Goal: Task Accomplishment & Management: Manage account settings

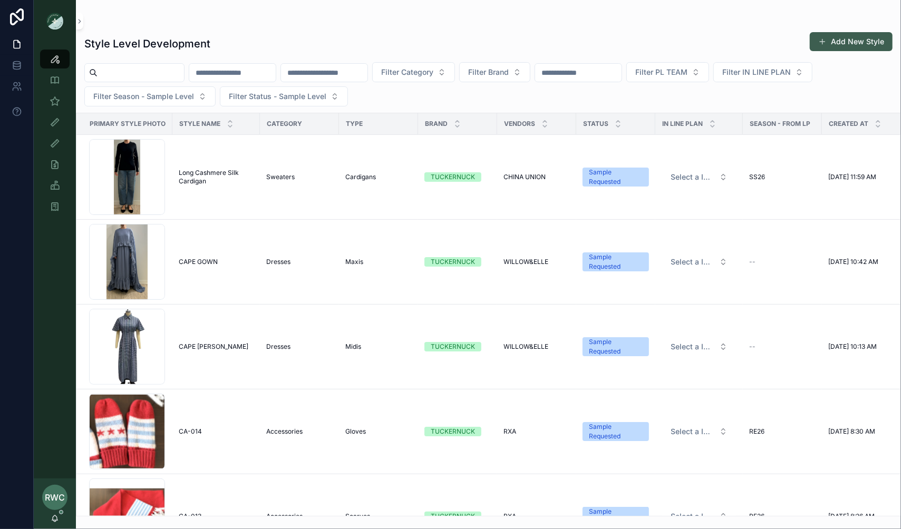
click at [884, 46] on button "Add New Style" at bounding box center [850, 41] width 83 height 19
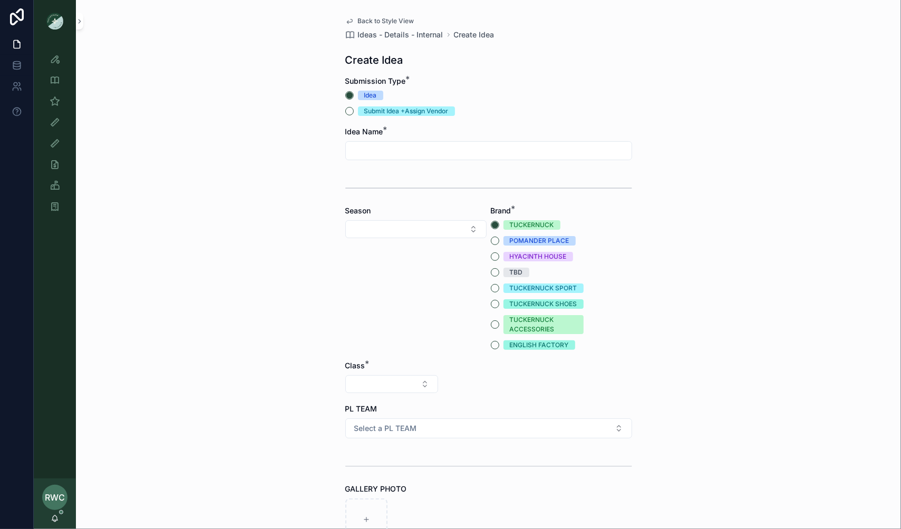
click at [388, 152] on input "scrollable content" at bounding box center [489, 150] width 286 height 15
type input "*"
type input "**********"
click at [493, 287] on button "TUCKERNUCK SPORT" at bounding box center [495, 288] width 8 height 8
click at [392, 218] on div "Season" at bounding box center [415, 277] width 141 height 144
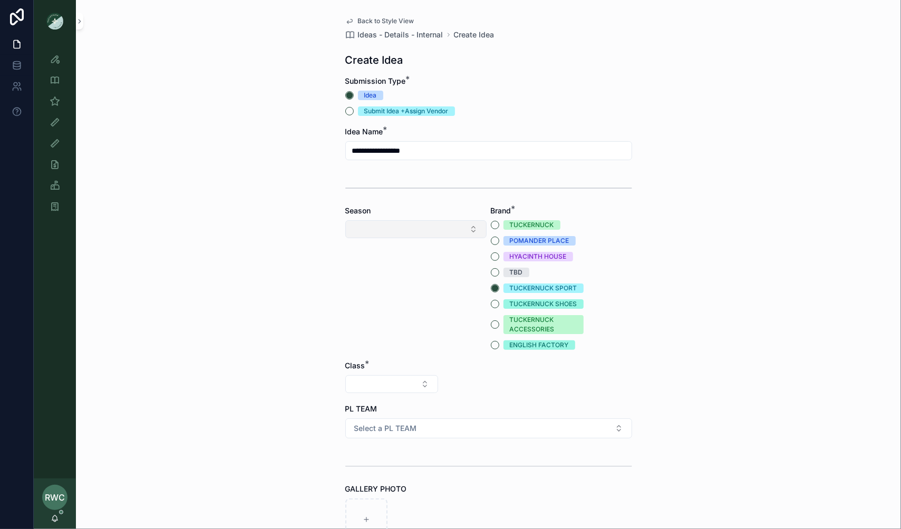
click at [388, 220] on div "Season" at bounding box center [415, 277] width 141 height 144
click at [378, 227] on button "Select Button" at bounding box center [415, 229] width 141 height 18
click at [377, 405] on div "SS26" at bounding box center [416, 405] width 136 height 17
click at [381, 379] on button "Select Button" at bounding box center [391, 384] width 93 height 18
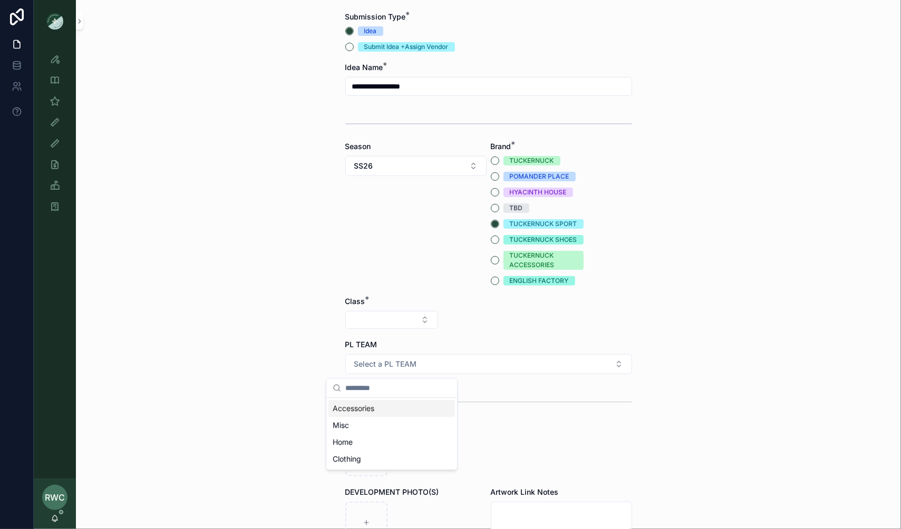
scroll to position [66, 0]
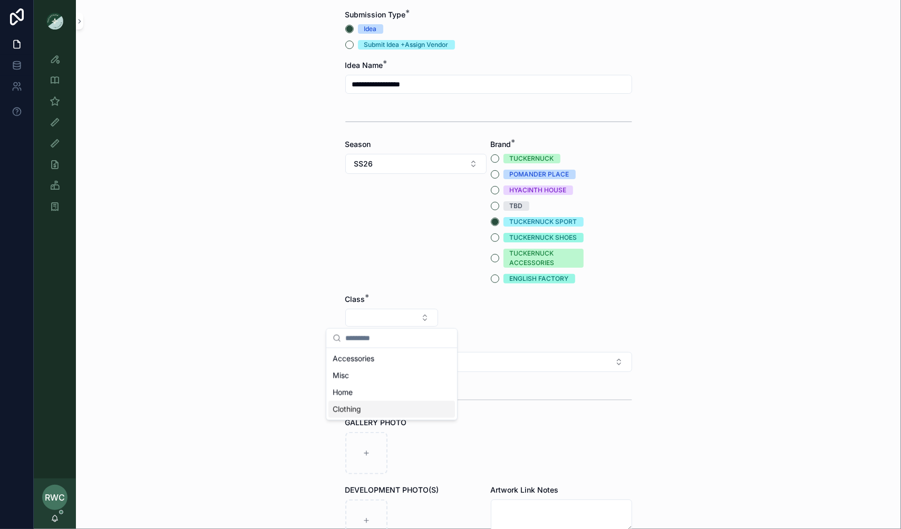
click at [355, 410] on span "Clothing" at bounding box center [346, 409] width 28 height 11
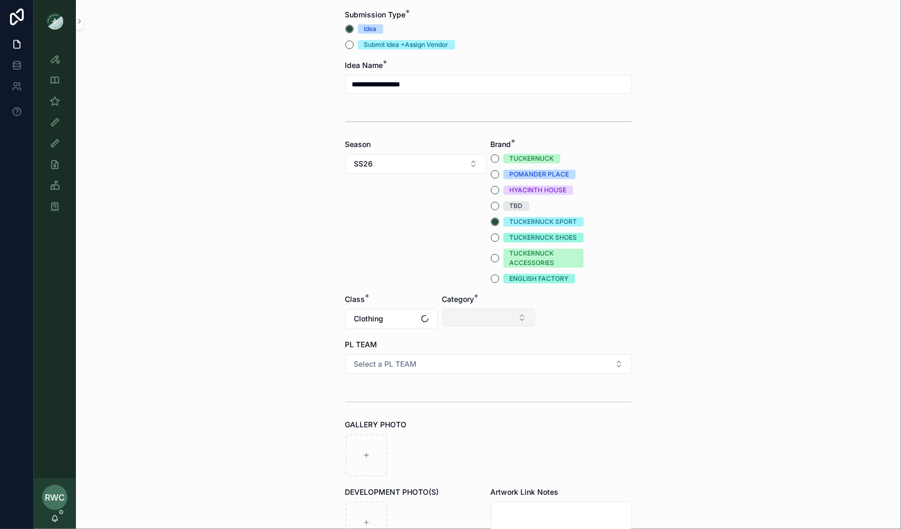
click at [474, 316] on button "Select Button" at bounding box center [488, 318] width 93 height 18
click at [453, 462] on div "Shirts" at bounding box center [488, 462] width 126 height 17
click at [573, 312] on button "Select Button" at bounding box center [585, 318] width 93 height 18
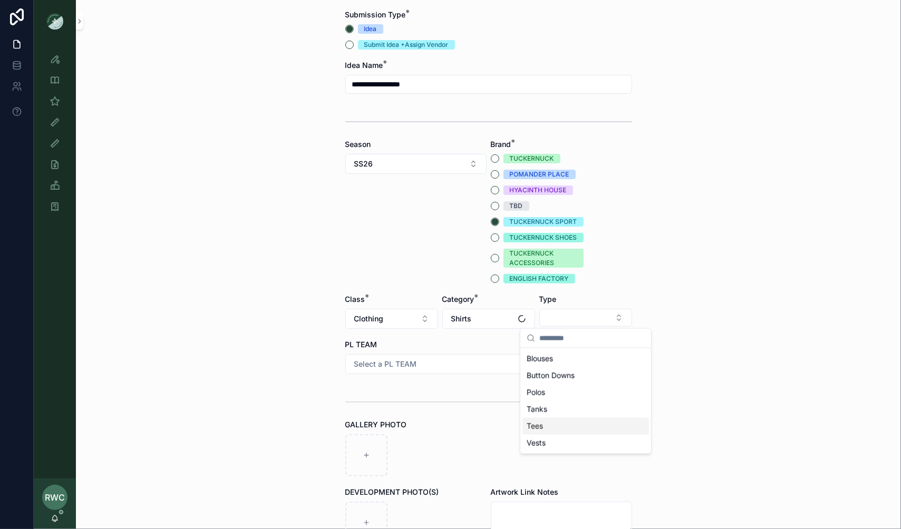
click at [562, 422] on div "Tees" at bounding box center [585, 426] width 126 height 17
click at [371, 359] on span "Select a PL TEAM" at bounding box center [385, 364] width 63 height 11
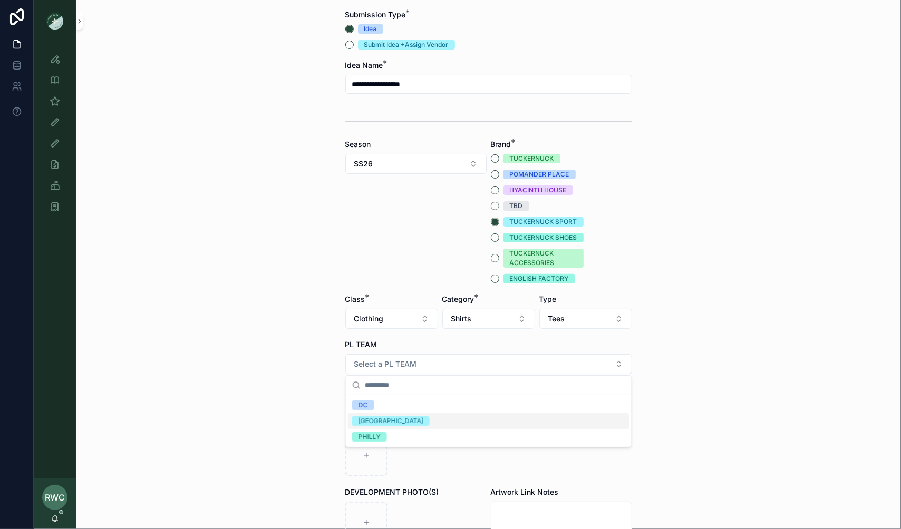
click at [385, 420] on div "[GEOGRAPHIC_DATA]" at bounding box center [488, 421] width 281 height 16
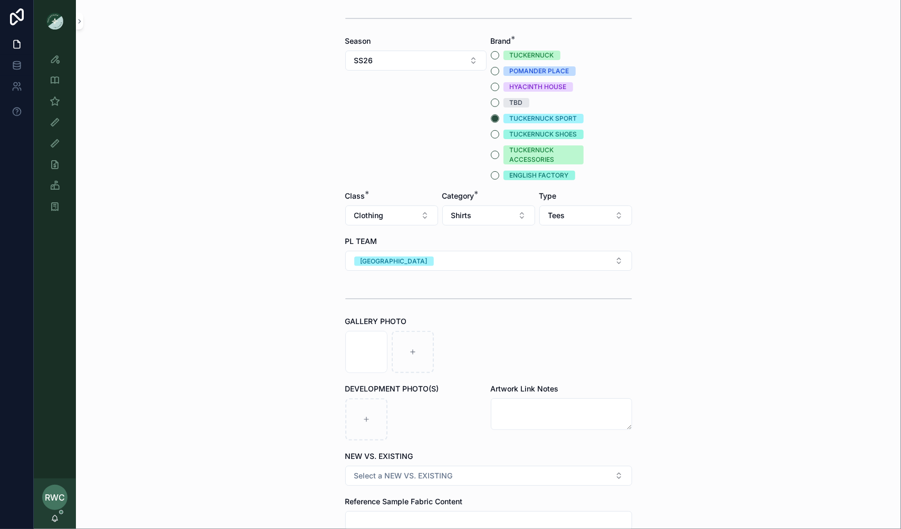
scroll to position [273, 0]
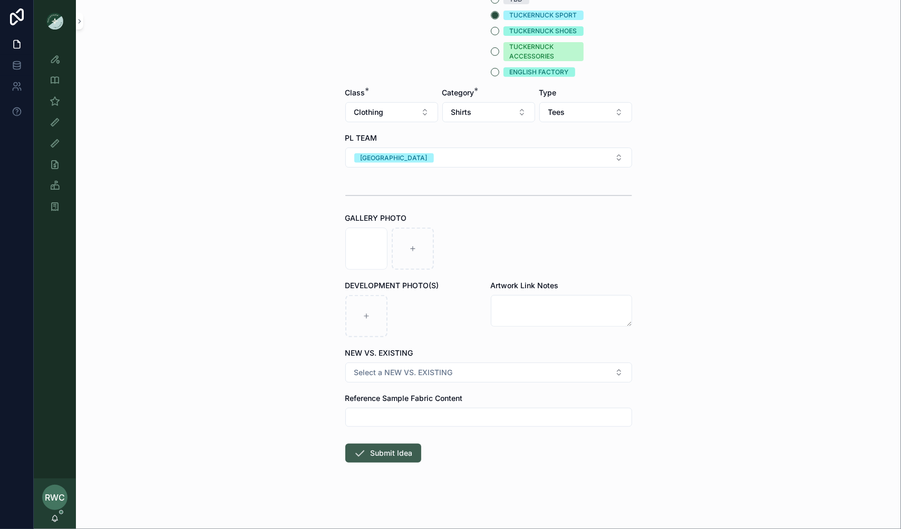
click at [380, 447] on button "Submit Idea" at bounding box center [383, 453] width 76 height 19
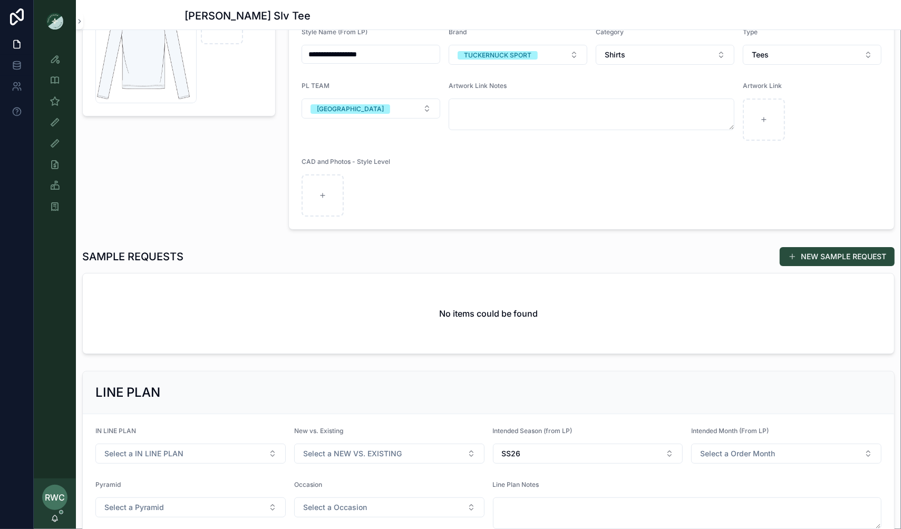
scroll to position [122, 0]
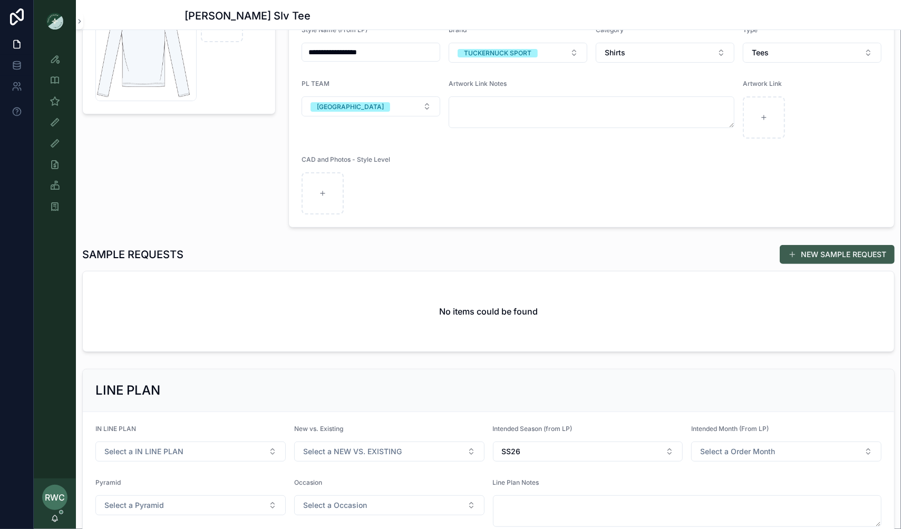
click at [846, 251] on button "NEW SAMPLE REQUEST" at bounding box center [836, 254] width 115 height 19
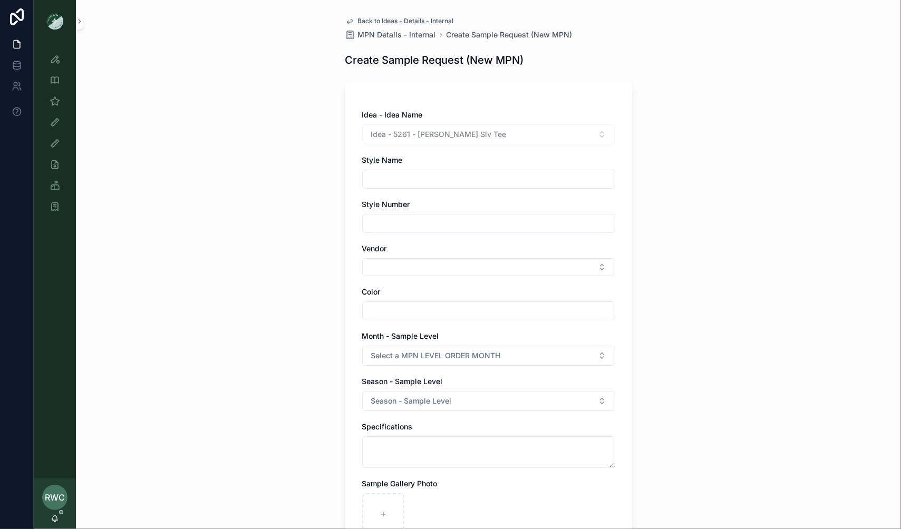
click at [405, 174] on input "scrollable content" at bounding box center [489, 179] width 252 height 15
type input "**********"
click at [398, 222] on input "scrollable content" at bounding box center [489, 223] width 252 height 15
type input "******"
click at [400, 257] on div "Vendor" at bounding box center [488, 259] width 253 height 33
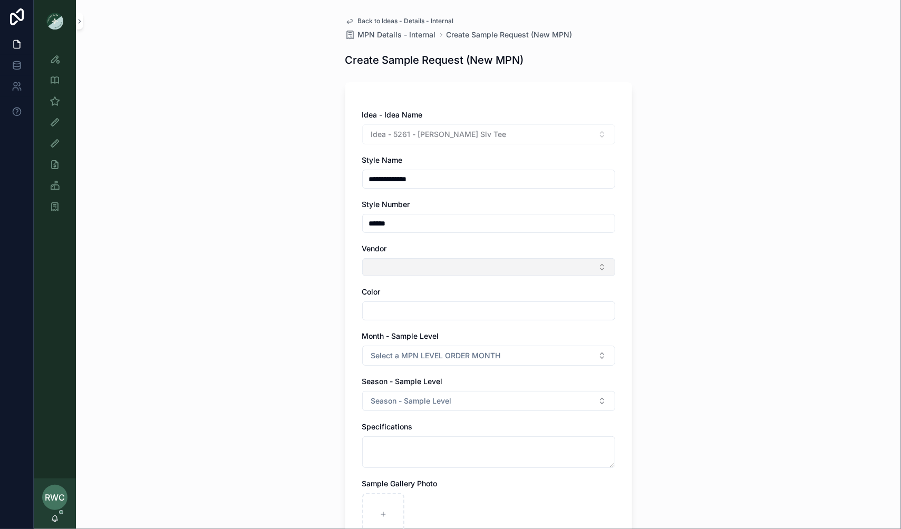
click at [400, 264] on button "Select Button" at bounding box center [488, 267] width 253 height 18
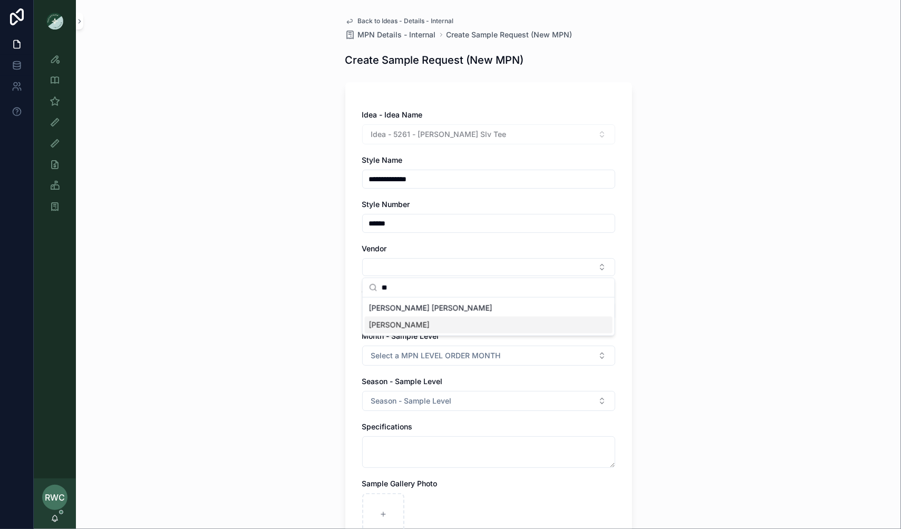
type input "**"
click at [404, 324] on div "[PERSON_NAME]" at bounding box center [489, 325] width 248 height 17
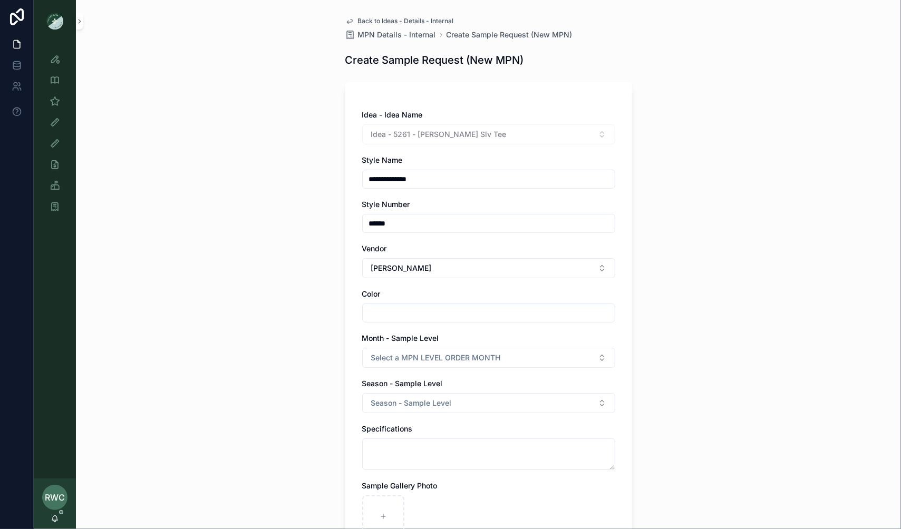
click at [419, 312] on input "scrollable content" at bounding box center [489, 313] width 252 height 15
type input "*********"
click at [402, 356] on span "Select a MPN LEVEL ORDER MONTH" at bounding box center [436, 358] width 130 height 11
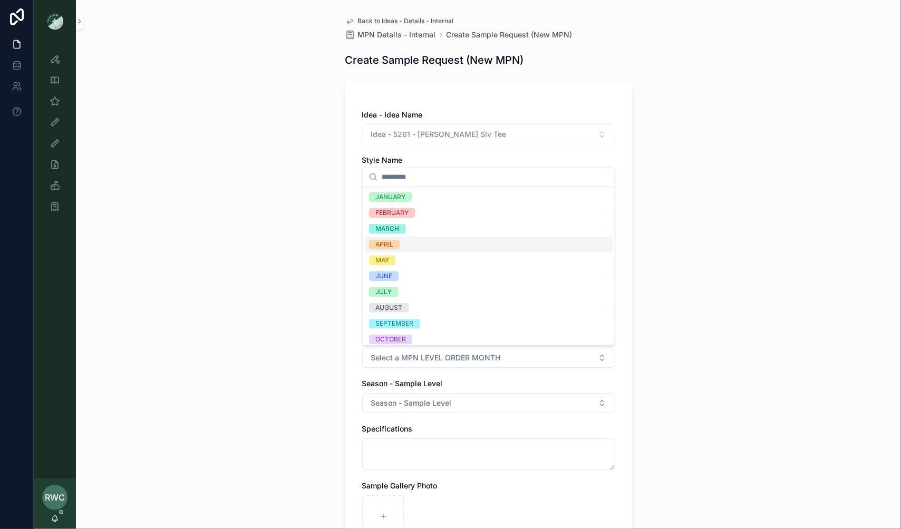
click at [402, 243] on div "APRIL" at bounding box center [489, 245] width 248 height 16
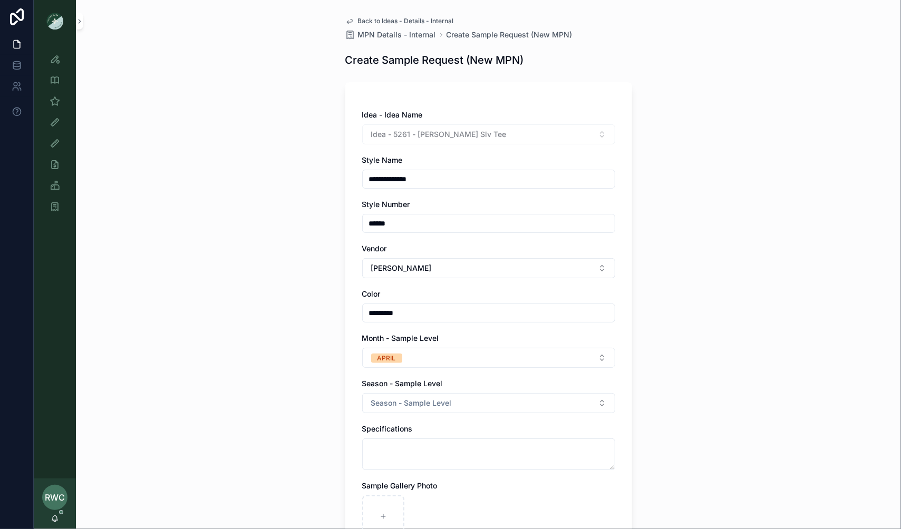
click at [253, 348] on div "**********" at bounding box center [488, 264] width 825 height 529
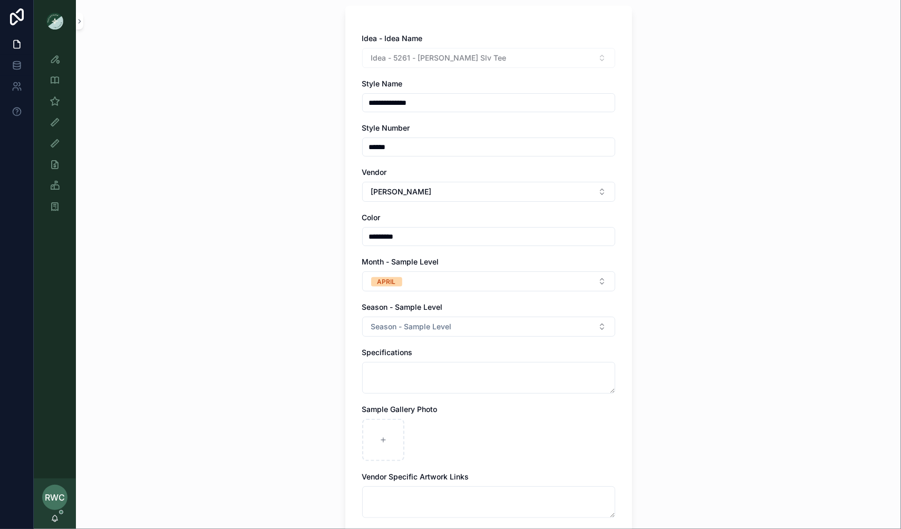
scroll to position [120, 0]
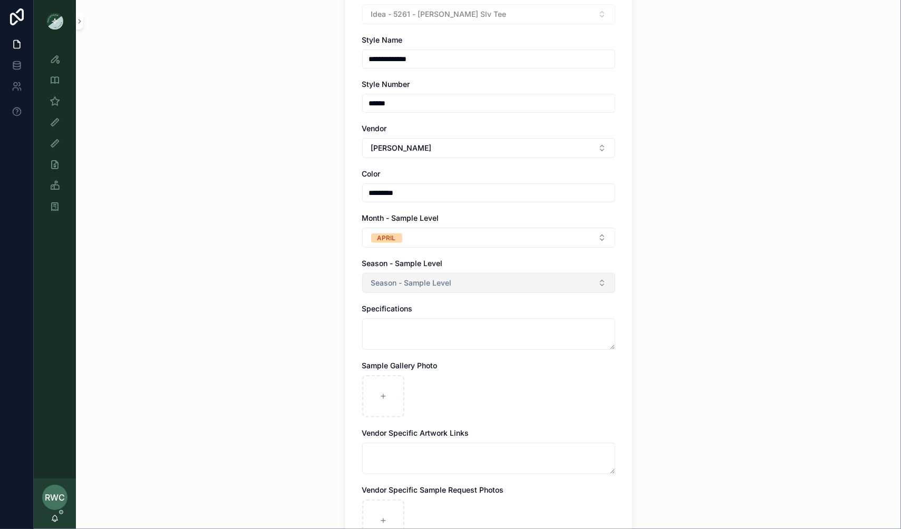
click at [426, 287] on span "Season - Sample Level" at bounding box center [411, 283] width 81 height 11
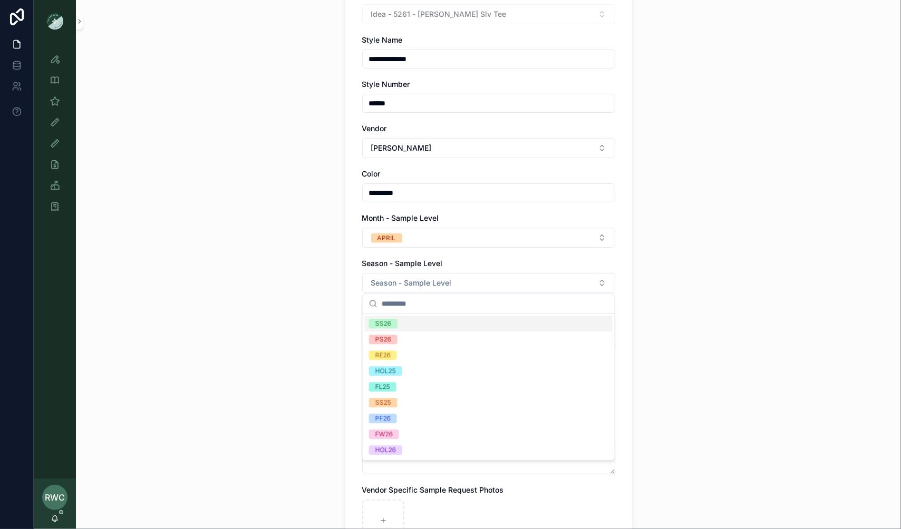
click at [403, 324] on div "SS26" at bounding box center [489, 324] width 248 height 16
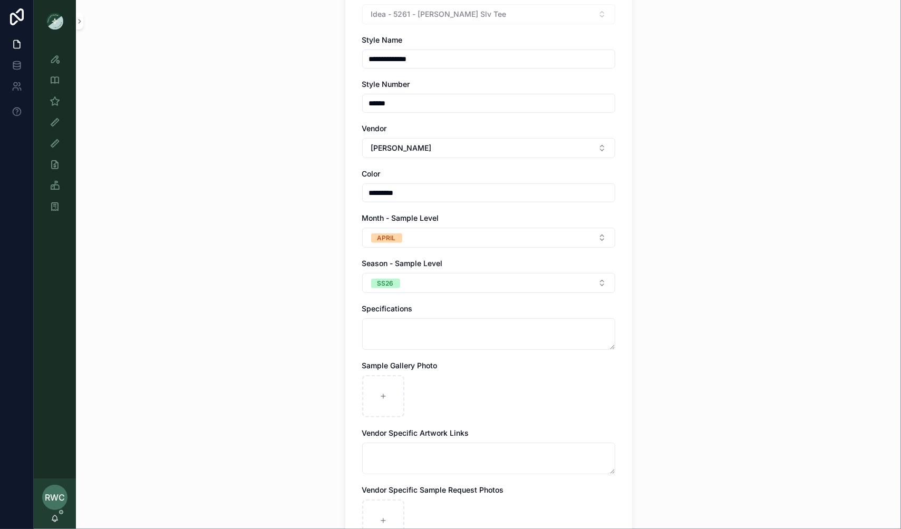
click at [188, 387] on div "**********" at bounding box center [488, 144] width 825 height 529
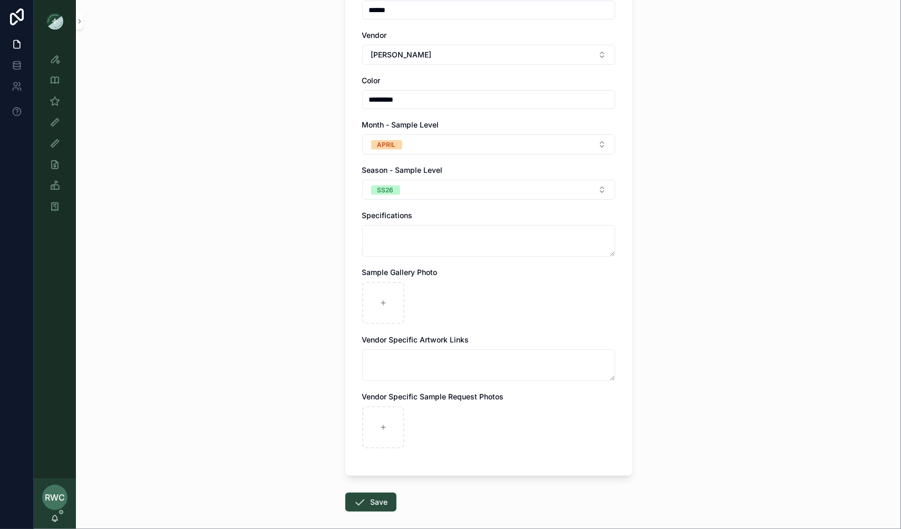
scroll to position [262, 0]
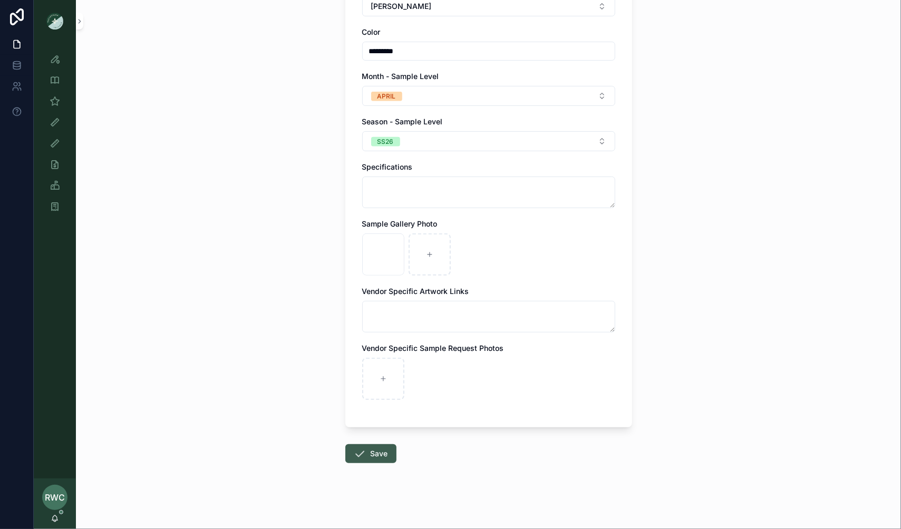
click at [374, 452] on button "Save" at bounding box center [370, 453] width 51 height 19
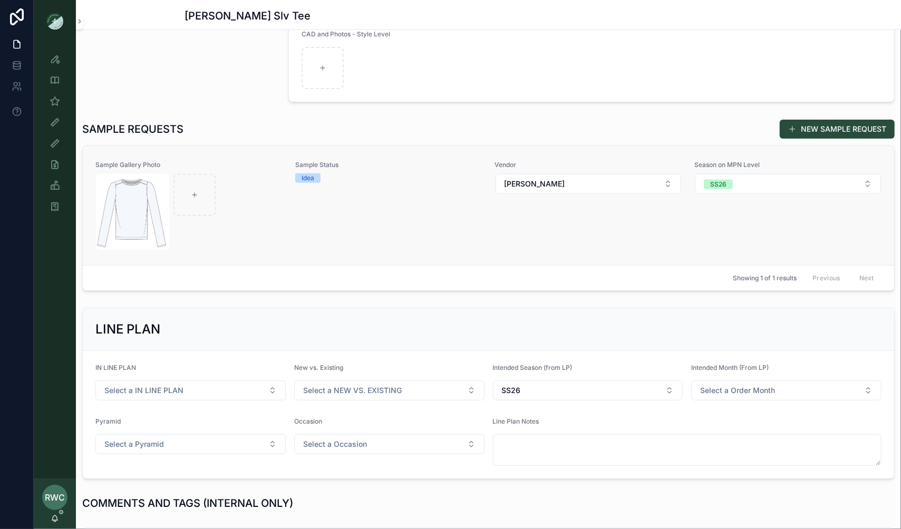
scroll to position [245, 0]
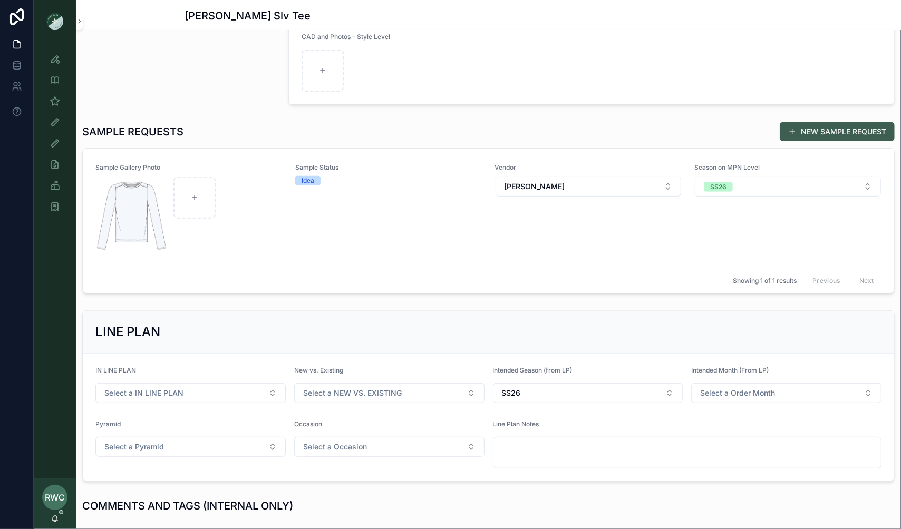
click at [826, 132] on button "NEW SAMPLE REQUEST" at bounding box center [836, 131] width 115 height 19
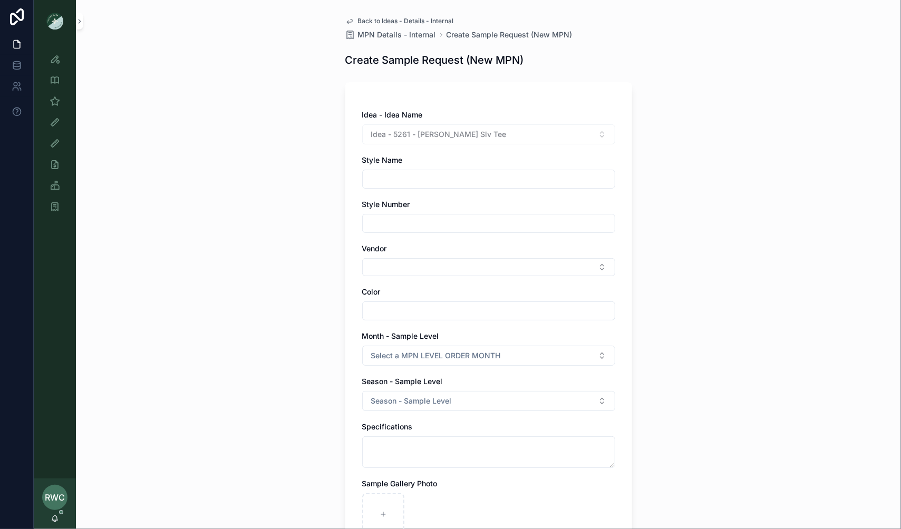
click at [422, 187] on div "scrollable content" at bounding box center [488, 179] width 253 height 19
click at [404, 180] on input "scrollable content" at bounding box center [489, 179] width 252 height 15
type input "*"
type input "**********"
click at [395, 220] on input "scrollable content" at bounding box center [489, 223] width 252 height 15
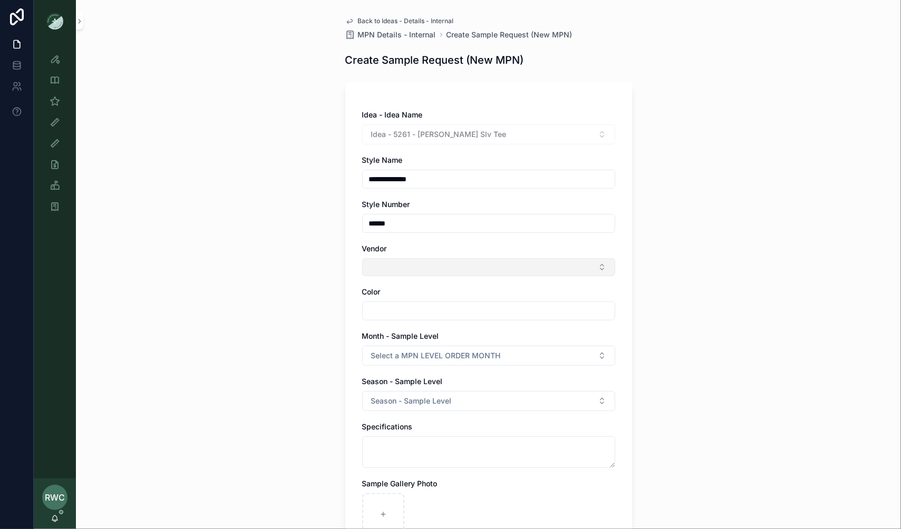
type input "******"
click at [384, 266] on button "Select Button" at bounding box center [488, 267] width 253 height 18
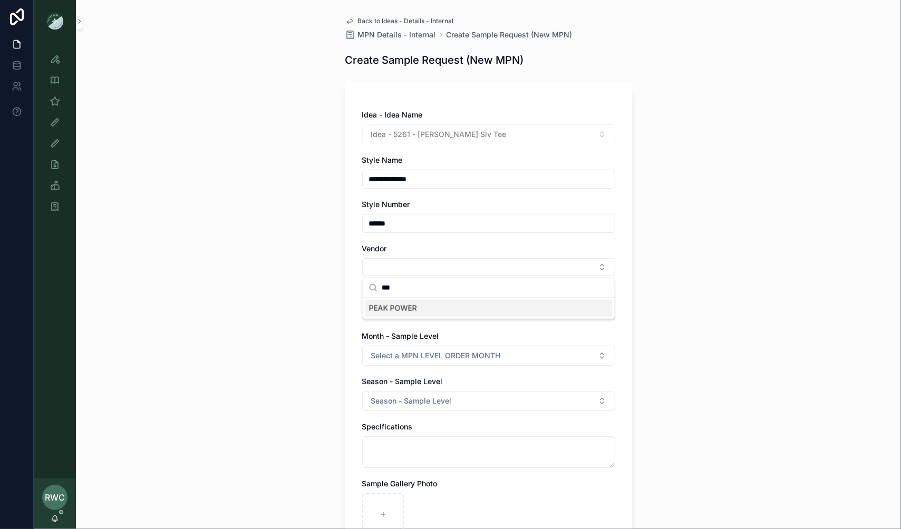
type input "***"
click at [406, 311] on span "PEAK POWER" at bounding box center [393, 308] width 48 height 11
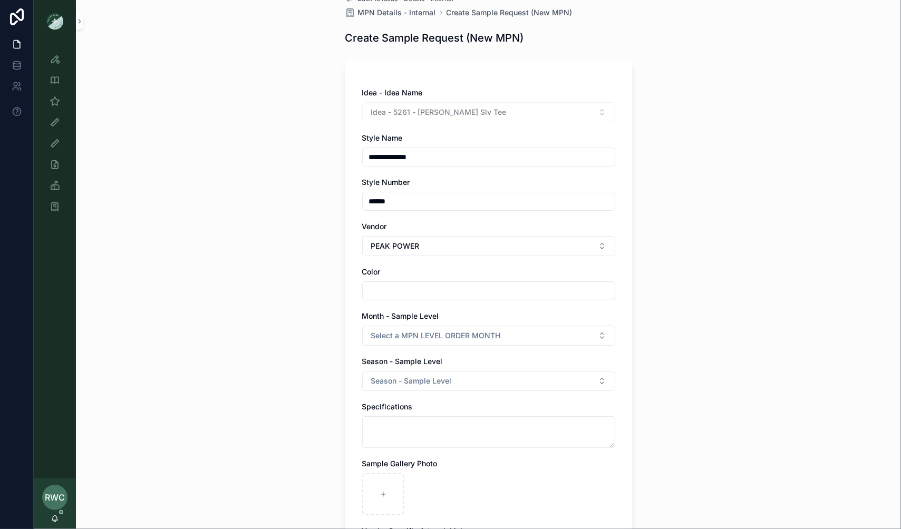
scroll to position [48, 0]
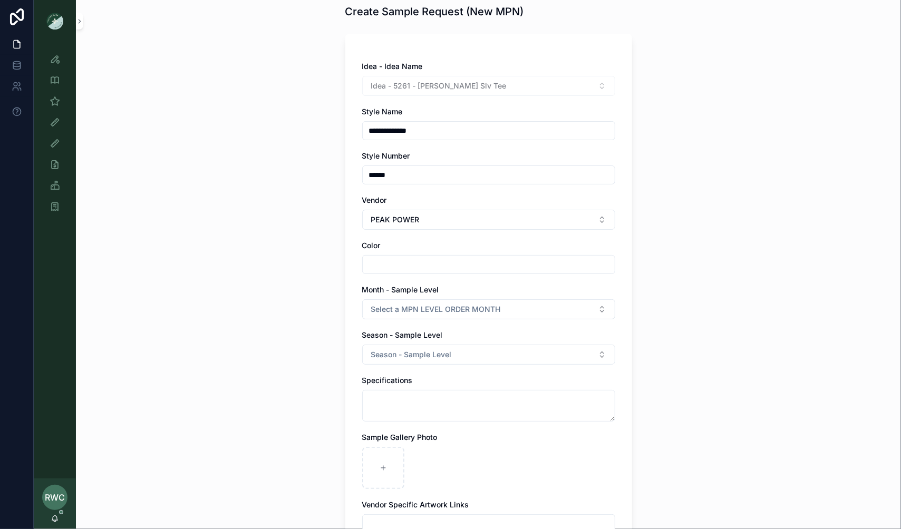
click at [413, 261] on input "scrollable content" at bounding box center [489, 264] width 252 height 15
type input "*********"
click at [415, 308] on span "Select a MPN LEVEL ORDER MONTH" at bounding box center [436, 309] width 130 height 11
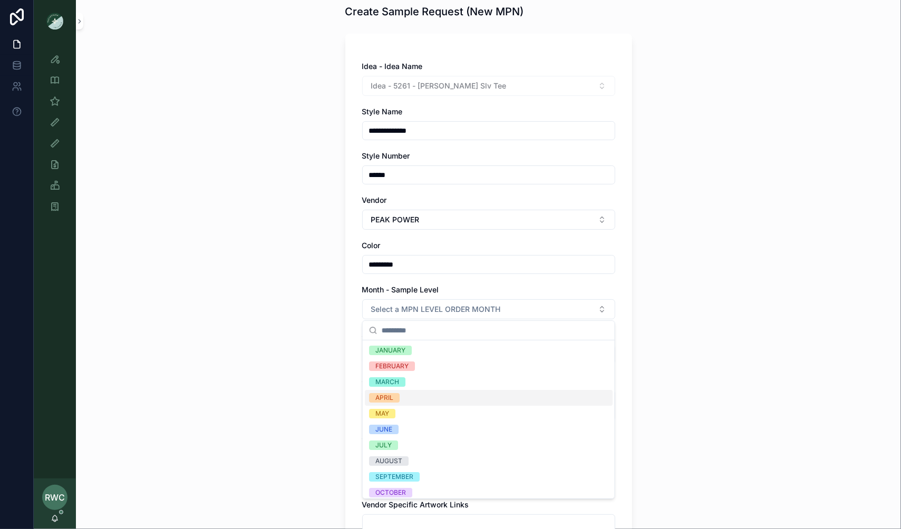
click at [398, 400] on span "APRIL" at bounding box center [384, 397] width 31 height 9
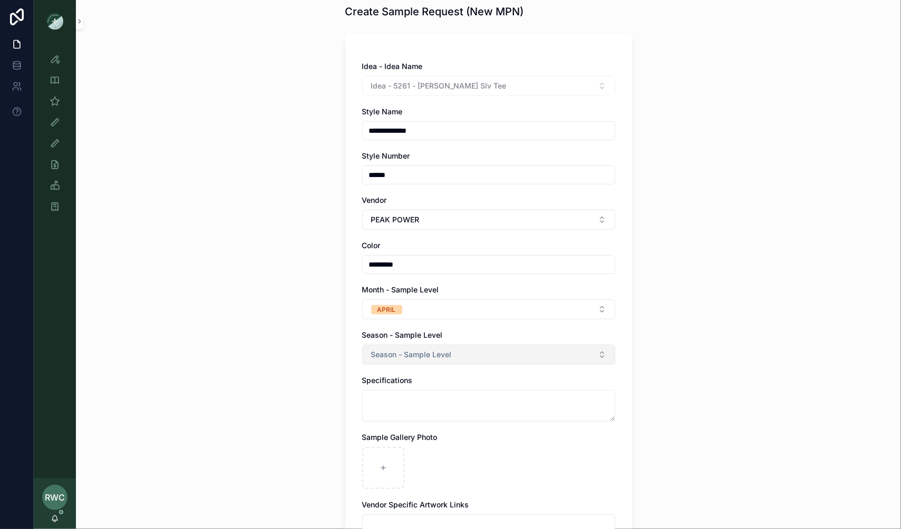
click at [397, 357] on span "Season - Sample Level" at bounding box center [411, 354] width 81 height 11
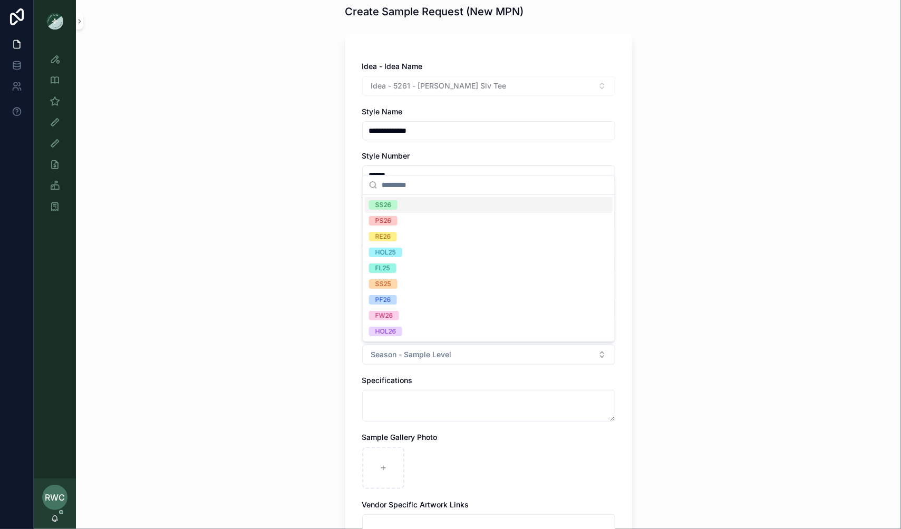
click at [403, 207] on div "SS26" at bounding box center [489, 205] width 248 height 16
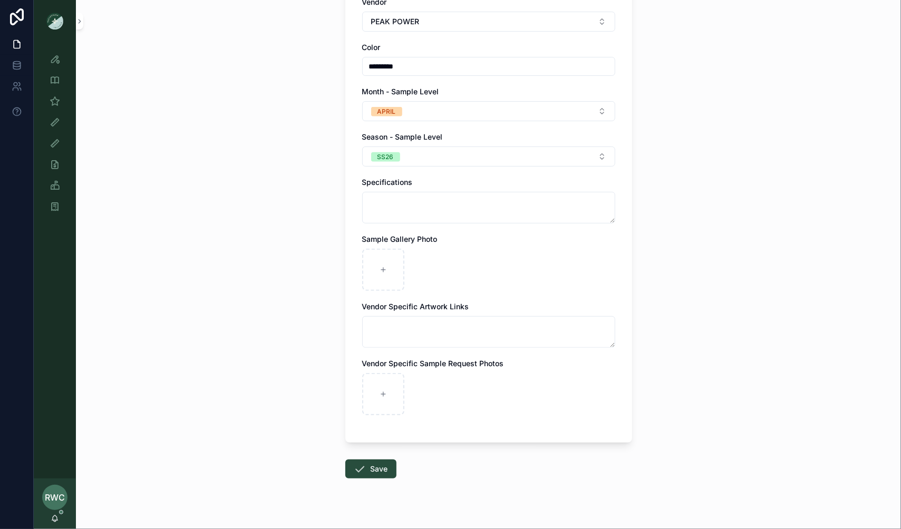
scroll to position [262, 0]
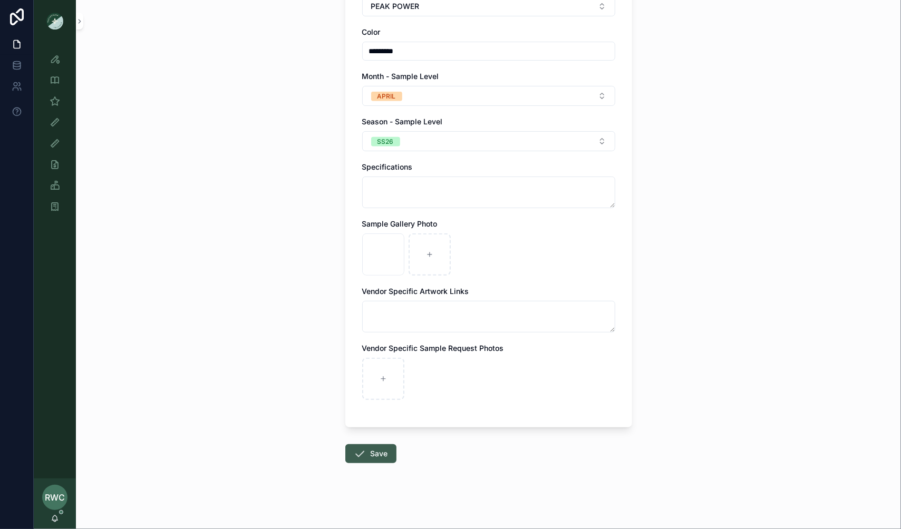
click at [376, 451] on button "Save" at bounding box center [370, 453] width 51 height 19
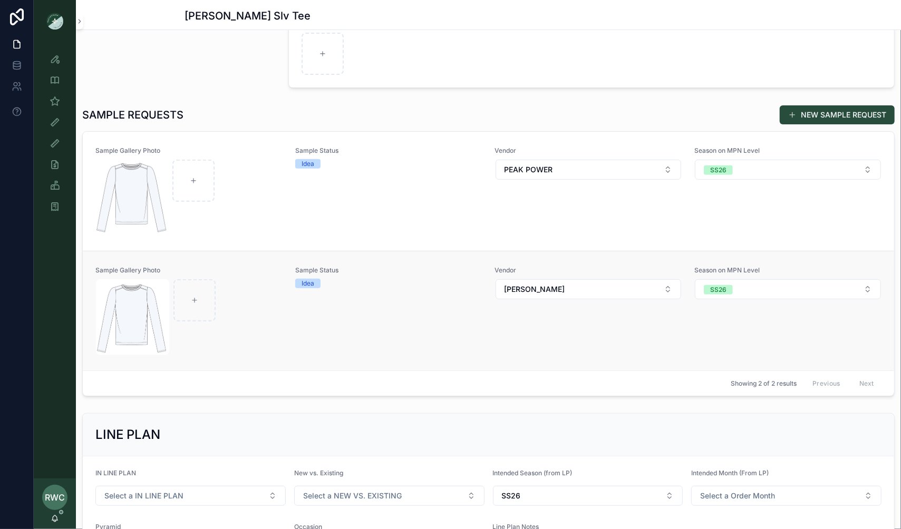
scroll to position [253, 0]
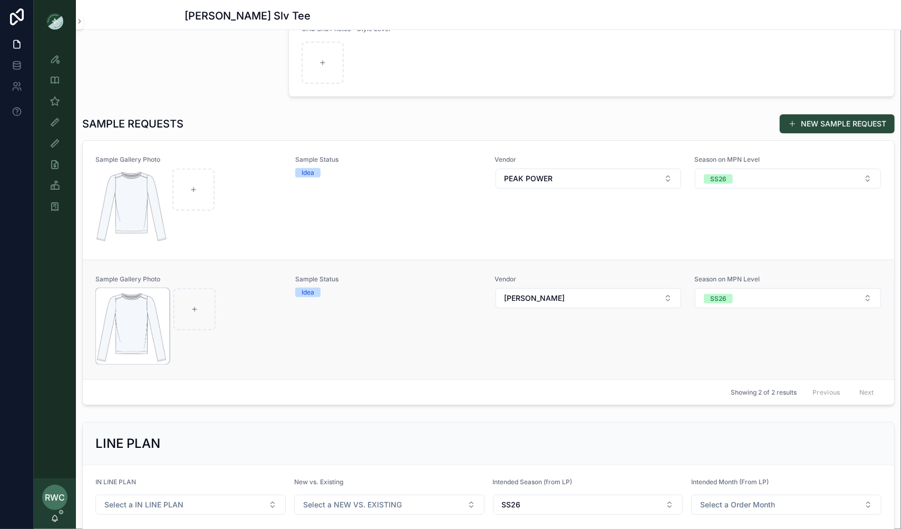
click at [143, 322] on img "scrollable content" at bounding box center [132, 326] width 73 height 76
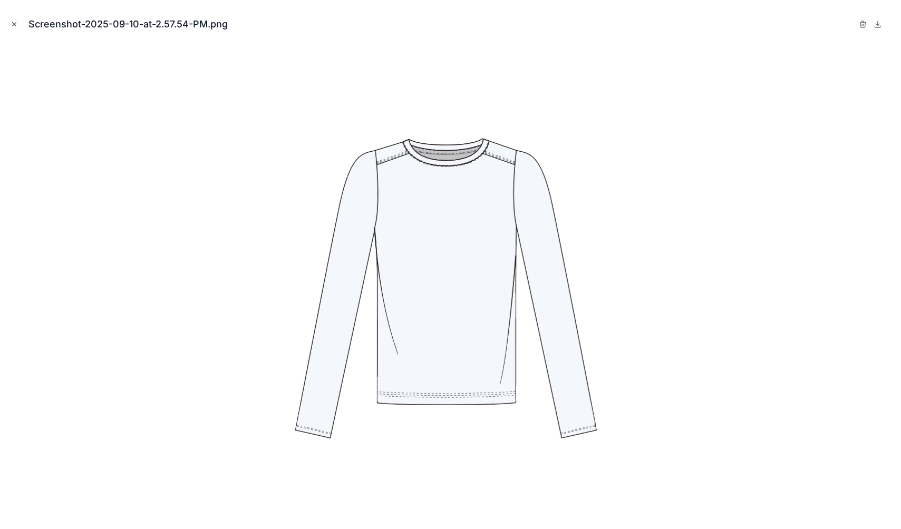
click at [14, 21] on icon "Close modal" at bounding box center [14, 24] width 7 height 7
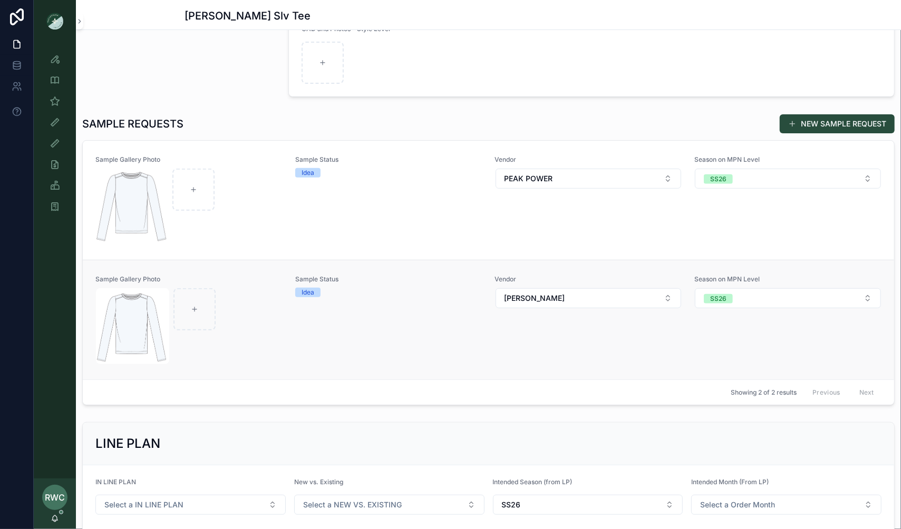
click at [299, 332] on div "Sample Status Idea" at bounding box center [388, 320] width 187 height 90
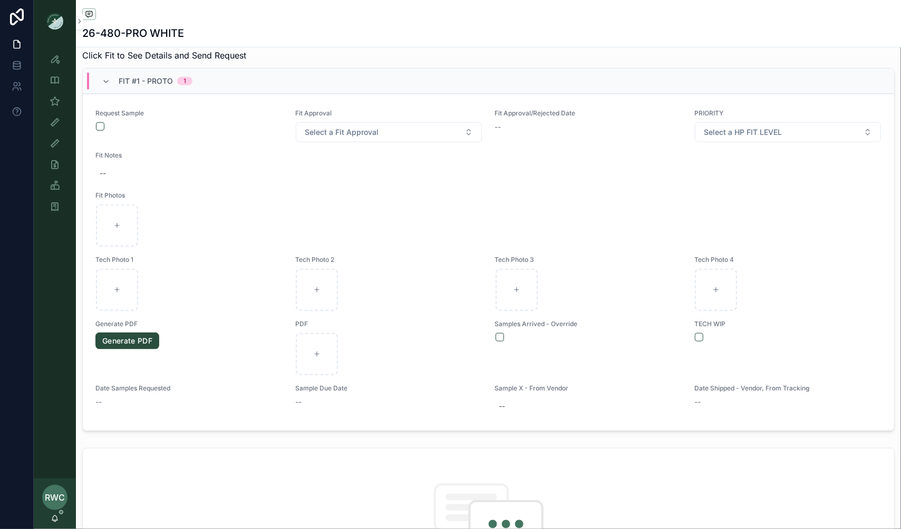
scroll to position [396, 0]
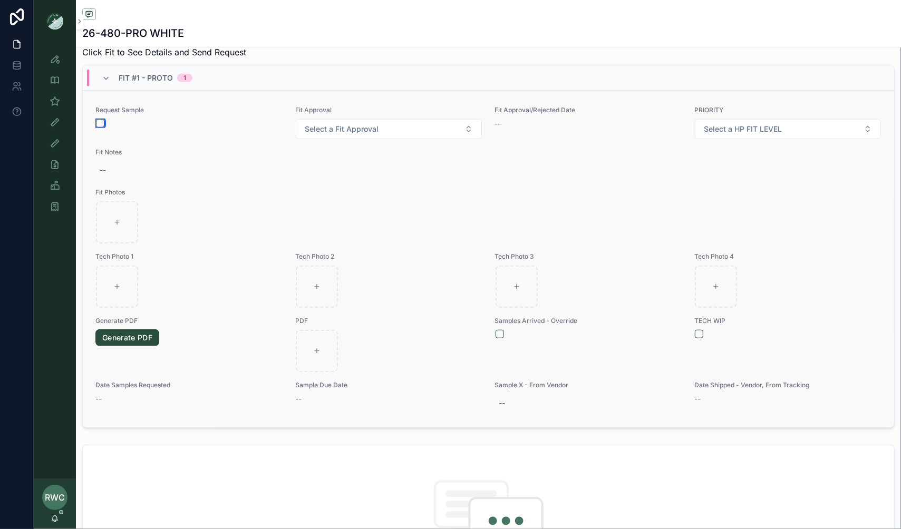
click at [101, 119] on button "scrollable content" at bounding box center [100, 123] width 8 height 8
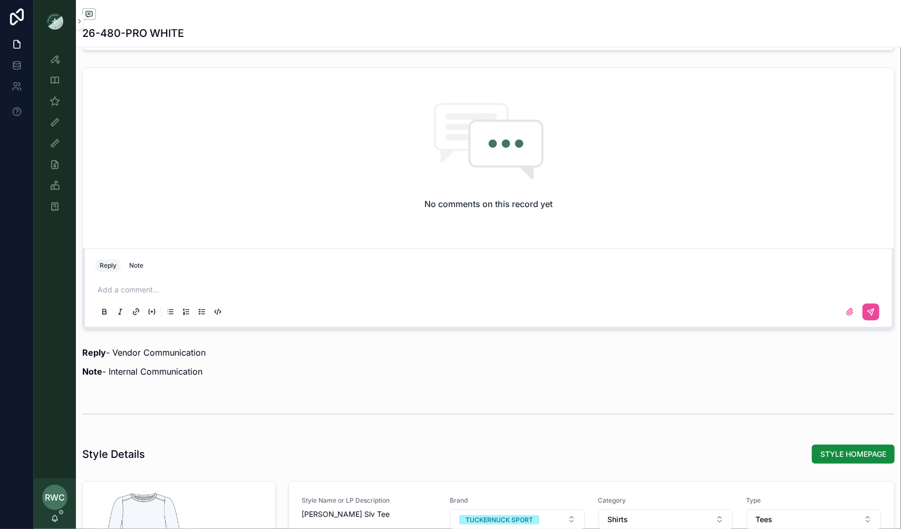
scroll to position [739, 0]
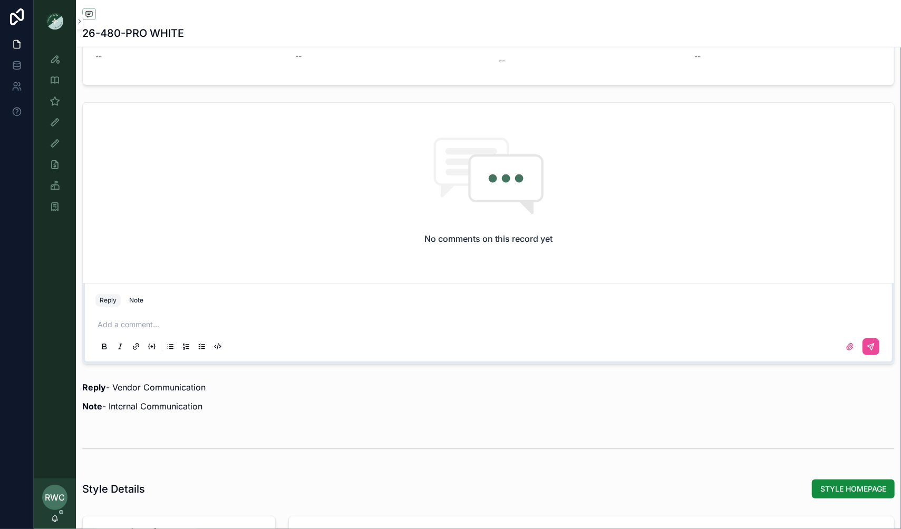
click at [206, 313] on div "Add a comment..." at bounding box center [488, 335] width 786 height 44
click at [125, 322] on p "scrollable content" at bounding box center [490, 324] width 786 height 11
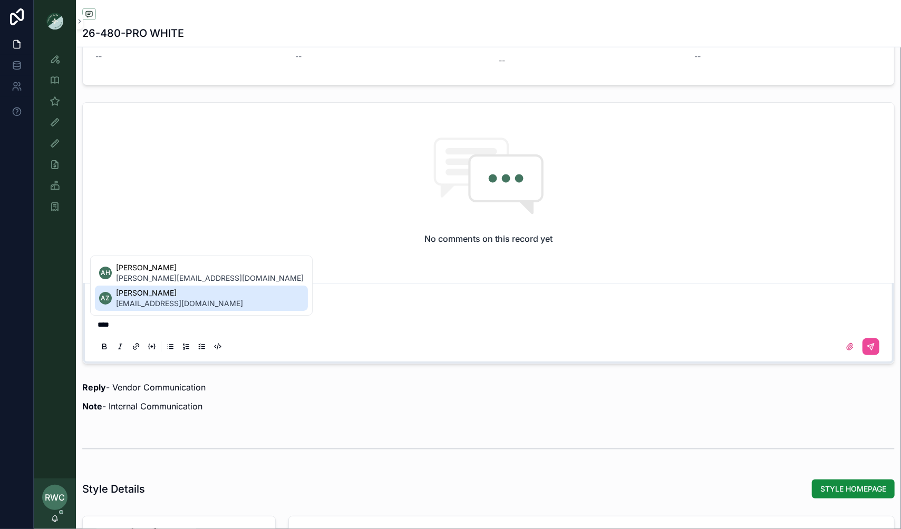
click at [136, 298] on span "[EMAIL_ADDRESS][DOMAIN_NAME]" at bounding box center [179, 303] width 127 height 11
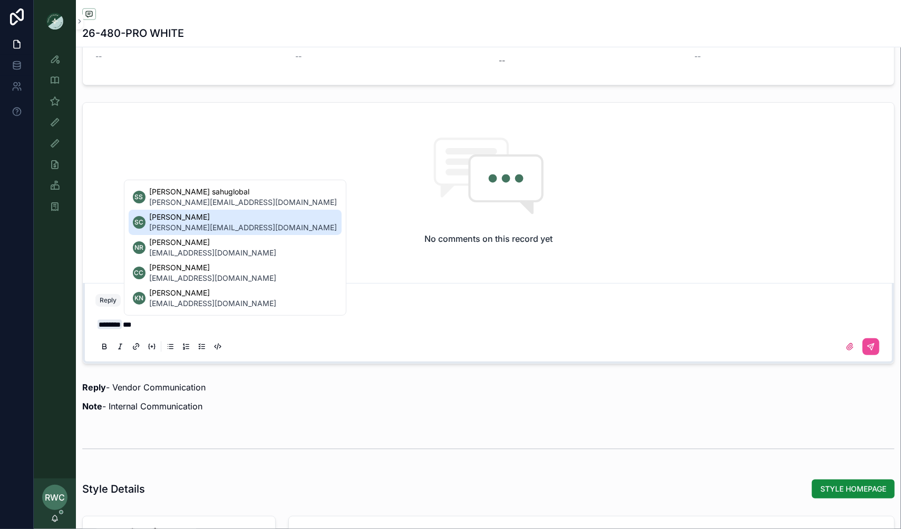
click at [185, 226] on span "[PERSON_NAME][EMAIL_ADDRESS][DOMAIN_NAME]" at bounding box center [244, 227] width 188 height 11
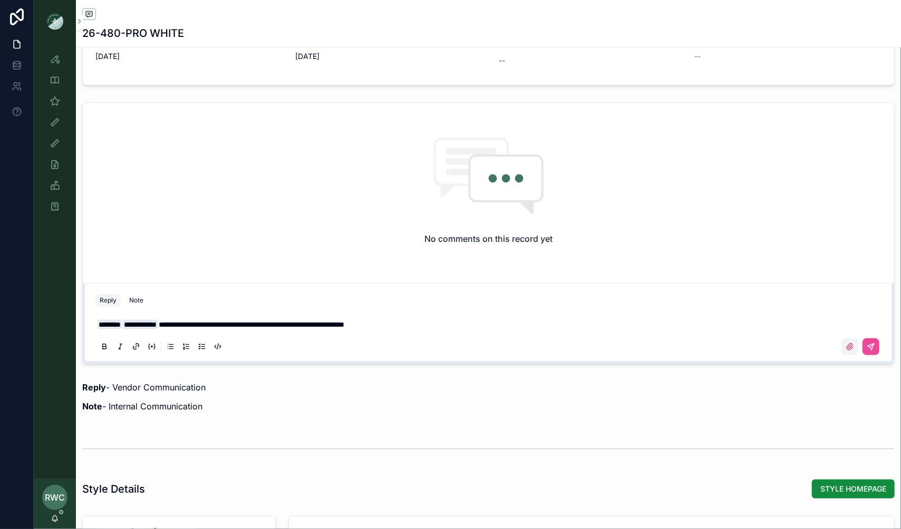
click at [850, 344] on icon "scrollable content" at bounding box center [849, 347] width 6 height 6
click at [0, 0] on input "scrollable content" at bounding box center [0, 0] width 0 height 0
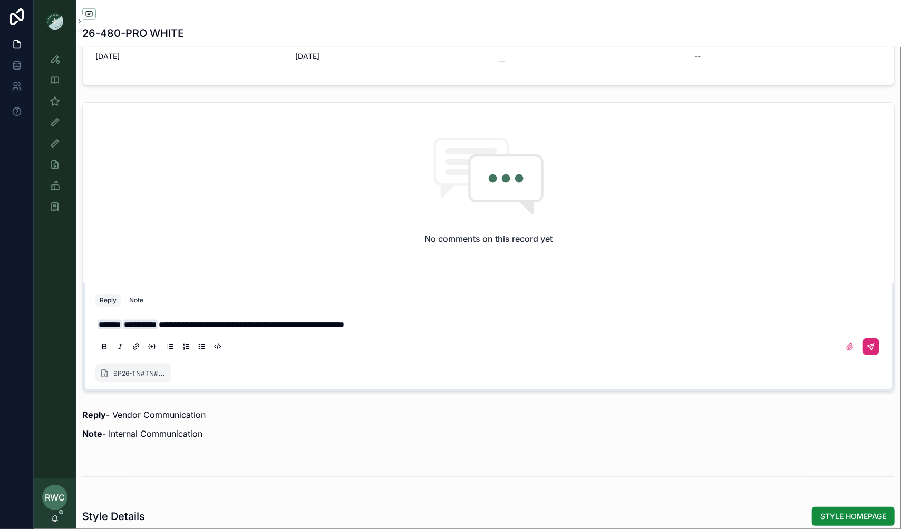
click at [869, 344] on icon "scrollable content" at bounding box center [870, 347] width 6 height 6
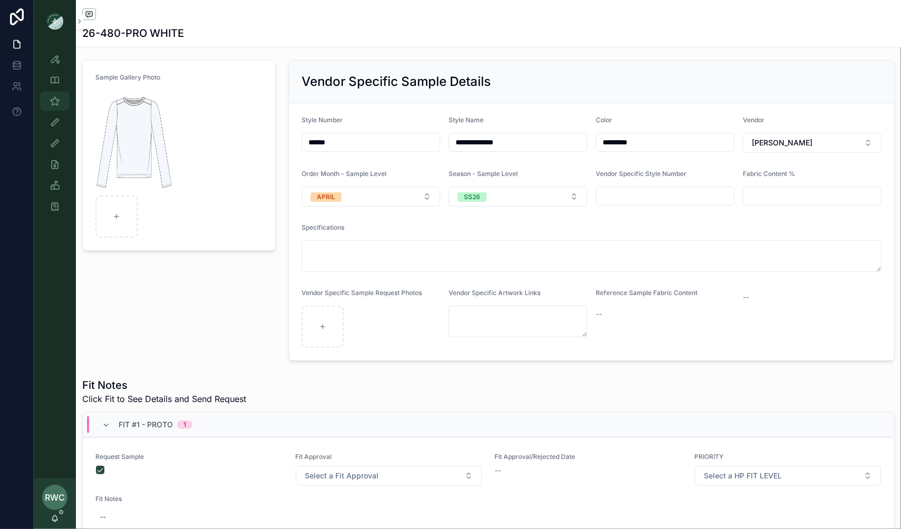
scroll to position [0, 0]
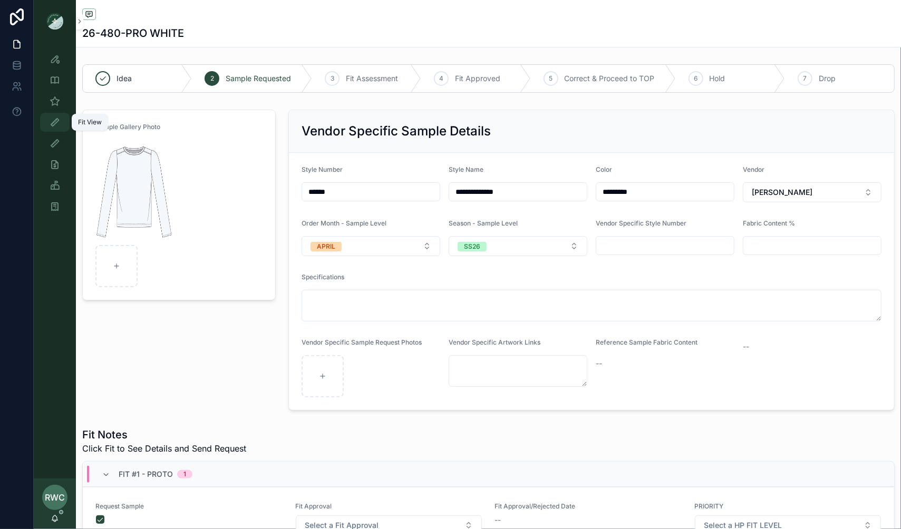
click at [55, 120] on icon "scrollable content" at bounding box center [55, 122] width 11 height 11
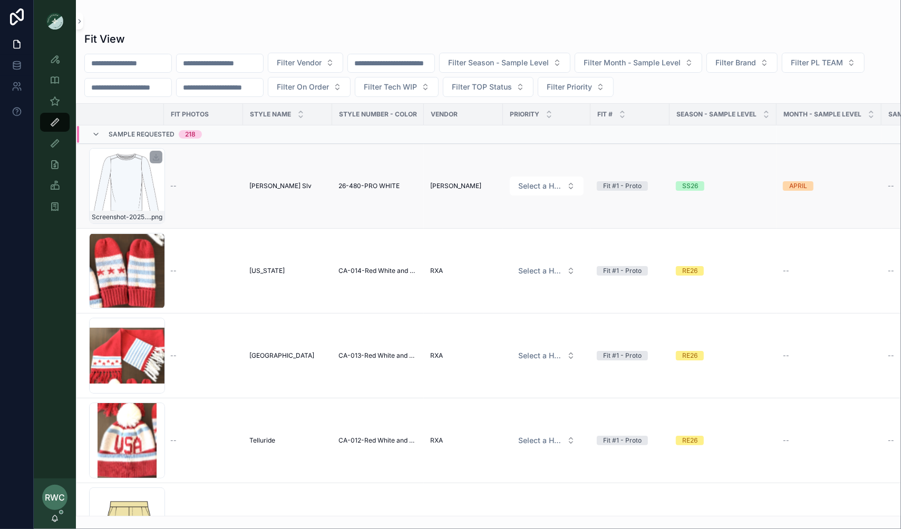
click at [139, 195] on div "Screenshot-2025-09-10-at-2.57.54-PM .png" at bounding box center [127, 186] width 76 height 76
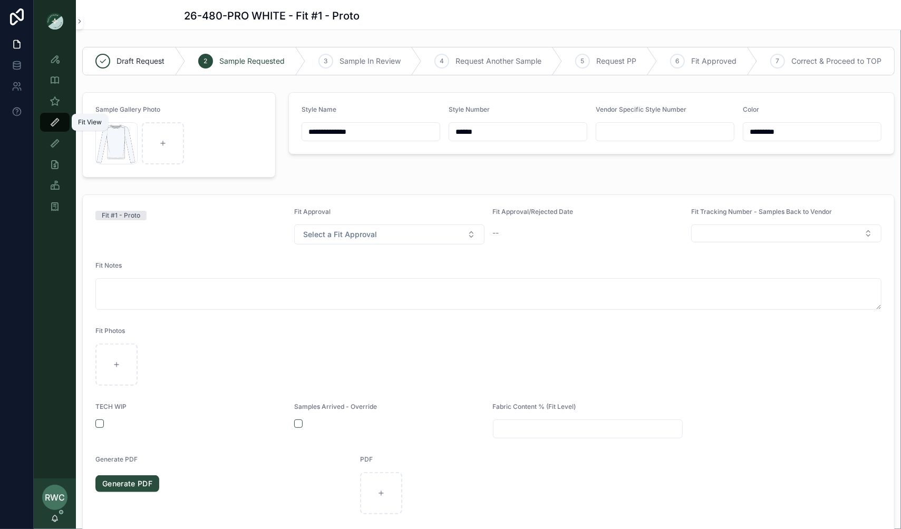
click at [56, 118] on icon "scrollable content" at bounding box center [55, 122] width 11 height 11
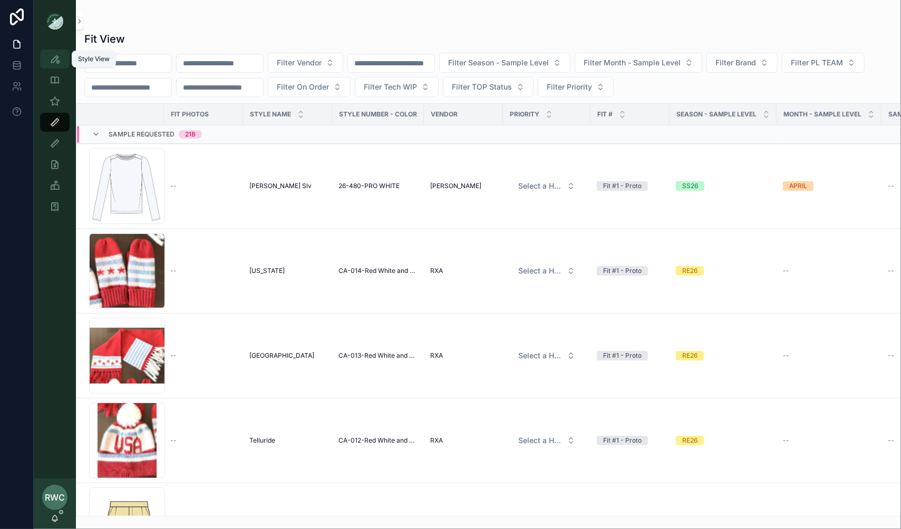
click at [57, 56] on icon "scrollable content" at bounding box center [55, 59] width 11 height 11
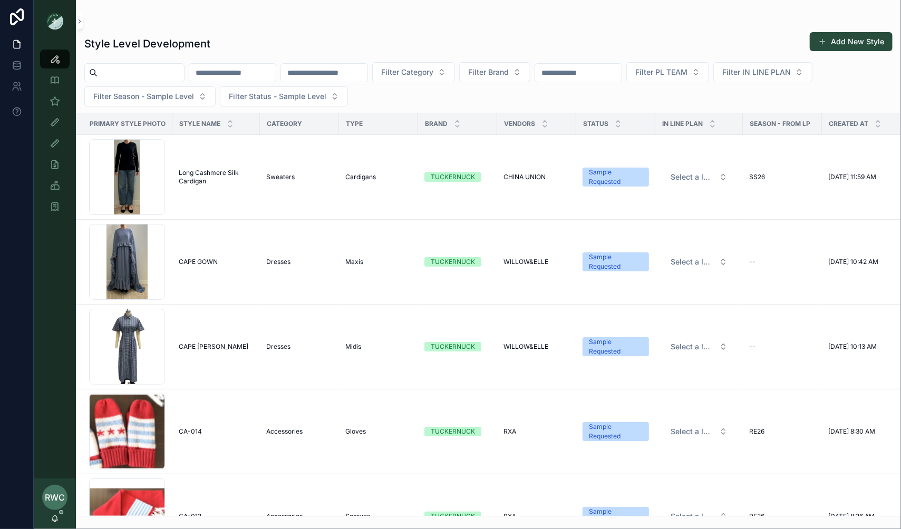
click at [236, 74] on input "scrollable content" at bounding box center [232, 72] width 86 height 15
type input "*****"
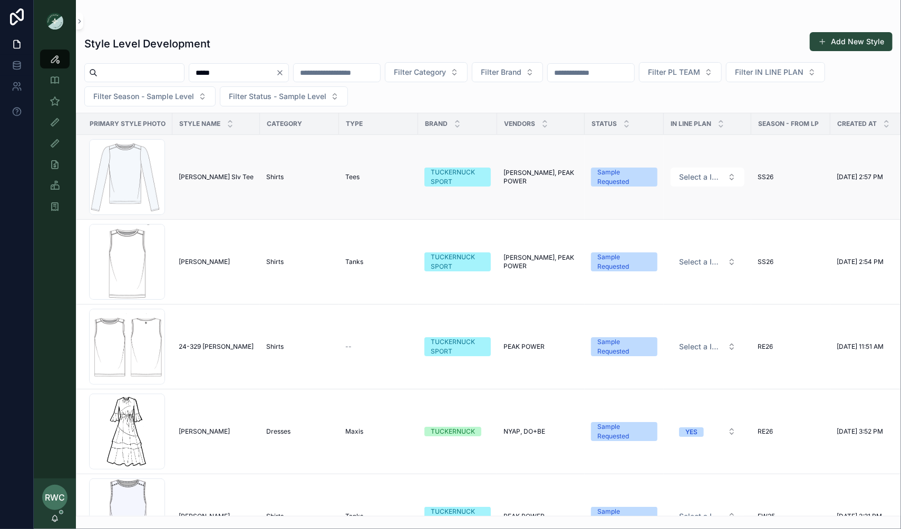
click at [222, 178] on span "[PERSON_NAME] Slv Tee" at bounding box center [216, 177] width 75 height 8
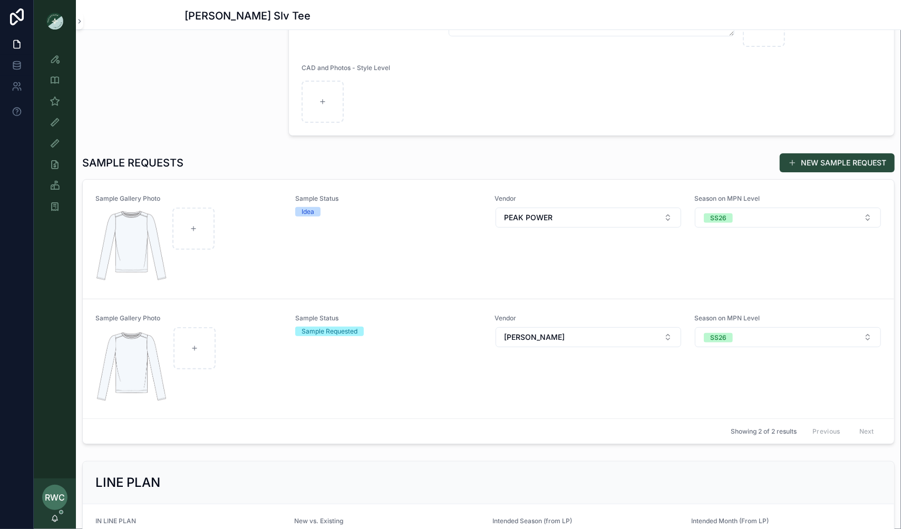
scroll to position [220, 0]
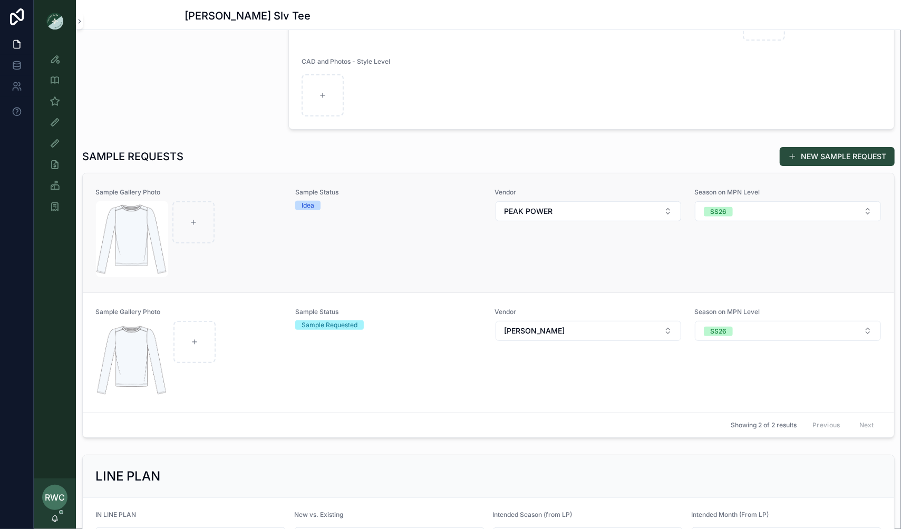
click at [328, 240] on div "Sample Status Idea" at bounding box center [388, 233] width 187 height 90
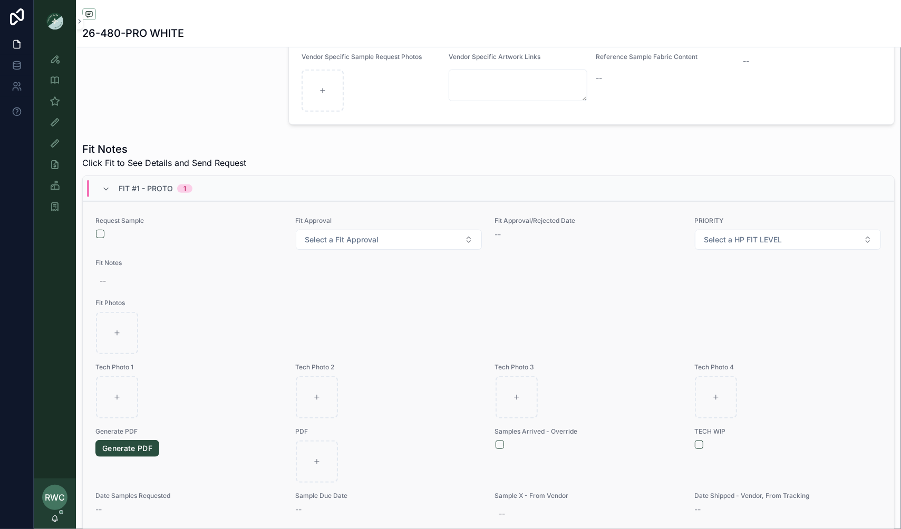
scroll to position [307, 0]
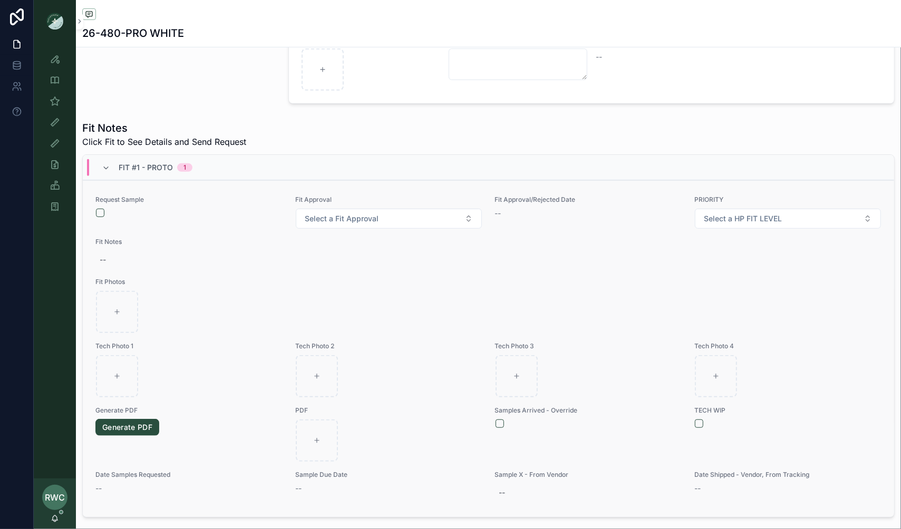
click at [101, 205] on div "Request Sample" at bounding box center [188, 206] width 187 height 22
click at [100, 212] on button "scrollable content" at bounding box center [100, 213] width 8 height 8
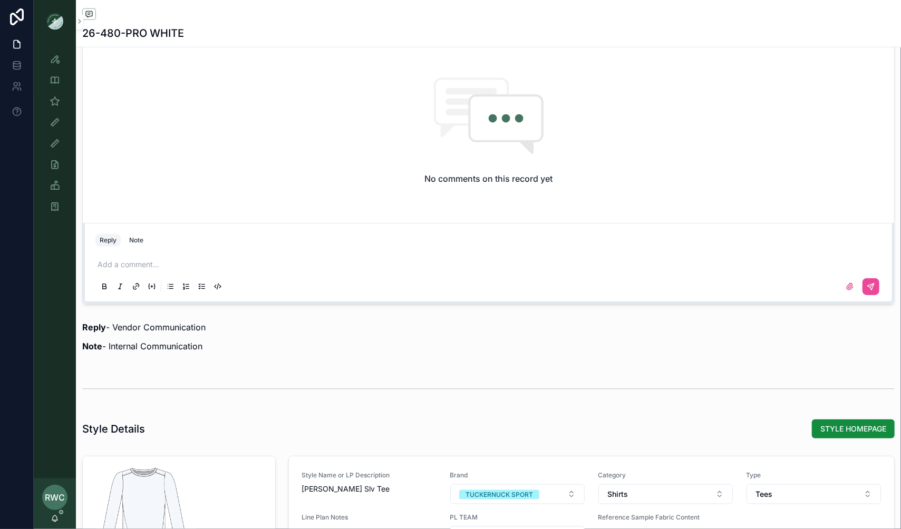
scroll to position [766, 0]
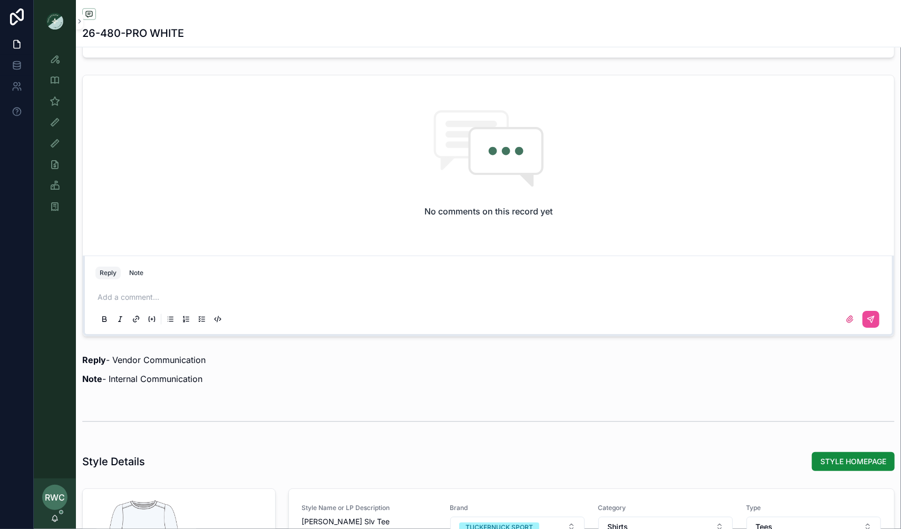
click at [175, 287] on div "Add a comment..." at bounding box center [488, 308] width 786 height 44
click at [136, 292] on p "scrollable content" at bounding box center [490, 297] width 786 height 11
click at [148, 272] on span "[PERSON_NAME][EMAIL_ADDRESS][DOMAIN_NAME]" at bounding box center [210, 276] width 188 height 11
click at [878, 314] on button "scrollable content" at bounding box center [870, 319] width 17 height 17
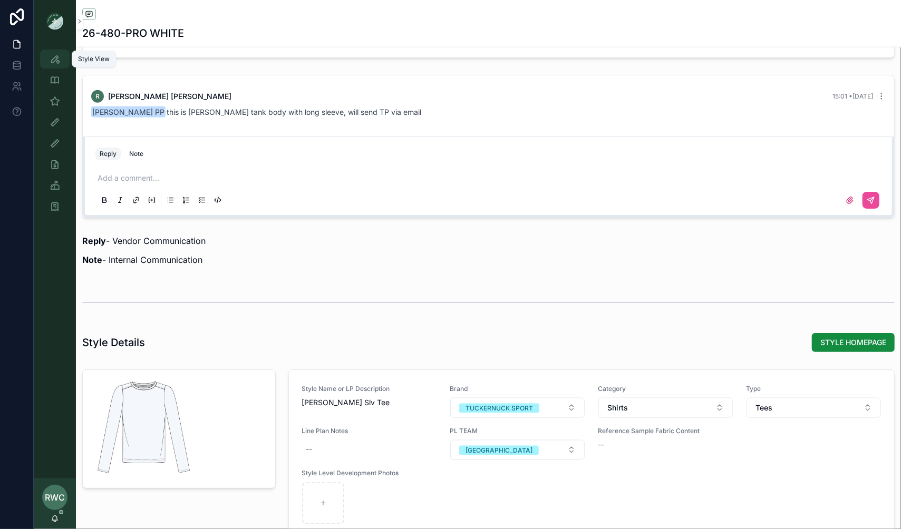
click at [55, 61] on icon "scrollable content" at bounding box center [55, 59] width 11 height 11
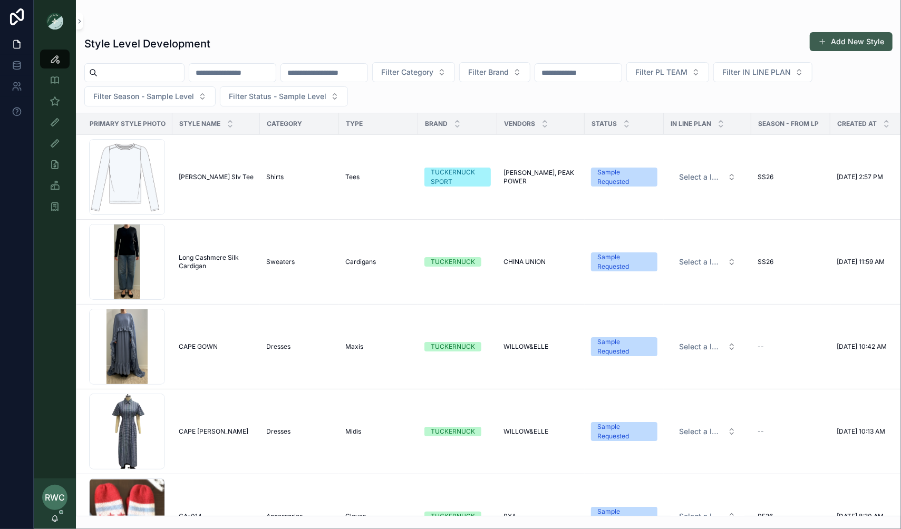
click at [870, 38] on button "Add New Style" at bounding box center [850, 41] width 83 height 19
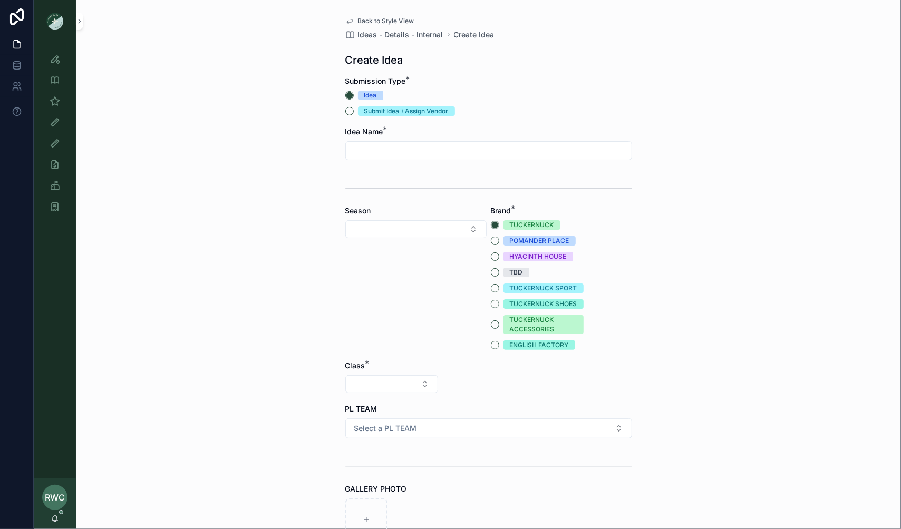
click at [377, 146] on input "scrollable content" at bounding box center [489, 150] width 286 height 15
type input "**********"
click at [492, 288] on button "TUCKERNUCK SPORT" at bounding box center [495, 288] width 8 height 8
click at [384, 380] on button "Select Button" at bounding box center [391, 384] width 93 height 18
click at [364, 474] on div "Clothing" at bounding box center [391, 475] width 126 height 17
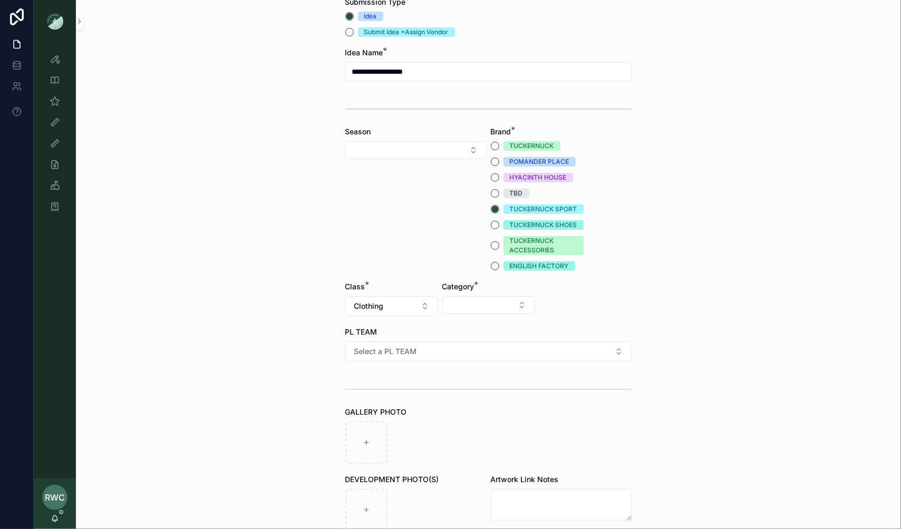
scroll to position [116, 0]
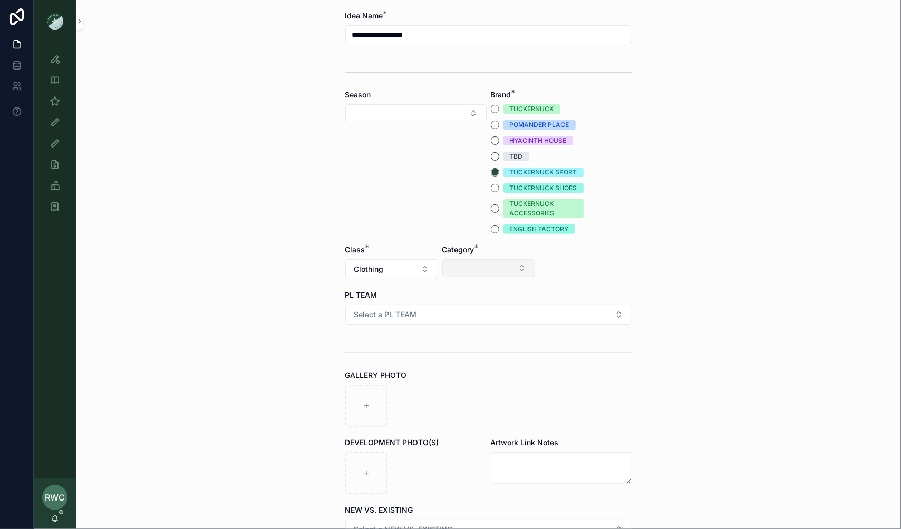
click at [485, 262] on button "Select Button" at bounding box center [488, 268] width 93 height 18
click at [459, 413] on div "Shirts" at bounding box center [488, 412] width 126 height 17
click at [565, 260] on button "Select Button" at bounding box center [585, 268] width 93 height 18
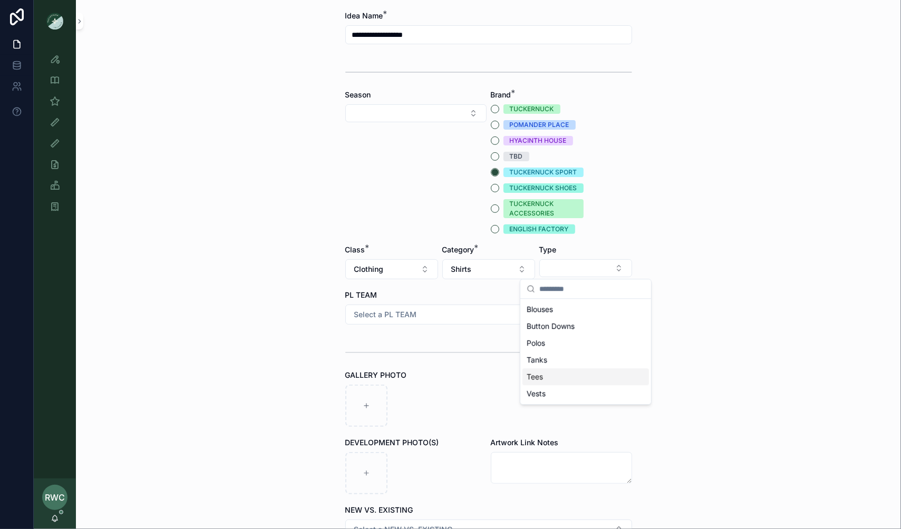
click at [559, 376] on div "Tees" at bounding box center [585, 376] width 126 height 17
click at [436, 313] on button "Select a PL TEAM" at bounding box center [488, 315] width 287 height 20
click at [420, 370] on div "[GEOGRAPHIC_DATA]" at bounding box center [488, 372] width 281 height 16
click at [283, 340] on div "**********" at bounding box center [488, 148] width 825 height 529
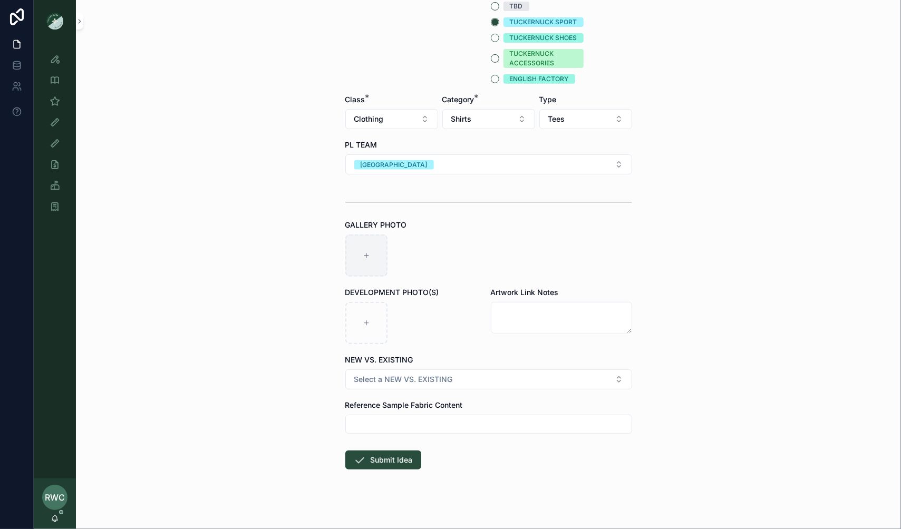
scroll to position [270, 0]
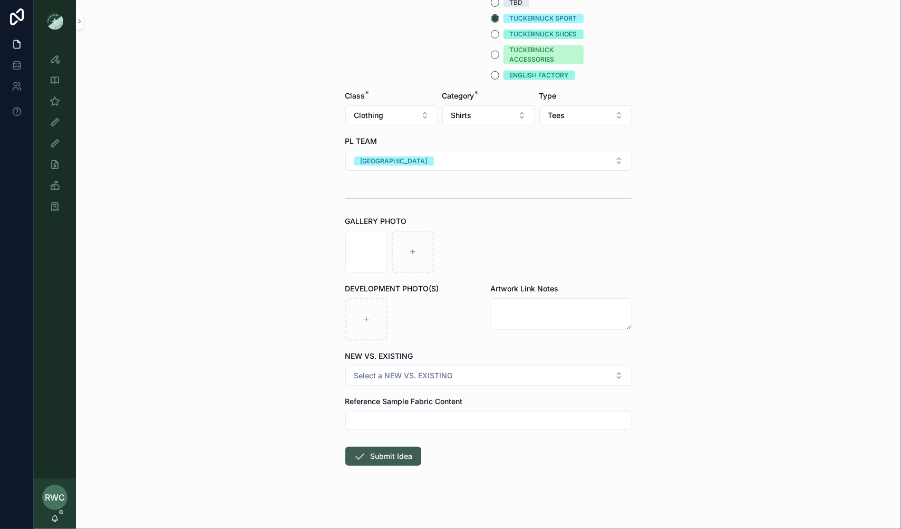
click at [382, 457] on button "Submit Idea" at bounding box center [383, 456] width 76 height 19
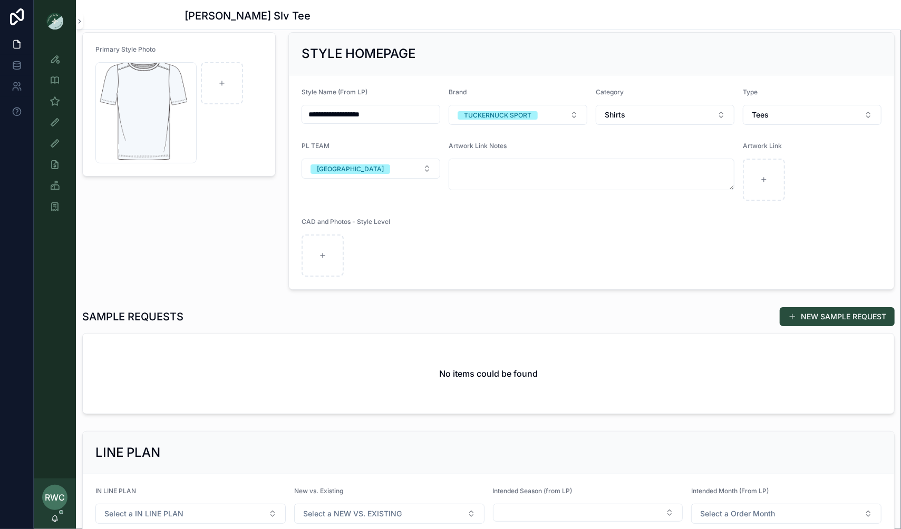
scroll to position [68, 0]
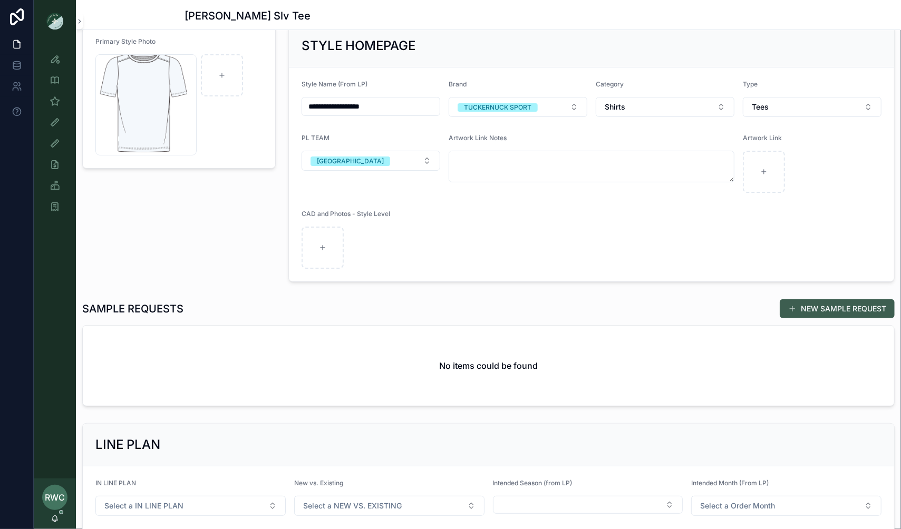
click at [820, 305] on button "NEW SAMPLE REQUEST" at bounding box center [836, 308] width 115 height 19
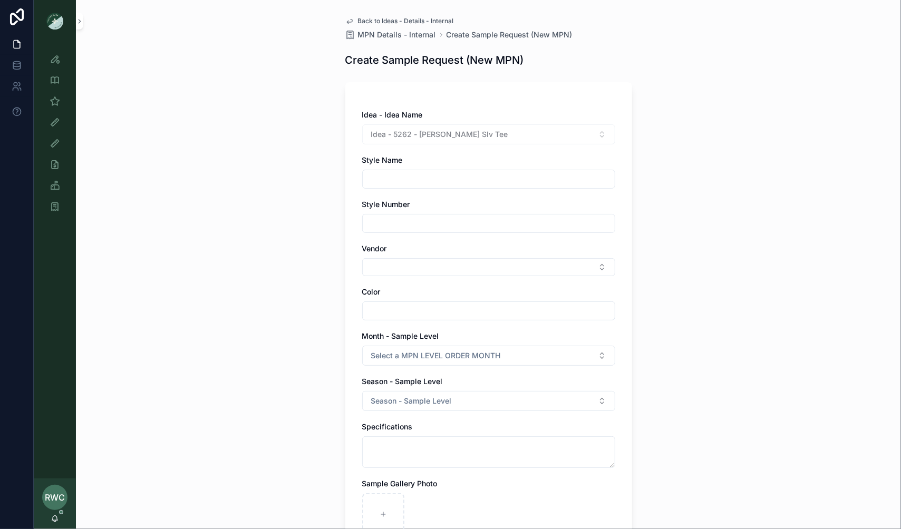
click at [392, 181] on input "scrollable content" at bounding box center [489, 179] width 252 height 15
type input "**********"
click at [417, 228] on input "scrollable content" at bounding box center [489, 223] width 252 height 15
type input "******"
click at [401, 257] on div "Vendor" at bounding box center [488, 259] width 253 height 33
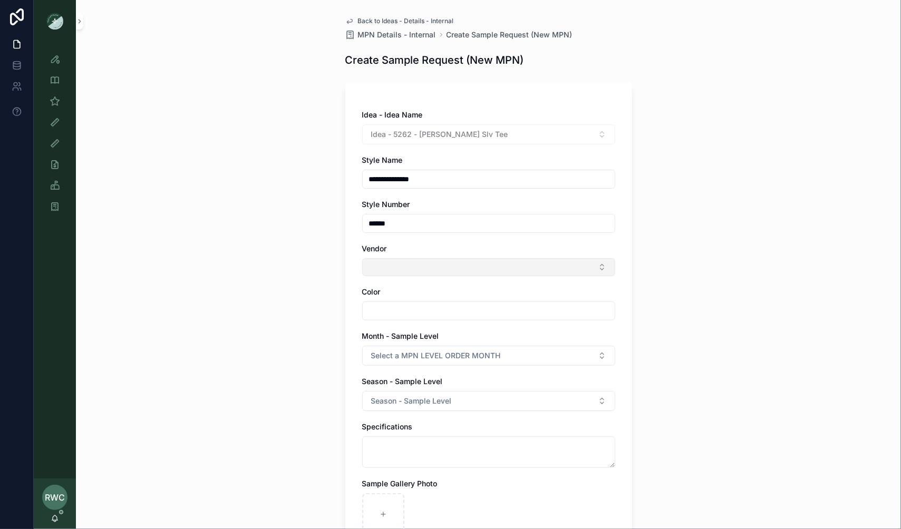
click at [393, 262] on button "Select Button" at bounding box center [488, 267] width 253 height 18
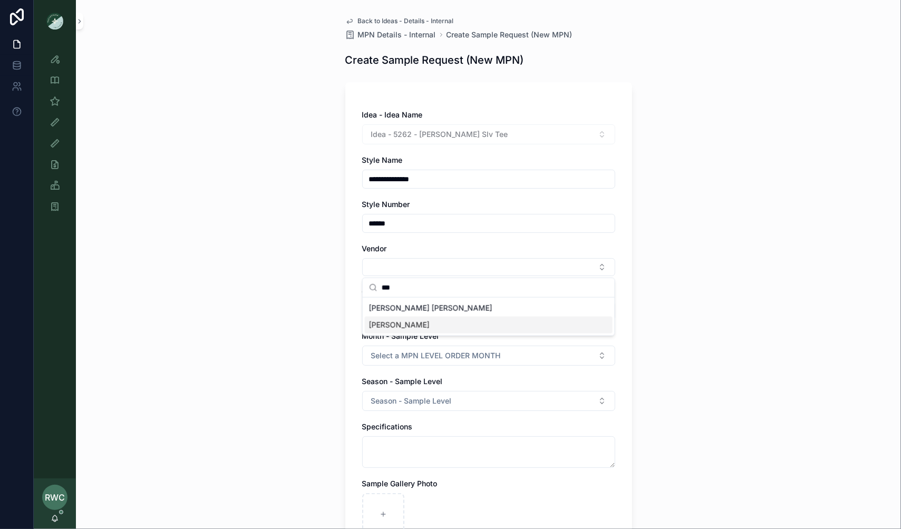
type input "***"
click at [403, 328] on div "[PERSON_NAME]" at bounding box center [489, 325] width 248 height 17
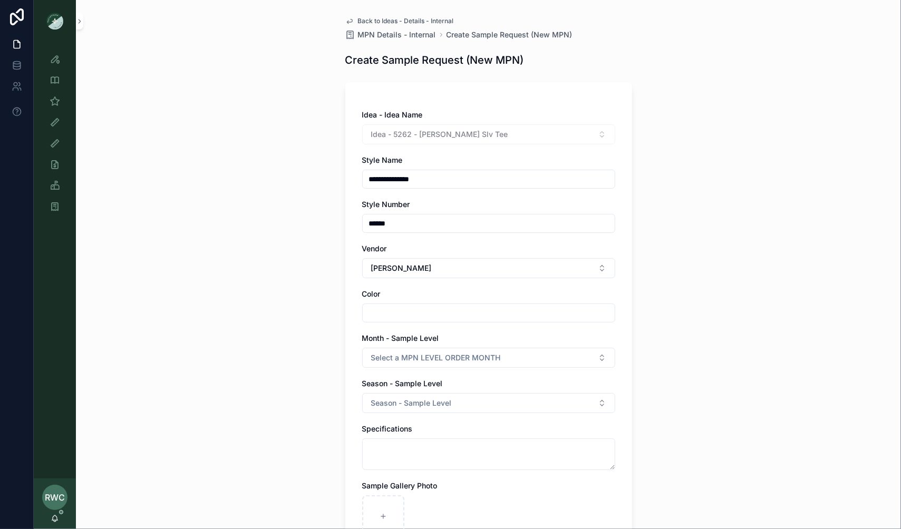
click at [293, 318] on div "**********" at bounding box center [488, 264] width 825 height 529
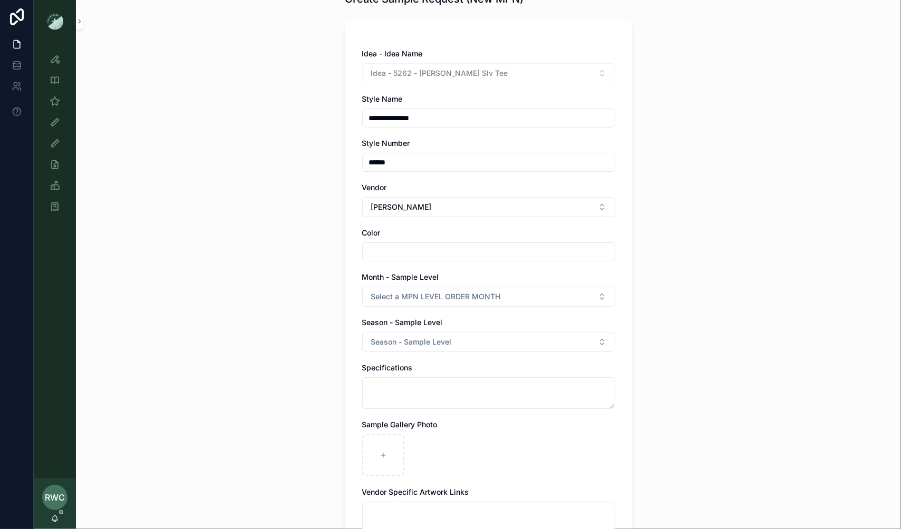
scroll to position [72, 0]
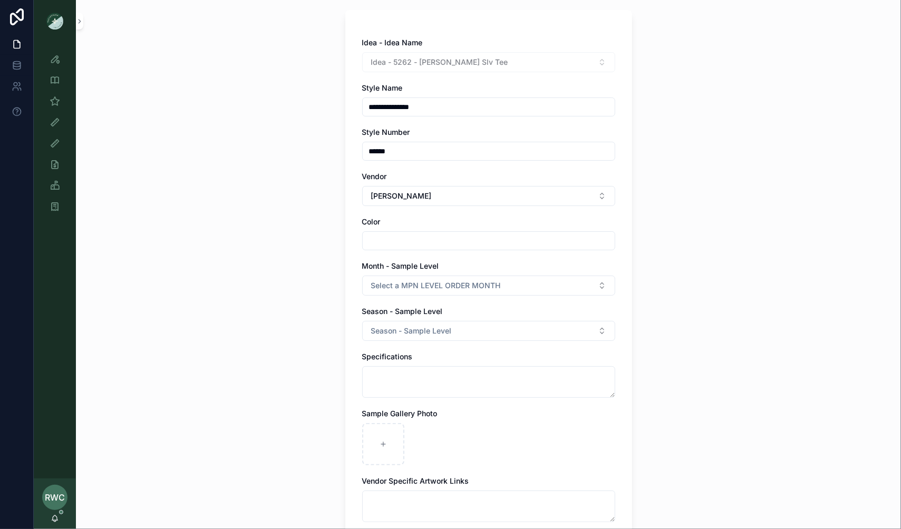
click at [406, 234] on input "scrollable content" at bounding box center [489, 240] width 252 height 15
type input "*********"
click at [415, 285] on span "Select a MPN LEVEL ORDER MONTH" at bounding box center [436, 285] width 130 height 11
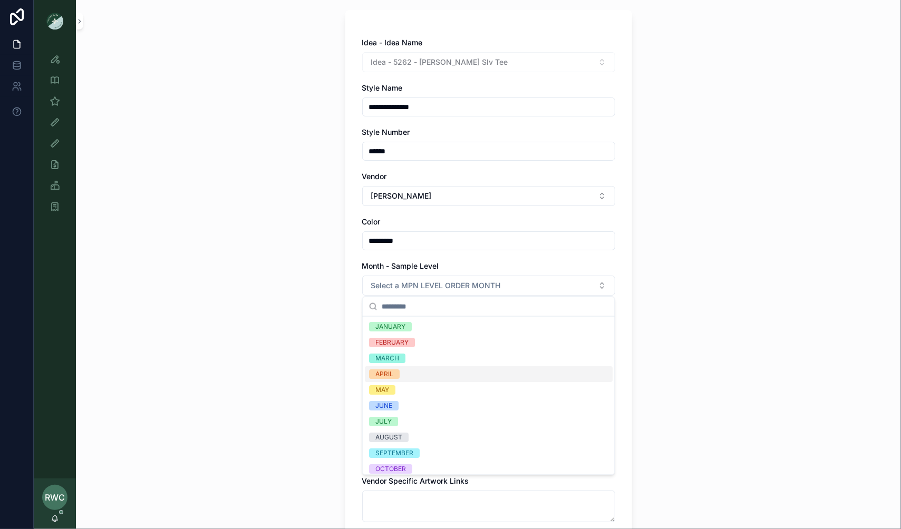
click at [397, 374] on span "APRIL" at bounding box center [384, 373] width 31 height 9
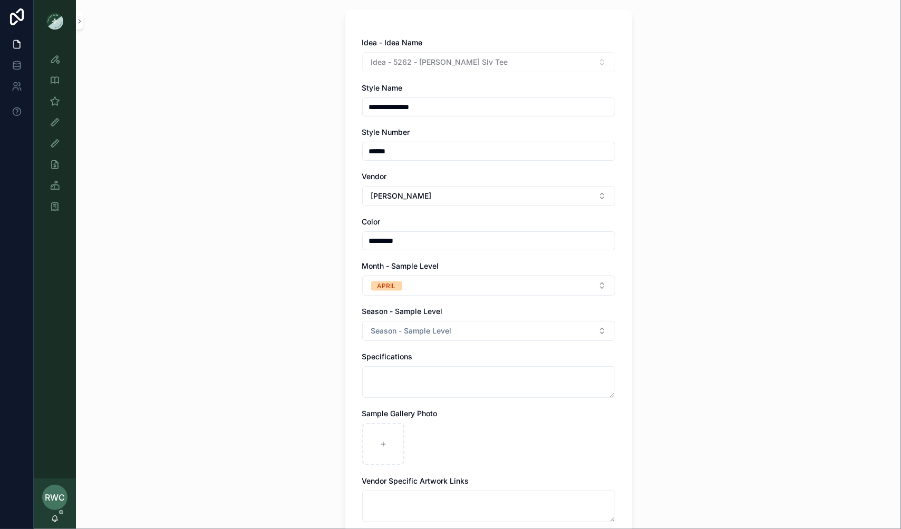
click at [313, 337] on div "**********" at bounding box center [488, 192] width 825 height 529
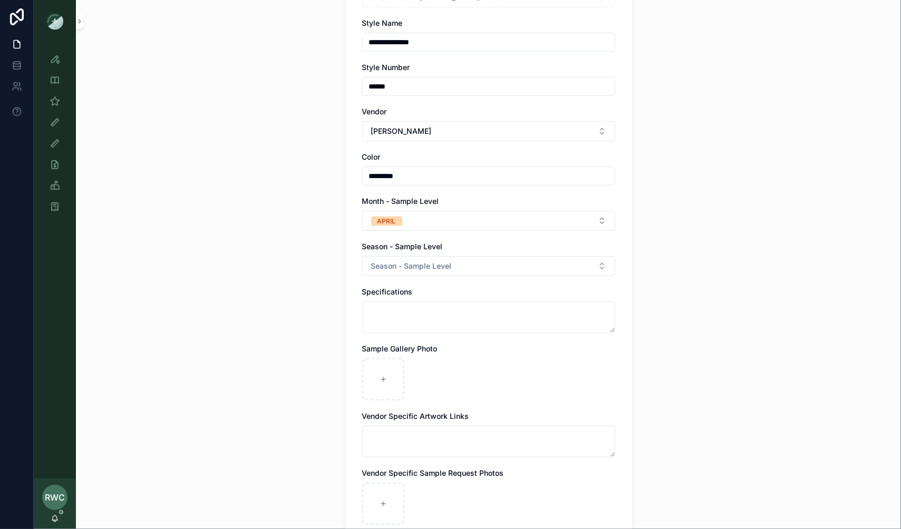
scroll to position [114, 0]
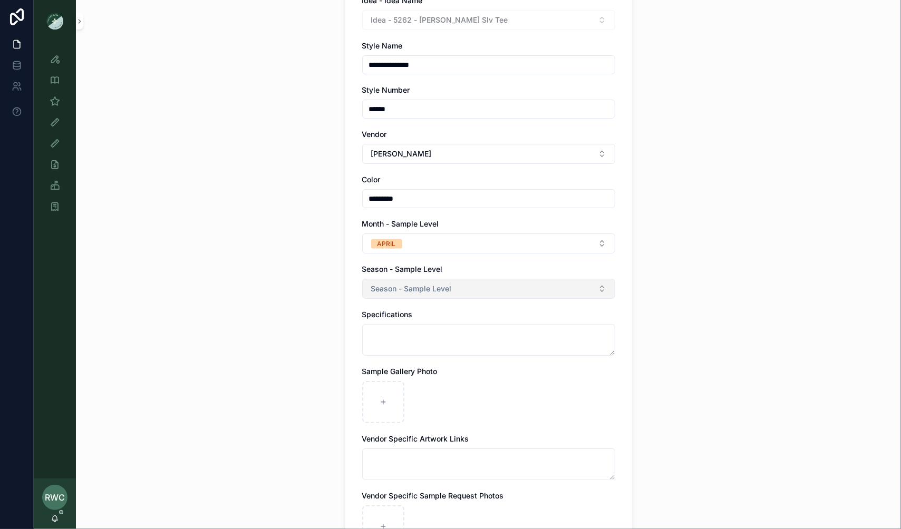
click at [440, 290] on span "Season - Sample Level" at bounding box center [411, 288] width 81 height 11
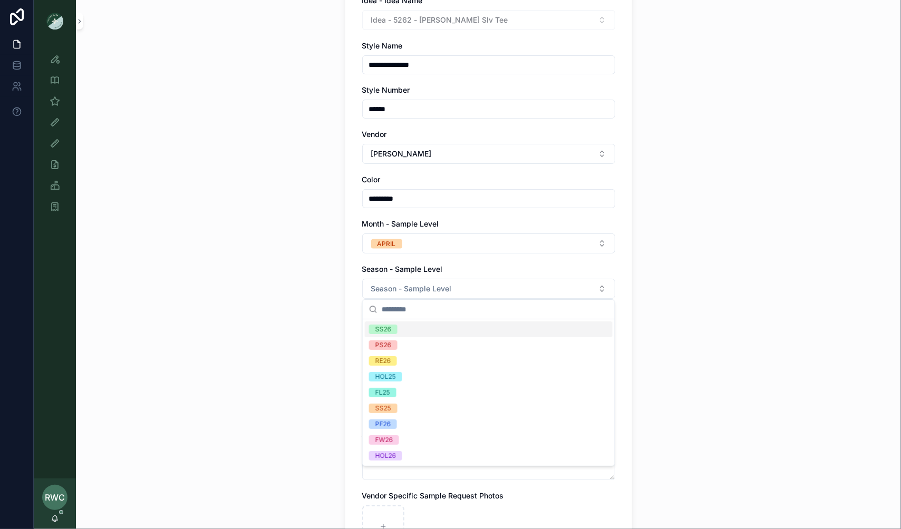
click at [413, 321] on div "SS26" at bounding box center [489, 329] width 248 height 16
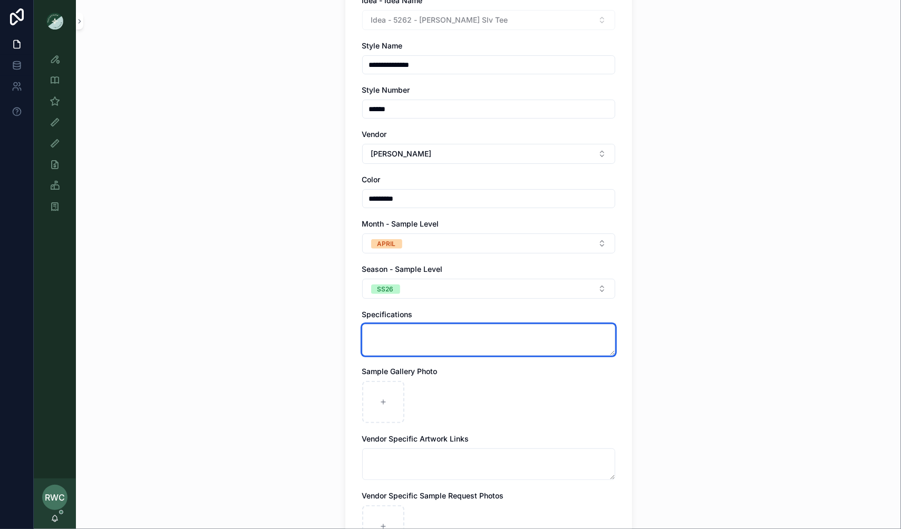
click at [392, 341] on textarea "scrollable content" at bounding box center [488, 340] width 253 height 32
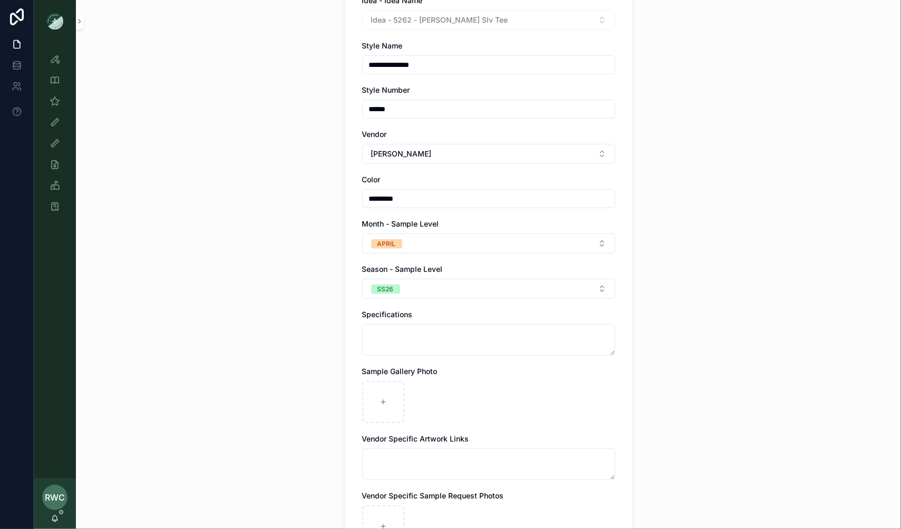
click at [281, 314] on div "**********" at bounding box center [488, 150] width 825 height 529
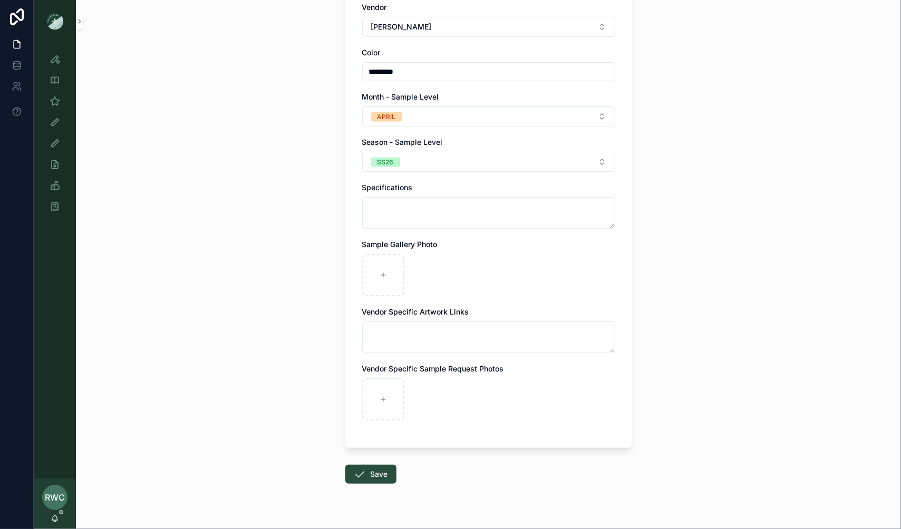
scroll to position [262, 0]
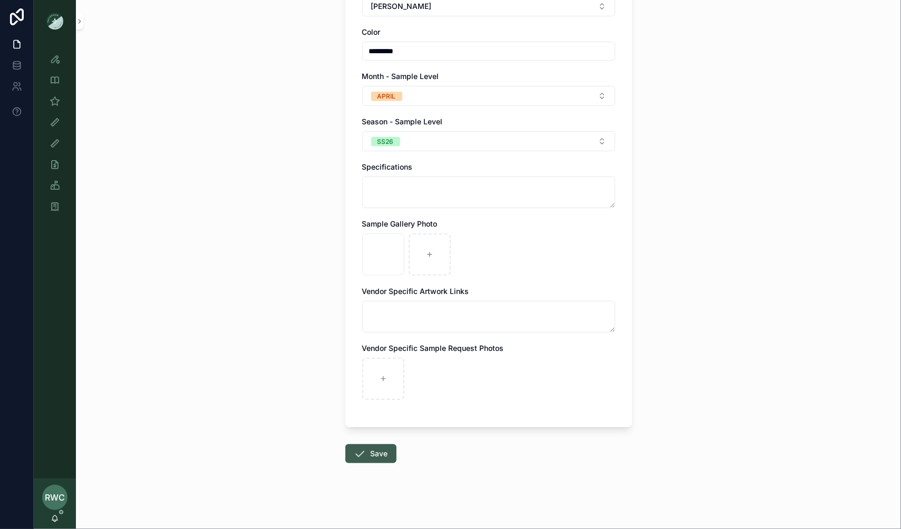
click at [373, 451] on button "Save" at bounding box center [370, 453] width 51 height 19
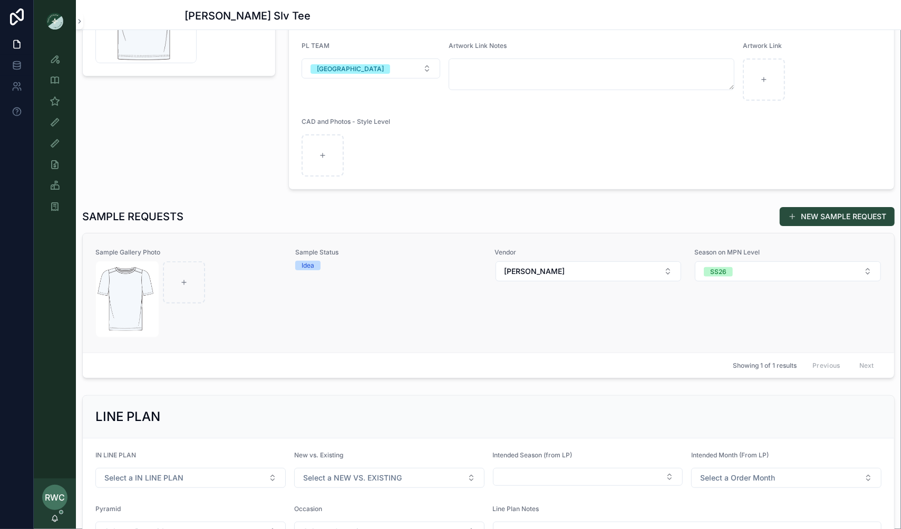
scroll to position [171, 0]
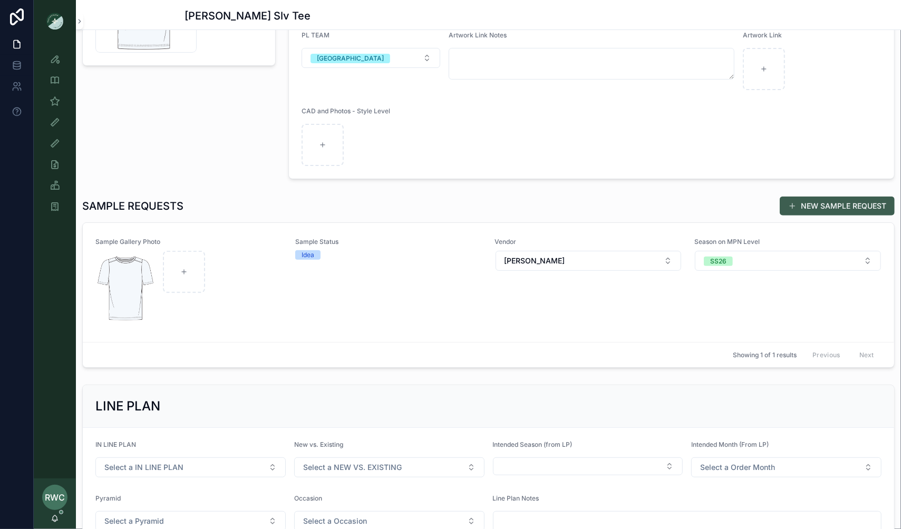
click at [827, 205] on button "NEW SAMPLE REQUEST" at bounding box center [836, 206] width 115 height 19
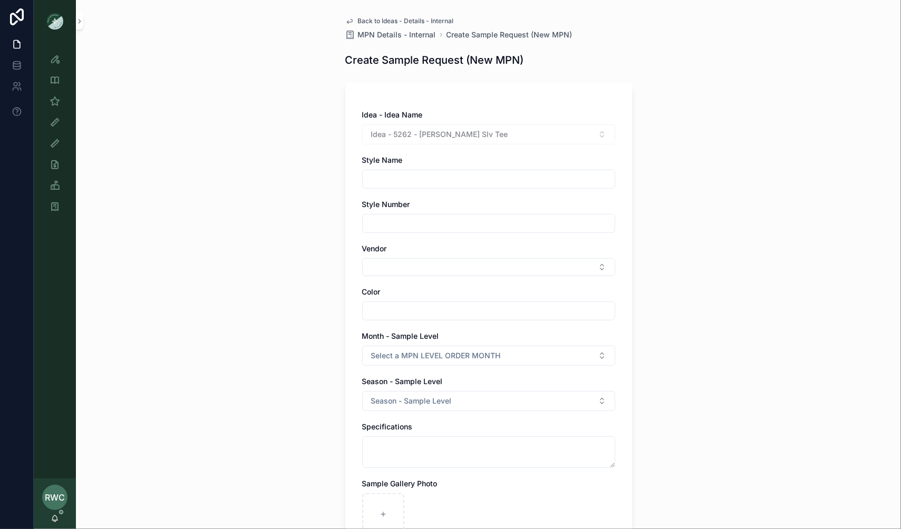
click at [394, 182] on input "scrollable content" at bounding box center [489, 179] width 252 height 15
type input "*"
type input "**********"
click at [408, 226] on input "scrollable content" at bounding box center [489, 223] width 252 height 15
type input "******"
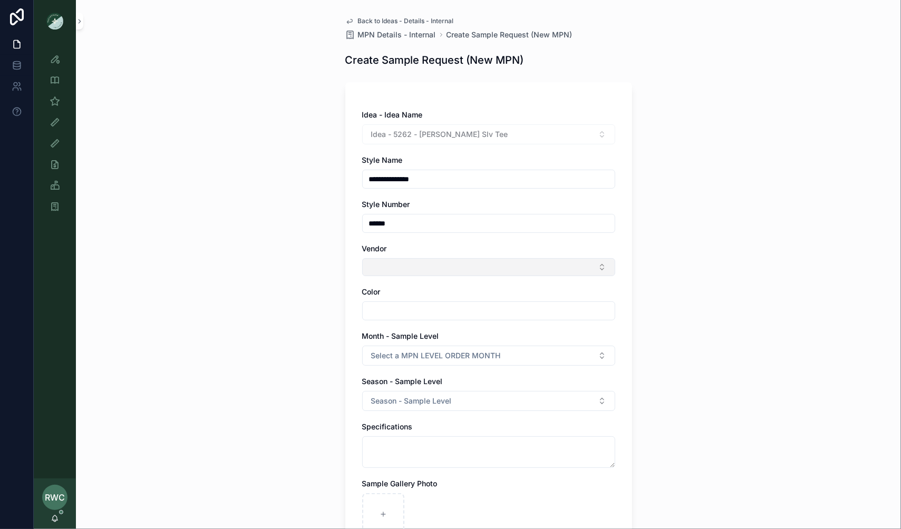
click at [398, 262] on button "Select Button" at bounding box center [488, 267] width 253 height 18
click at [408, 290] on input "****" at bounding box center [494, 287] width 227 height 19
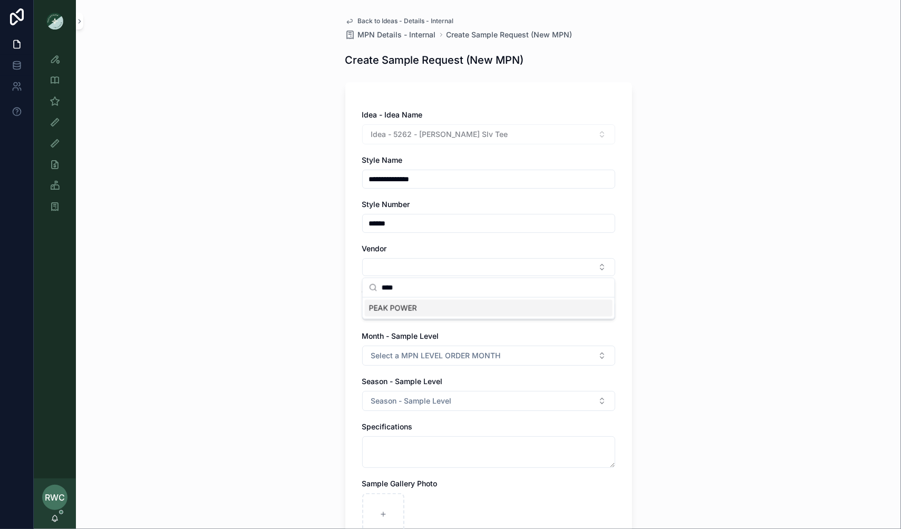
type input "****"
click at [408, 310] on span "PEAK POWER" at bounding box center [393, 308] width 48 height 11
click at [389, 316] on input "scrollable content" at bounding box center [489, 313] width 252 height 15
type input "*********"
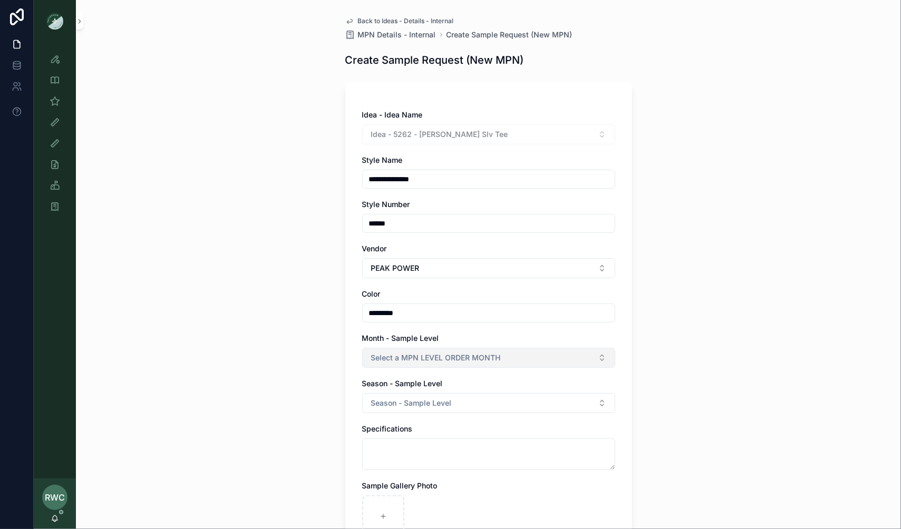
click at [404, 355] on span "Select a MPN LEVEL ORDER MONTH" at bounding box center [436, 358] width 130 height 11
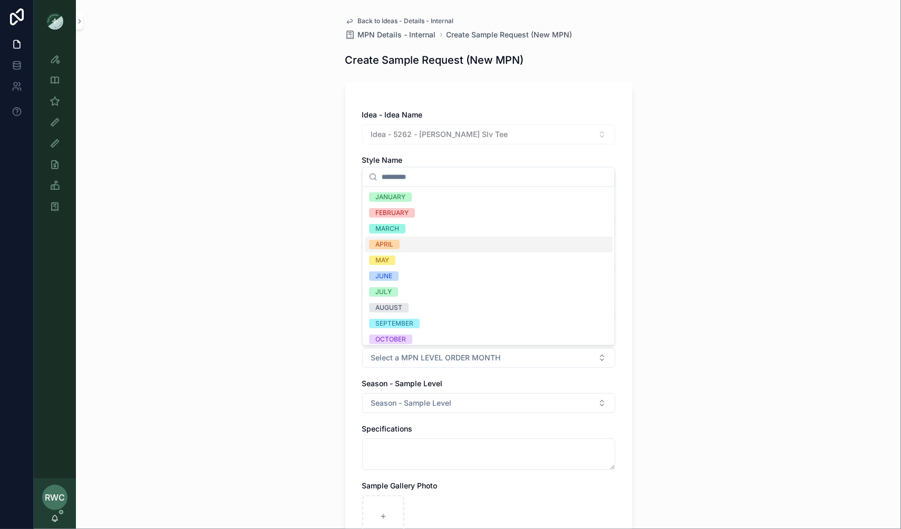
click at [402, 243] on div "APRIL" at bounding box center [489, 245] width 248 height 16
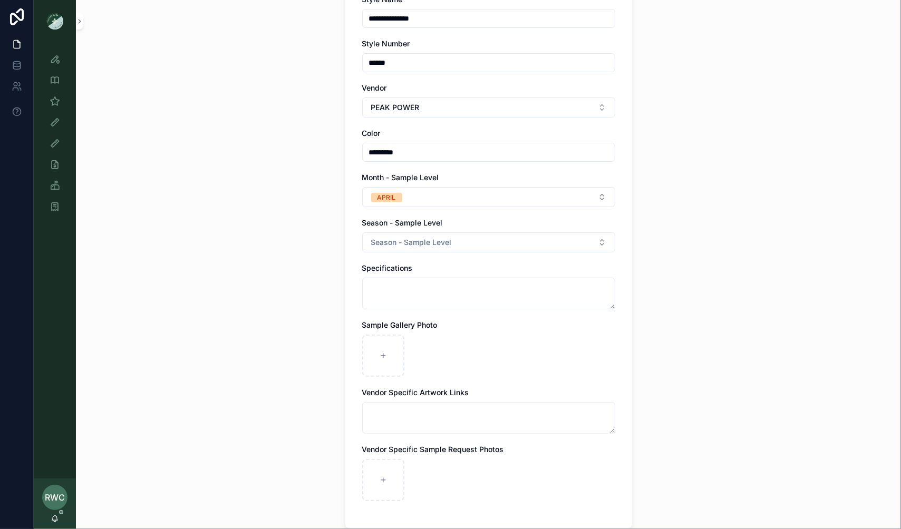
scroll to position [254, 0]
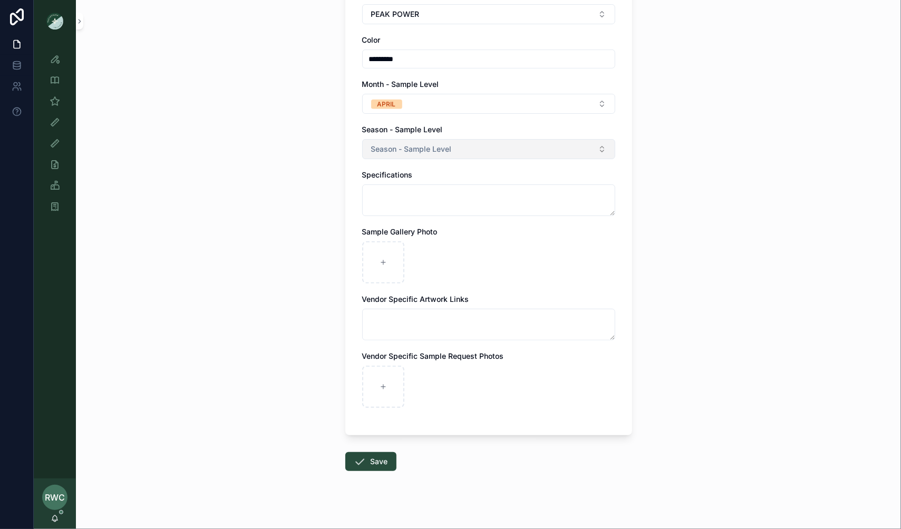
click at [477, 148] on button "Season - Sample Level" at bounding box center [488, 149] width 253 height 20
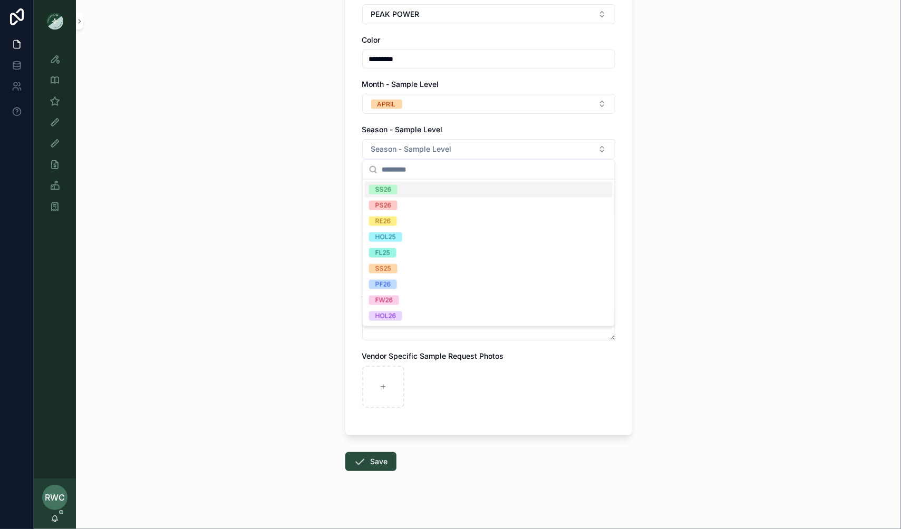
click at [438, 192] on div "SS26" at bounding box center [489, 190] width 248 height 16
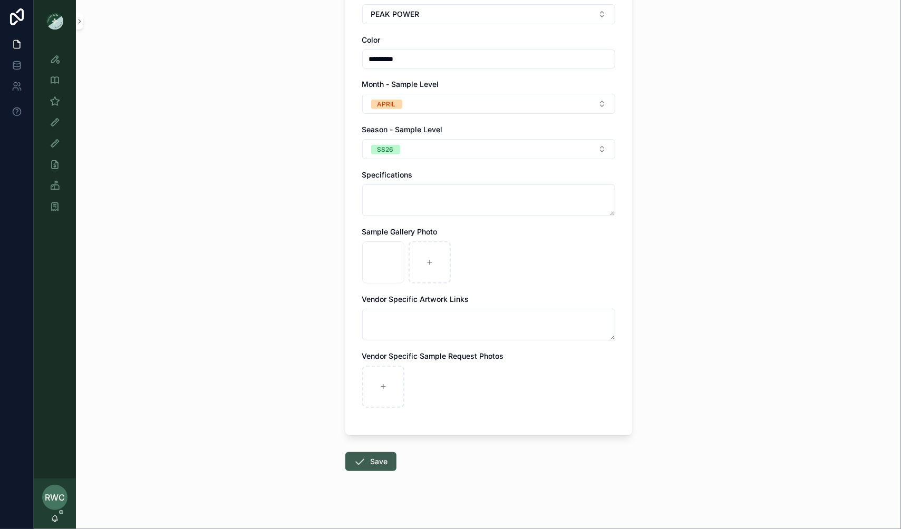
click at [373, 459] on button "Save" at bounding box center [370, 461] width 51 height 19
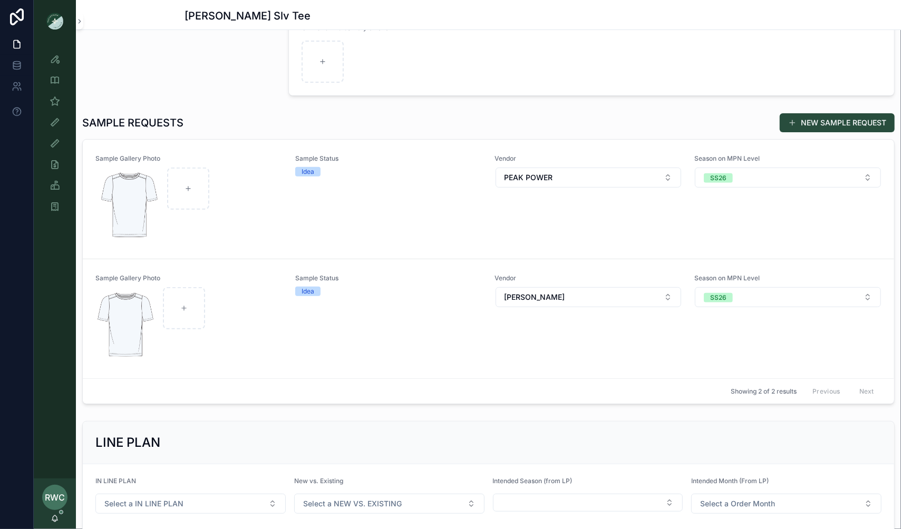
scroll to position [266, 0]
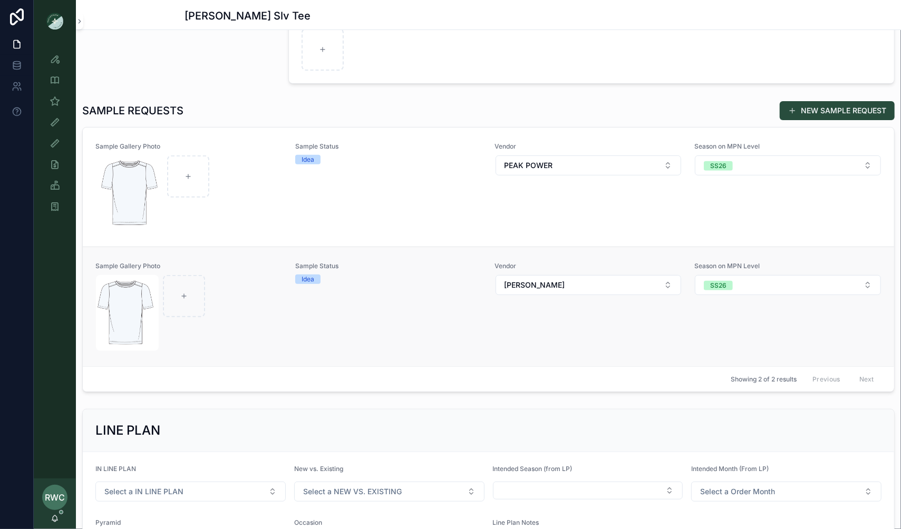
click at [369, 327] on div "Sample Status Idea" at bounding box center [388, 307] width 187 height 90
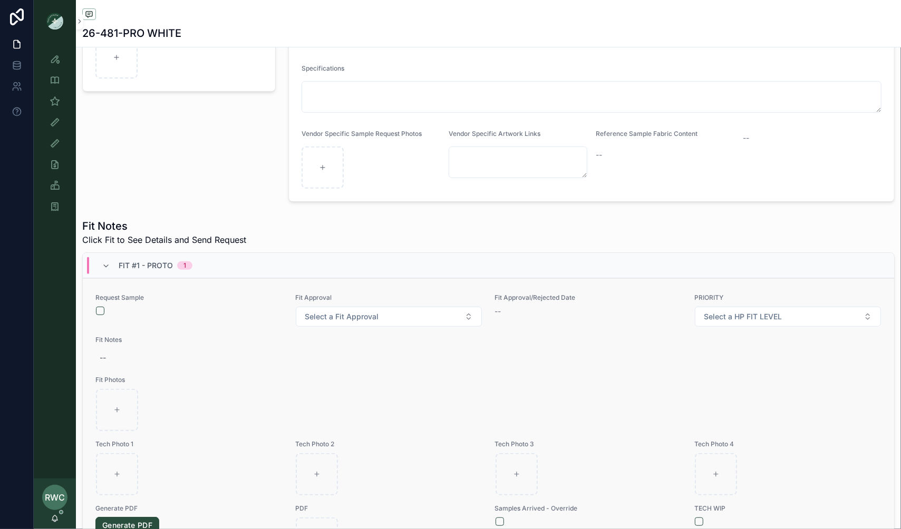
scroll to position [230, 0]
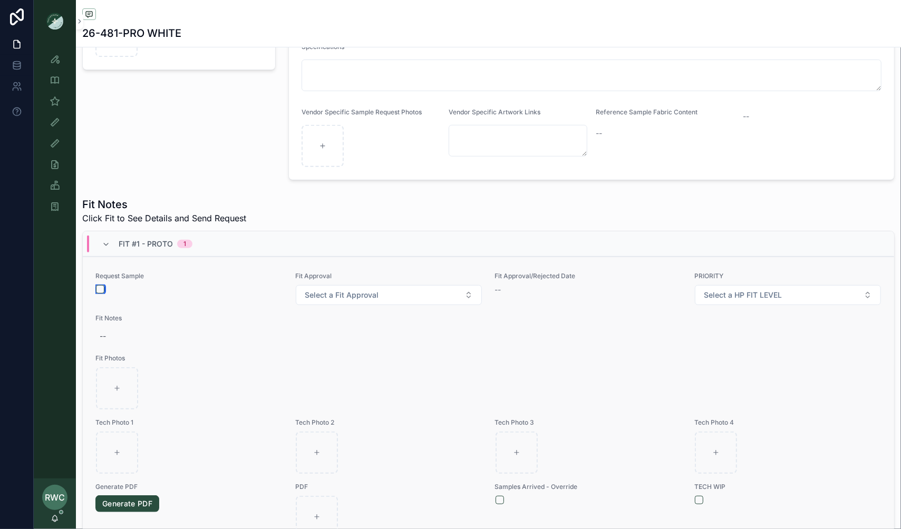
click at [97, 287] on button "scrollable content" at bounding box center [100, 289] width 8 height 8
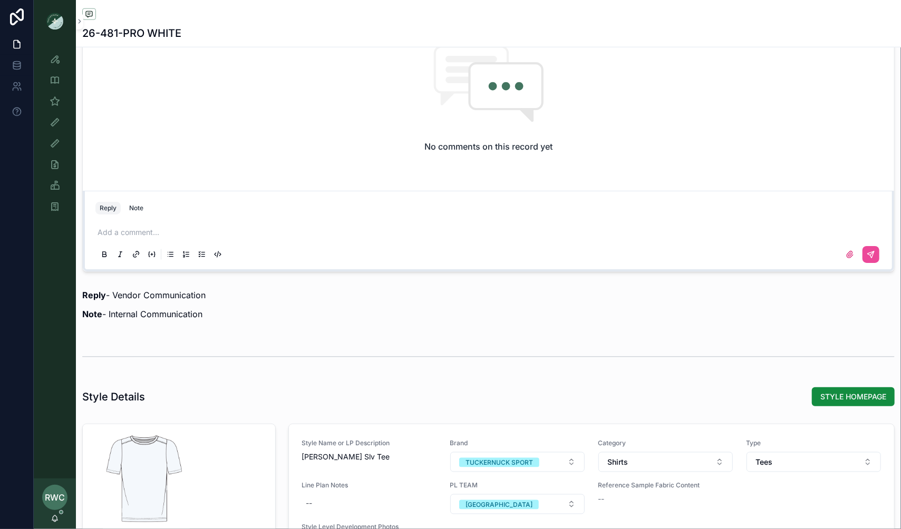
scroll to position [809, 0]
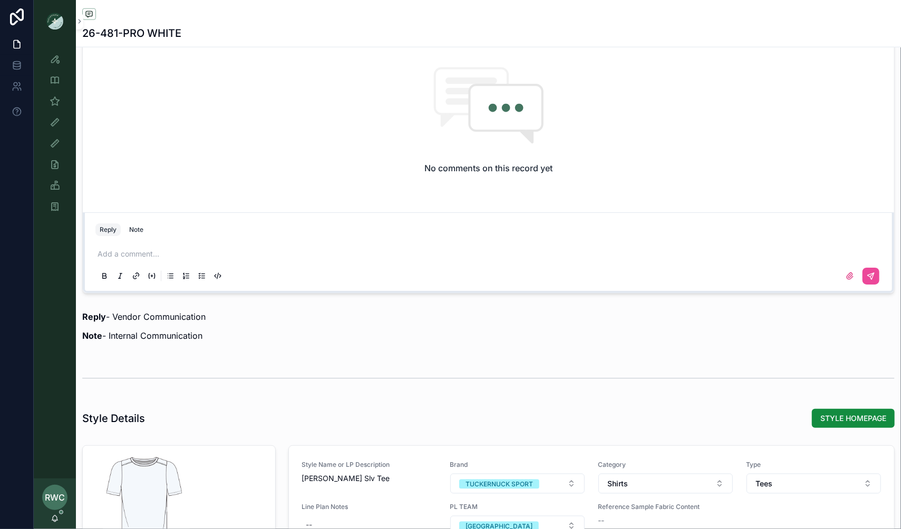
click at [152, 249] on p "scrollable content" at bounding box center [490, 254] width 786 height 11
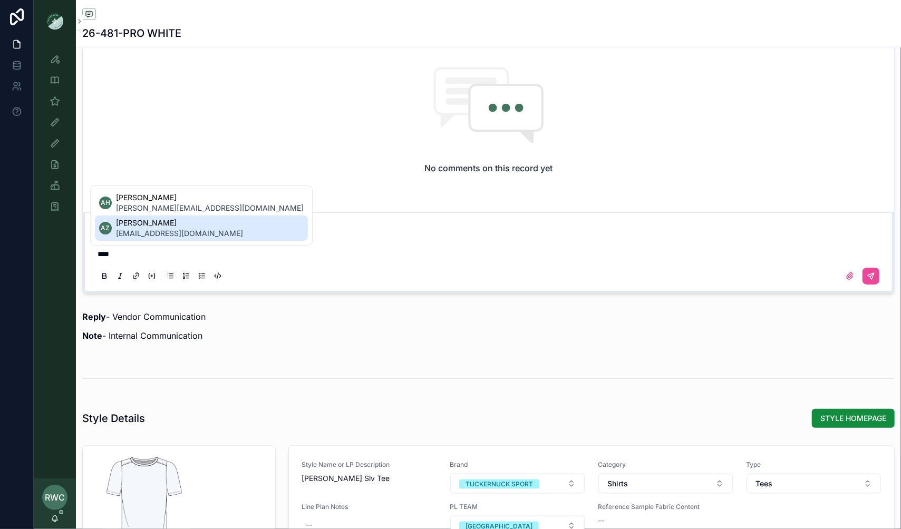
click at [153, 227] on span "[PERSON_NAME]" at bounding box center [179, 223] width 127 height 11
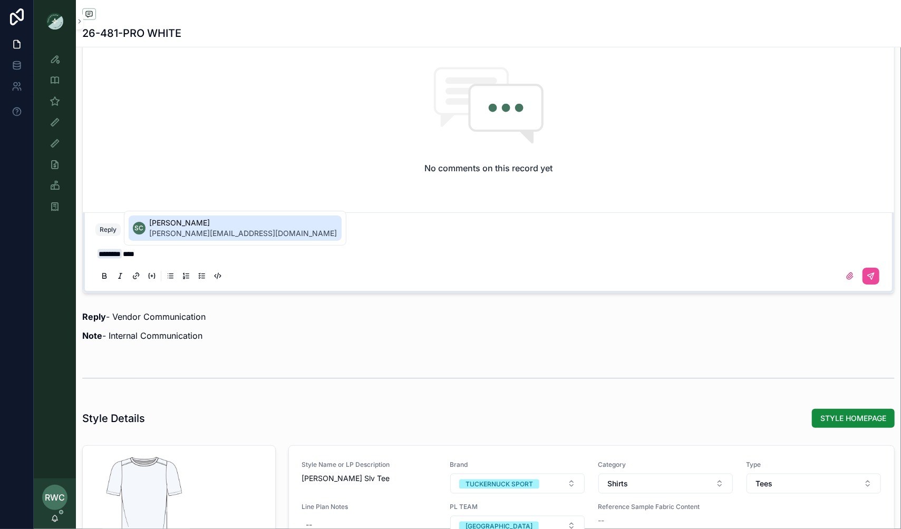
click at [183, 234] on span "[PERSON_NAME][EMAIL_ADDRESS][DOMAIN_NAME]" at bounding box center [244, 233] width 188 height 11
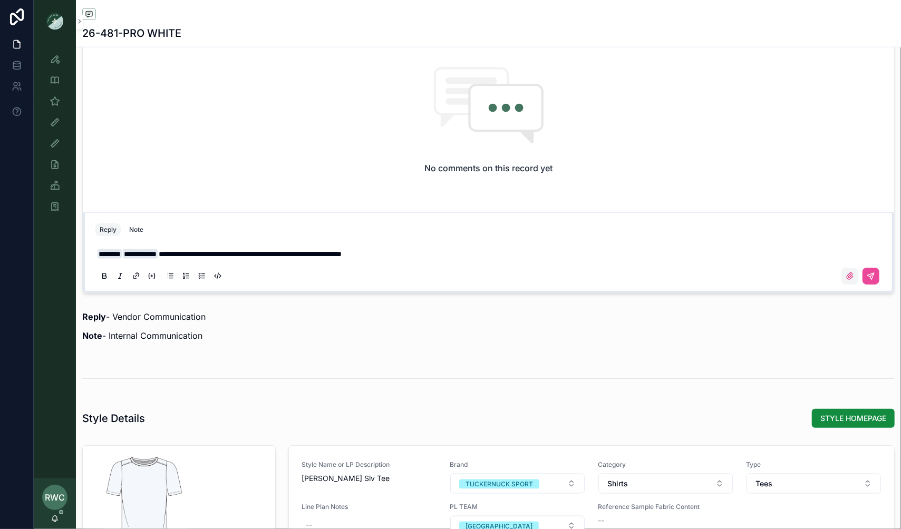
click at [850, 275] on icon "scrollable content" at bounding box center [849, 276] width 6 height 6
click at [0, 0] on input "scrollable content" at bounding box center [0, 0] width 0 height 0
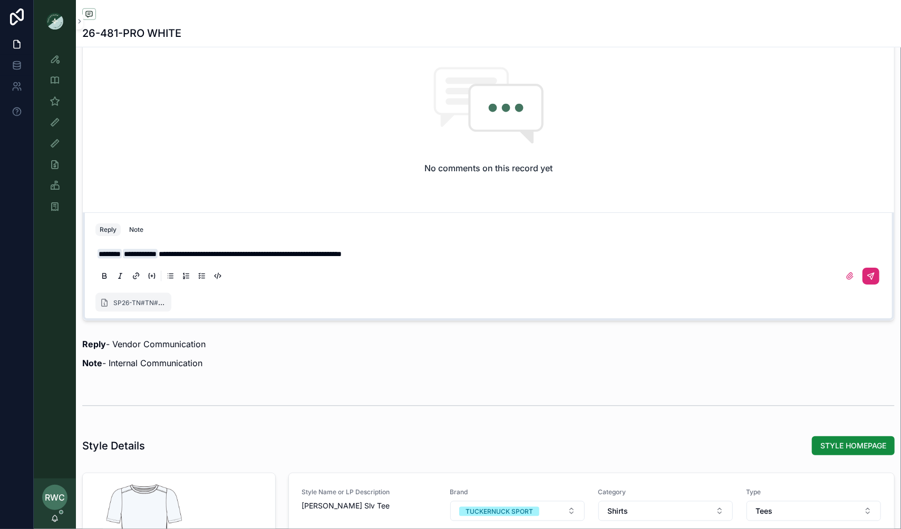
click at [876, 270] on button "scrollable content" at bounding box center [870, 276] width 17 height 17
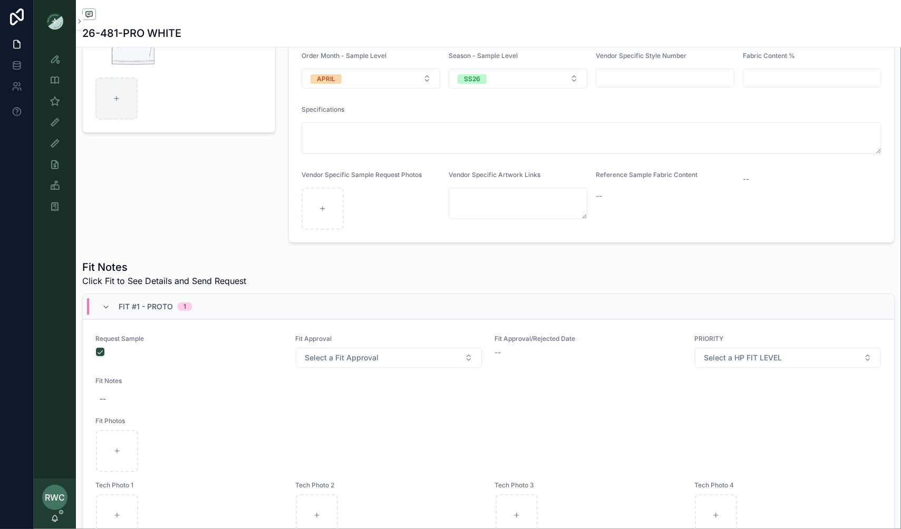
scroll to position [0, 0]
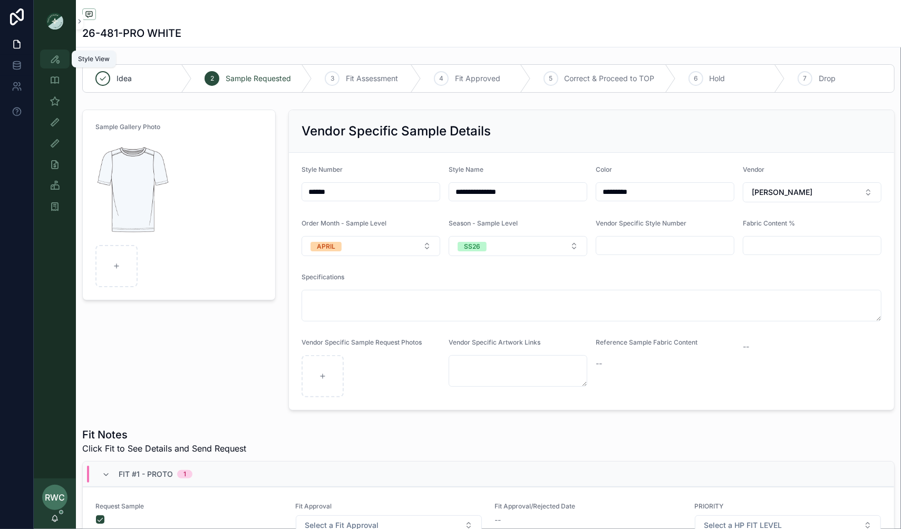
click at [56, 57] on icon "scrollable content" at bounding box center [55, 59] width 11 height 11
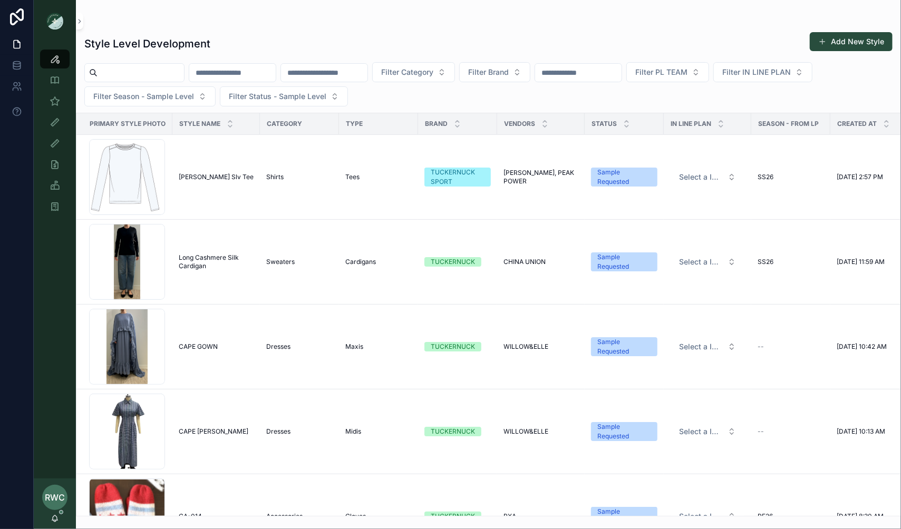
click at [242, 69] on input "scrollable content" at bounding box center [232, 72] width 86 height 15
type input "*****"
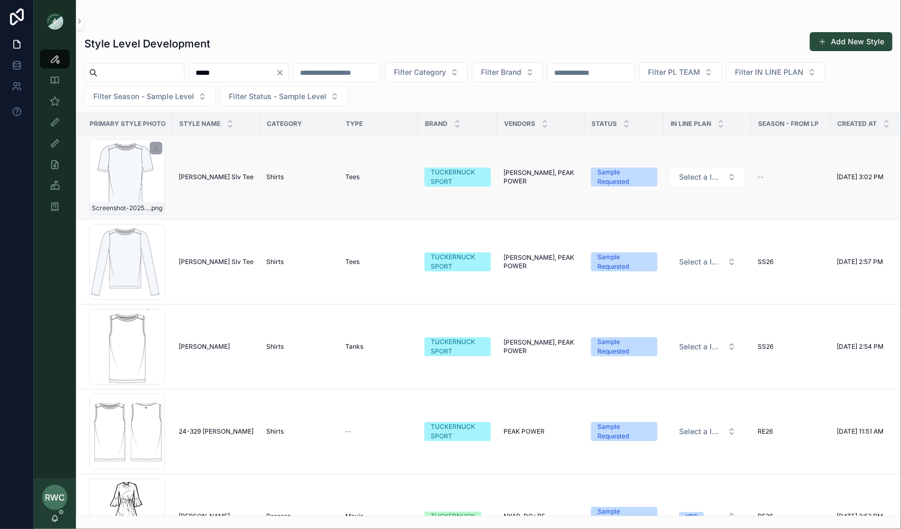
click at [141, 181] on div "Screenshot-2025-09-10-at-3.02.21-PM .png" at bounding box center [127, 177] width 76 height 76
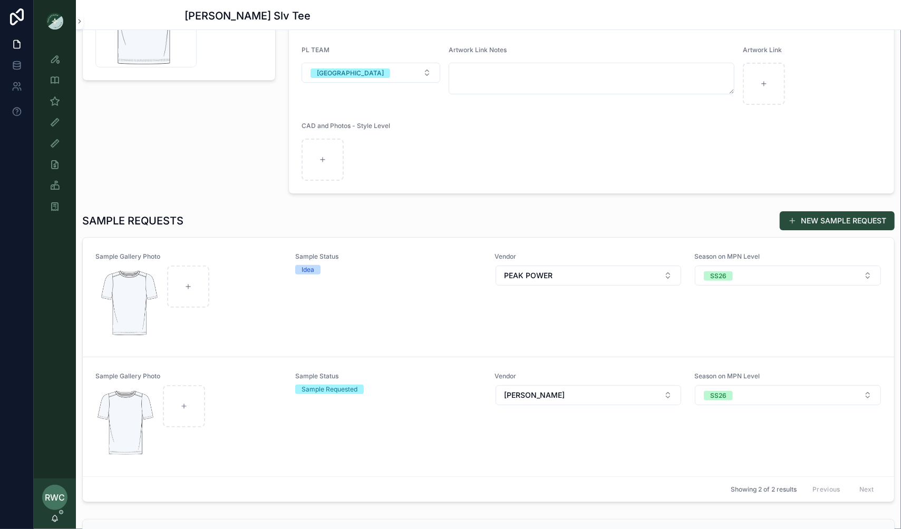
scroll to position [150, 0]
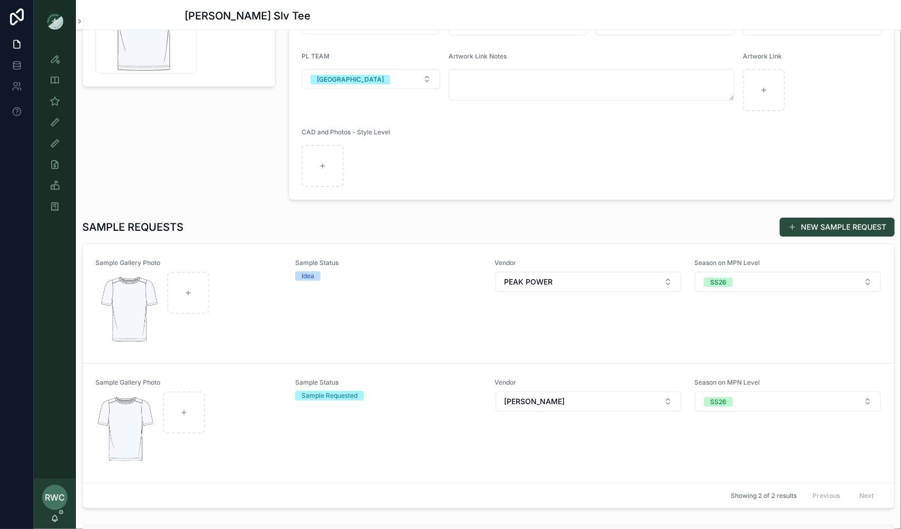
click at [376, 307] on div "Sample Status Idea" at bounding box center [388, 304] width 187 height 90
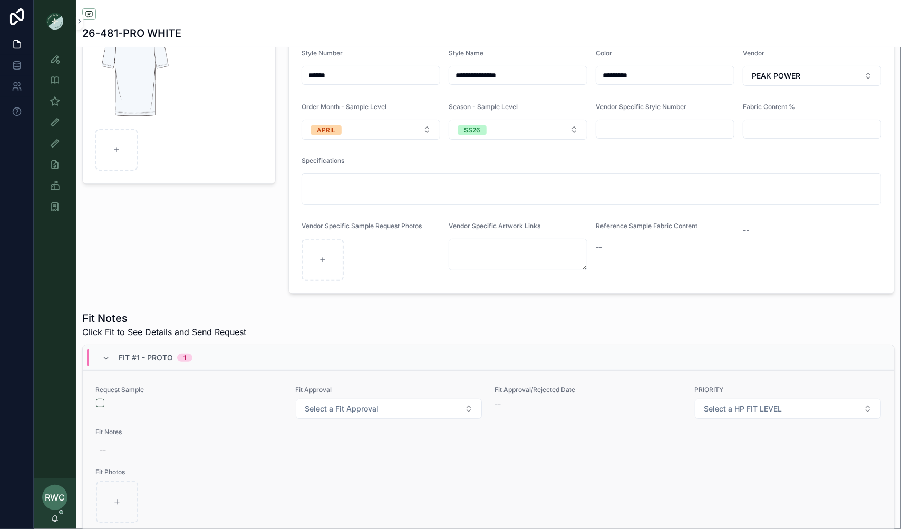
scroll to position [194, 0]
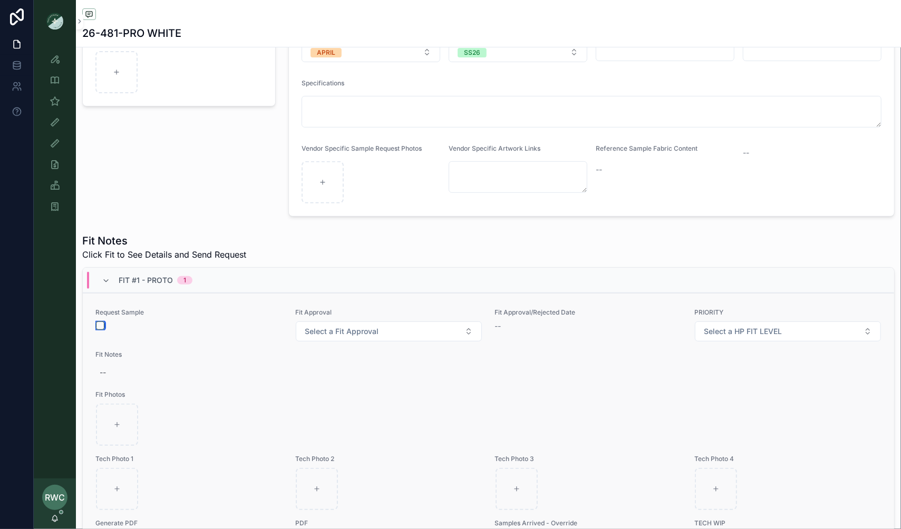
click at [101, 322] on button "scrollable content" at bounding box center [100, 325] width 8 height 8
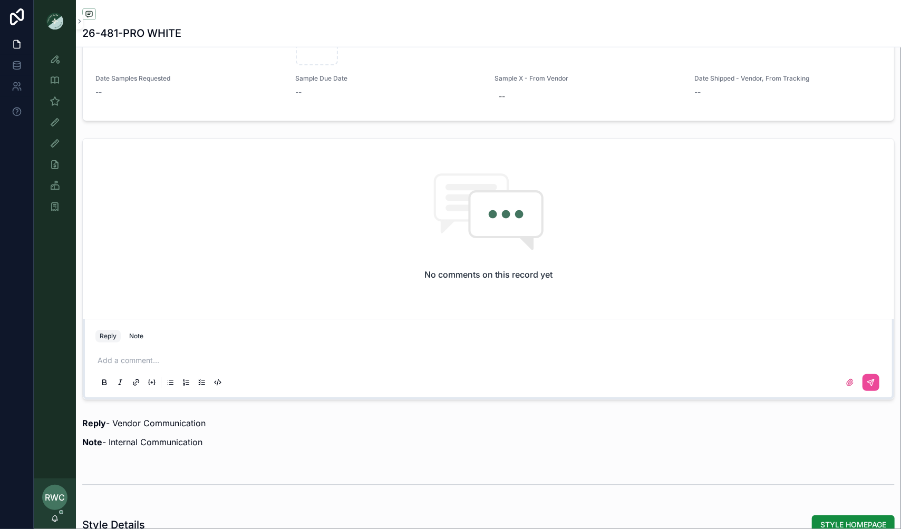
scroll to position [719, 0]
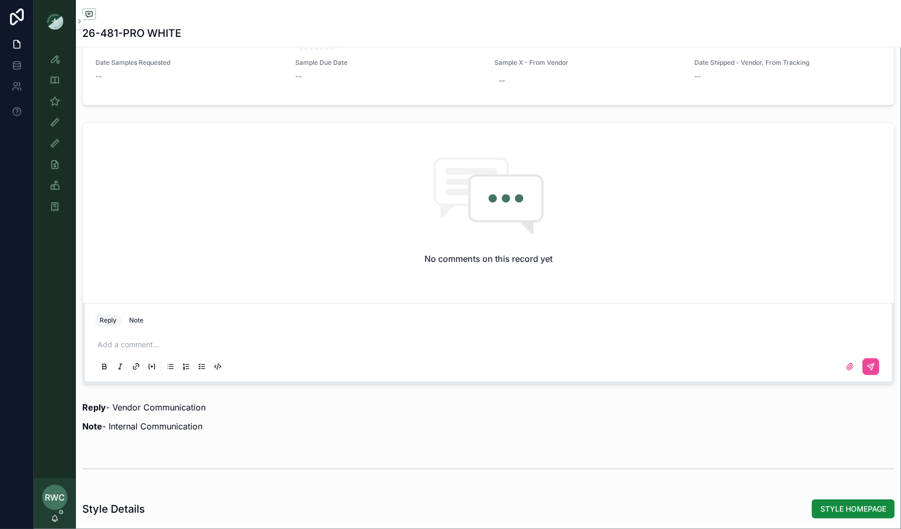
click at [153, 348] on div "Add a comment..." at bounding box center [488, 355] width 786 height 44
click at [127, 340] on p "scrollable content" at bounding box center [490, 344] width 786 height 11
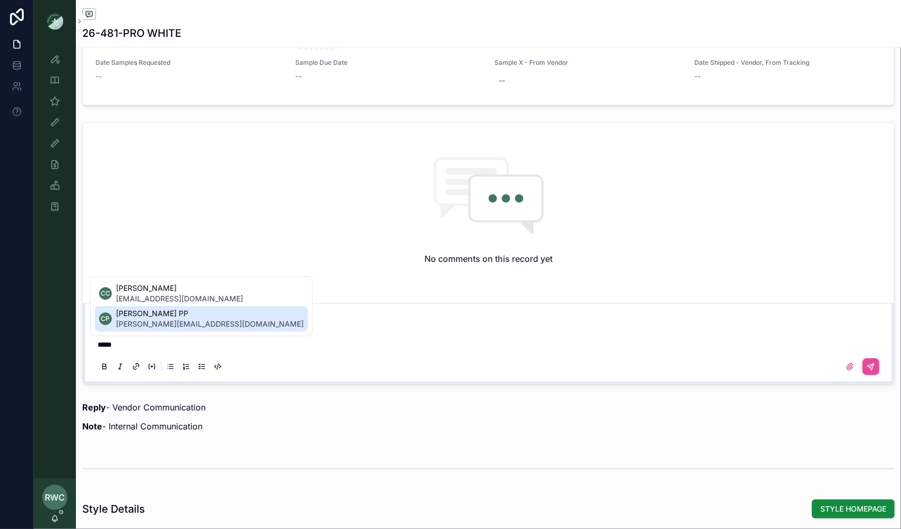
click at [152, 317] on span "[PERSON_NAME] PP" at bounding box center [210, 313] width 188 height 11
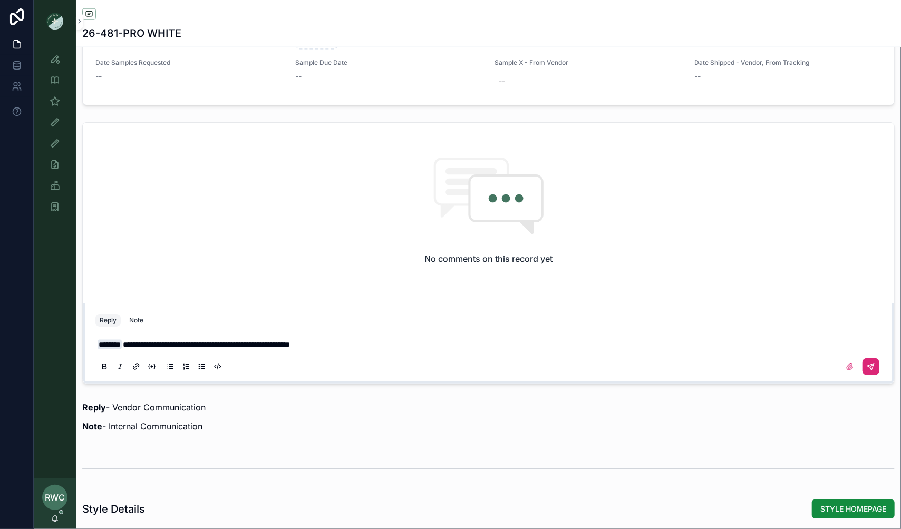
click at [866, 363] on button "scrollable content" at bounding box center [870, 366] width 17 height 17
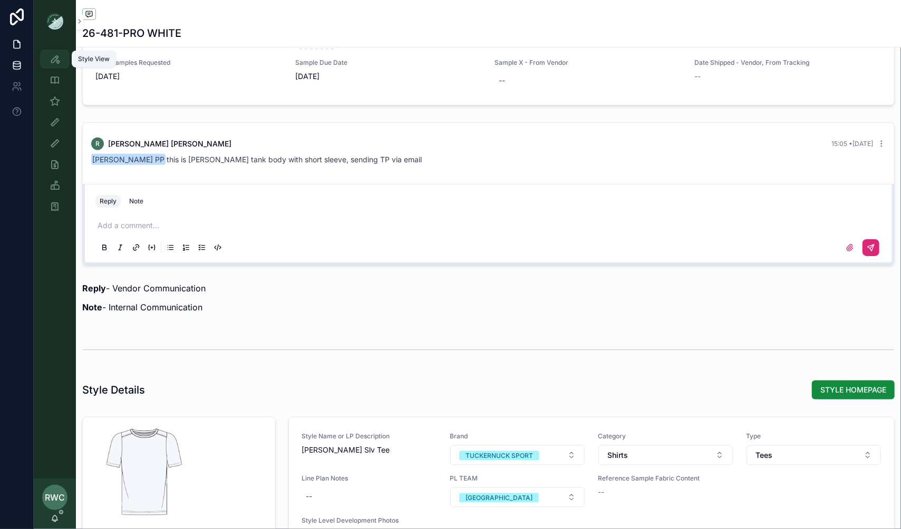
click at [52, 56] on icon "scrollable content" at bounding box center [55, 59] width 11 height 11
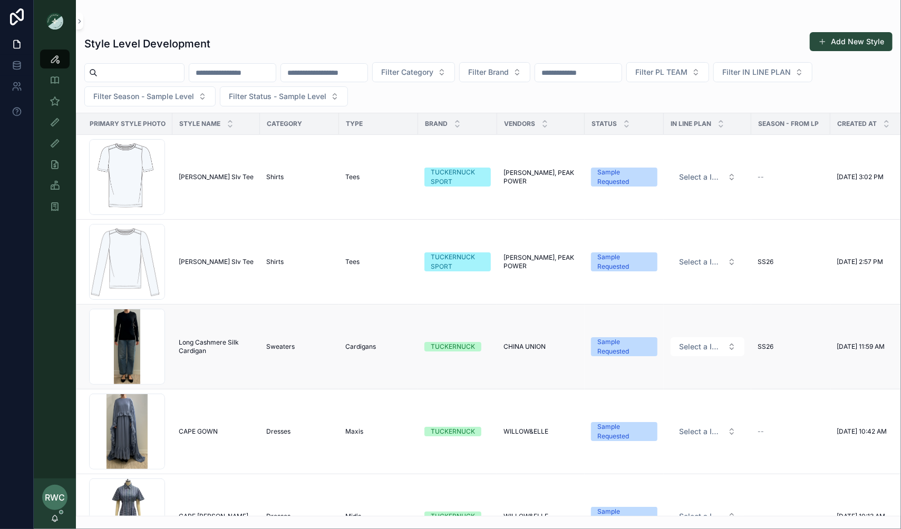
scroll to position [48, 0]
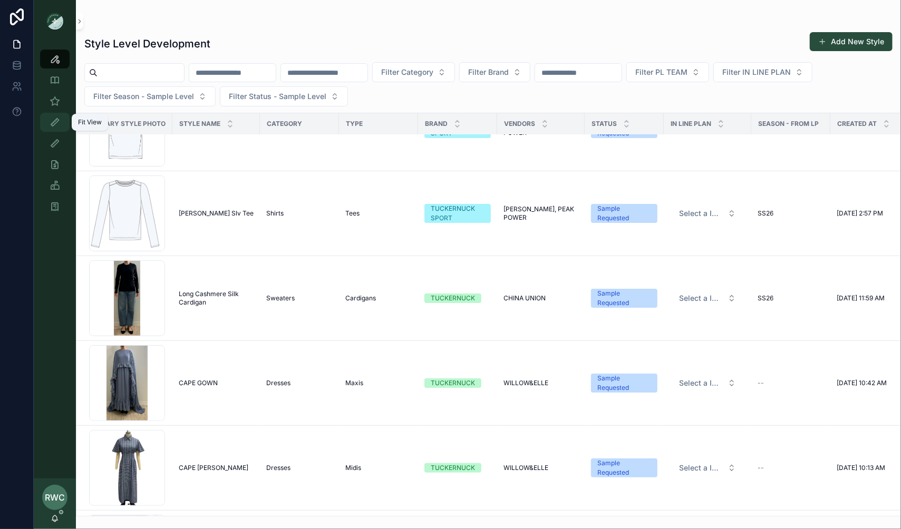
click at [57, 126] on icon "scrollable content" at bounding box center [55, 122] width 11 height 11
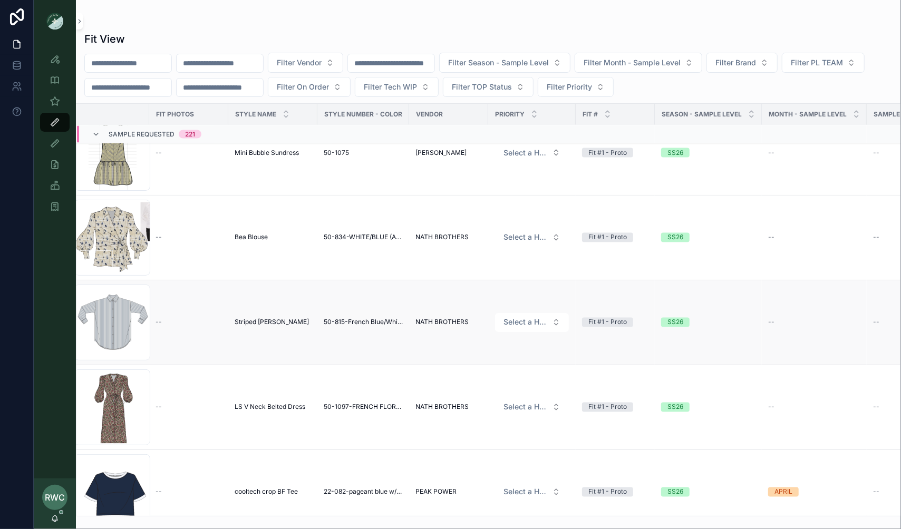
scroll to position [3989, 20]
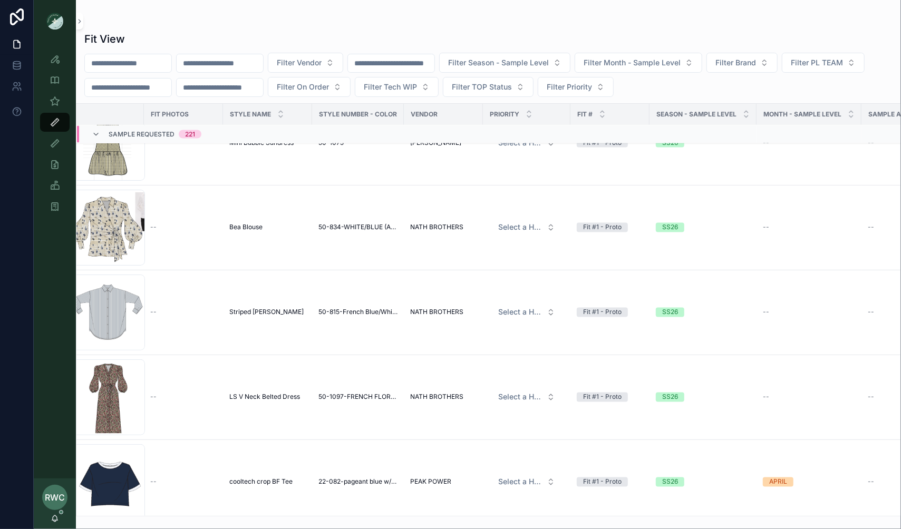
click at [153, 63] on input "scrollable content" at bounding box center [128, 63] width 86 height 15
type input "***"
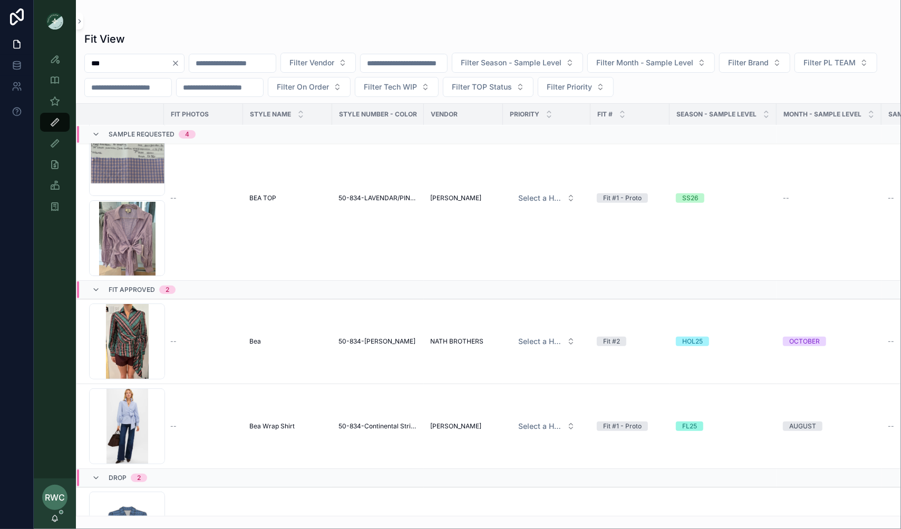
scroll to position [301, 0]
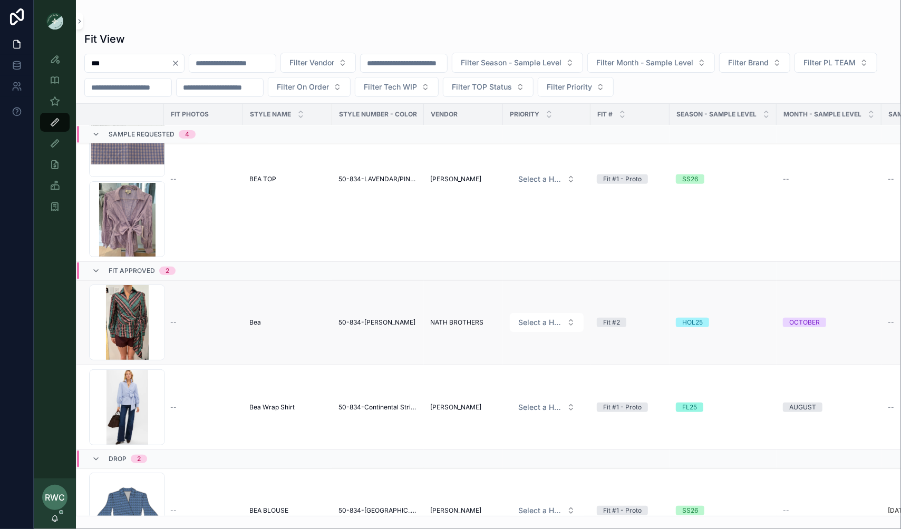
click at [268, 318] on div "[PERSON_NAME]" at bounding box center [287, 322] width 76 height 8
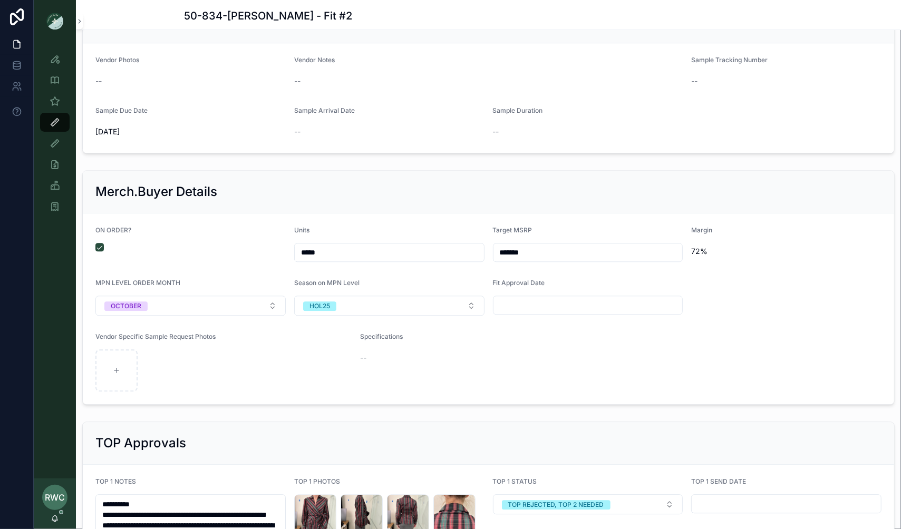
scroll to position [1460, 0]
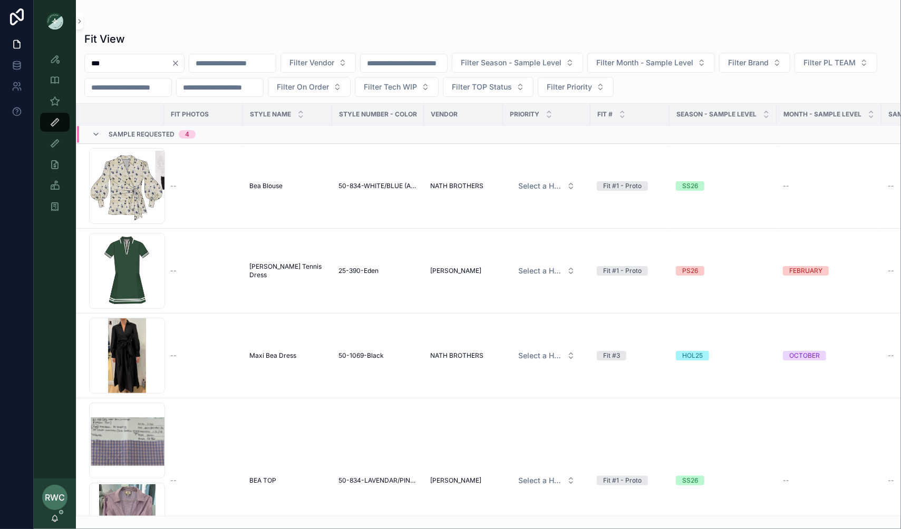
click at [262, 63] on input "scrollable content" at bounding box center [232, 63] width 86 height 15
click at [180, 63] on icon "Clear" at bounding box center [175, 63] width 8 height 8
click at [130, 63] on input "scrollable content" at bounding box center [128, 63] width 86 height 15
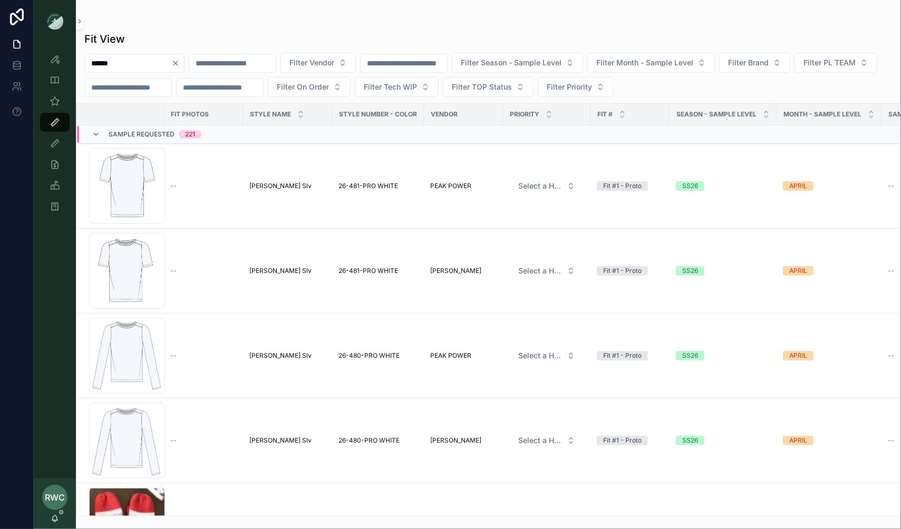
type input "******"
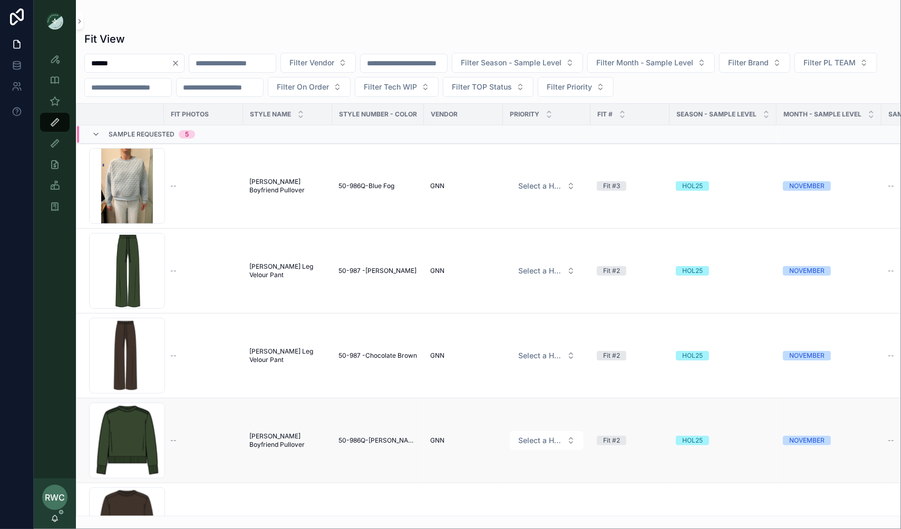
scroll to position [55, 0]
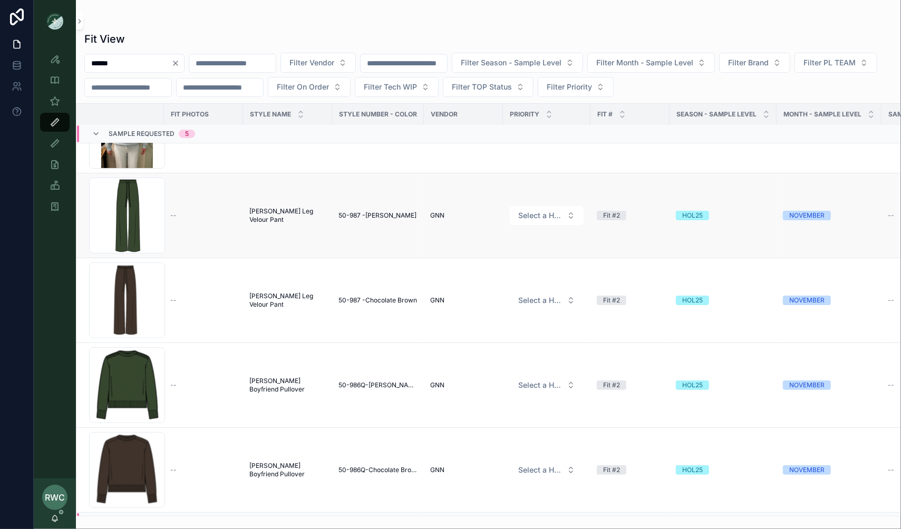
click at [272, 212] on span "[PERSON_NAME] Leg Velour Pant" at bounding box center [287, 215] width 76 height 17
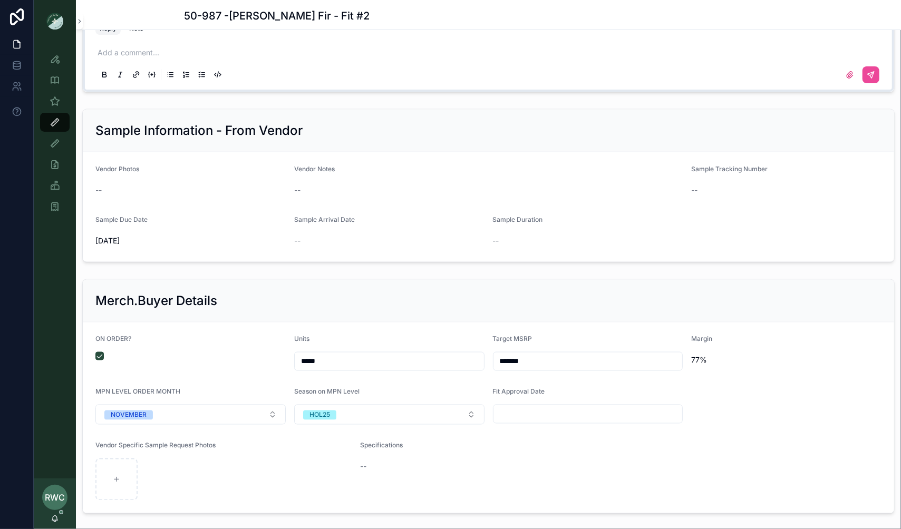
scroll to position [945, 0]
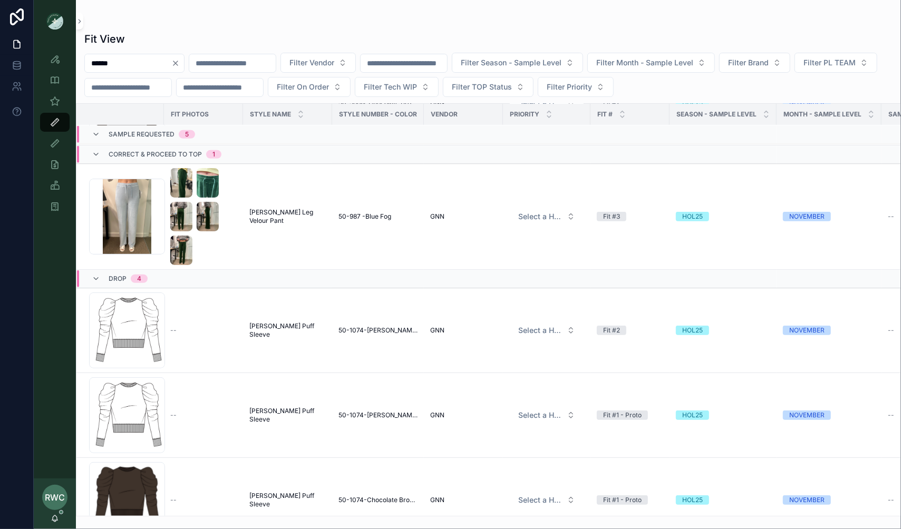
scroll to position [424, 0]
click at [272, 213] on span "[PERSON_NAME] Leg Velour Pant" at bounding box center [287, 215] width 76 height 17
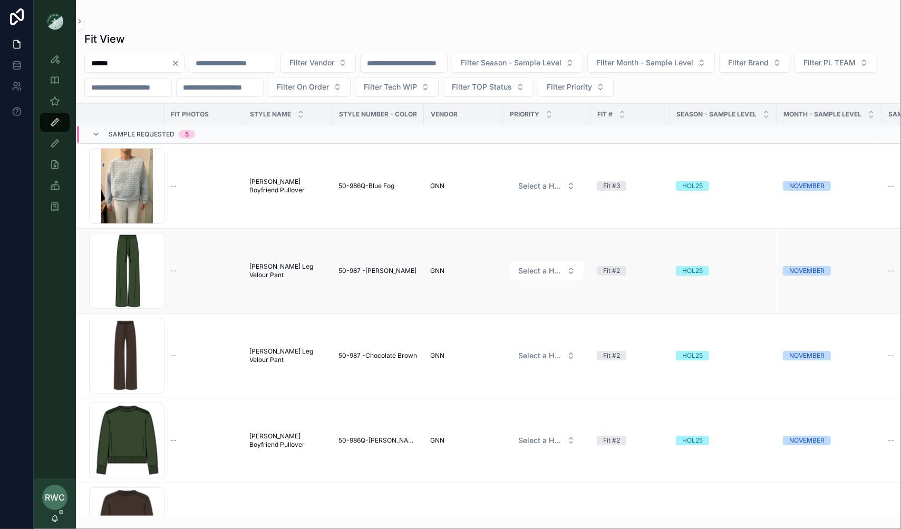
click at [312, 288] on td "[PERSON_NAME] Leg Velour Pant [PERSON_NAME] Wide Leg Velour Pant" at bounding box center [287, 271] width 89 height 85
click at [273, 265] on span "[PERSON_NAME] Leg Velour Pant" at bounding box center [287, 270] width 76 height 17
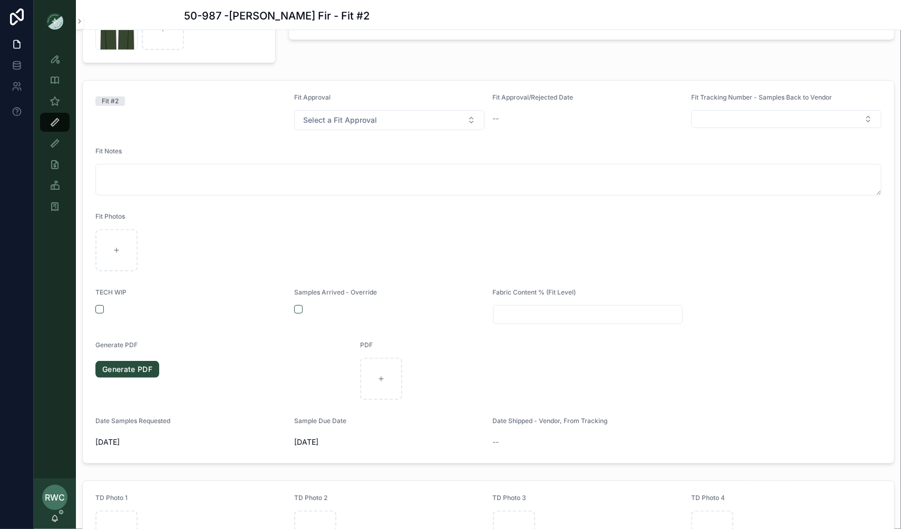
scroll to position [76, 0]
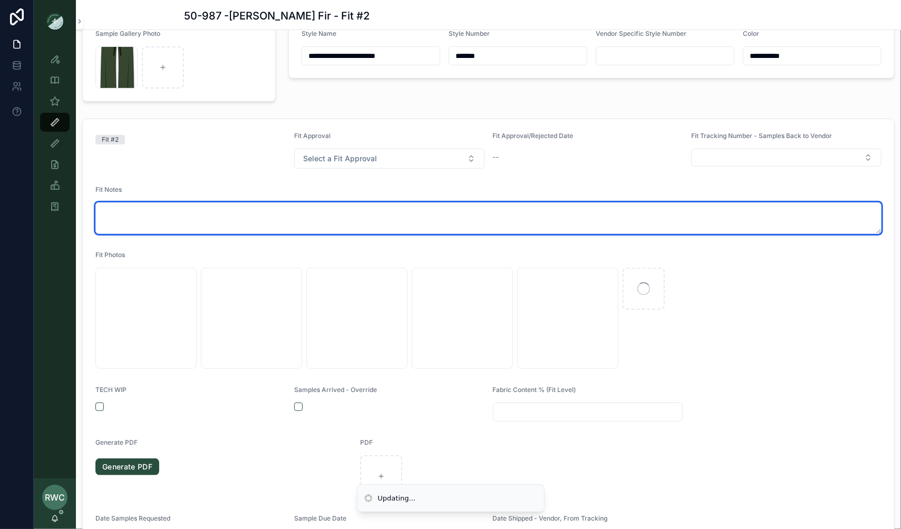
click at [171, 210] on textarea "scrollable content" at bounding box center [488, 218] width 786 height 32
type textarea "*"
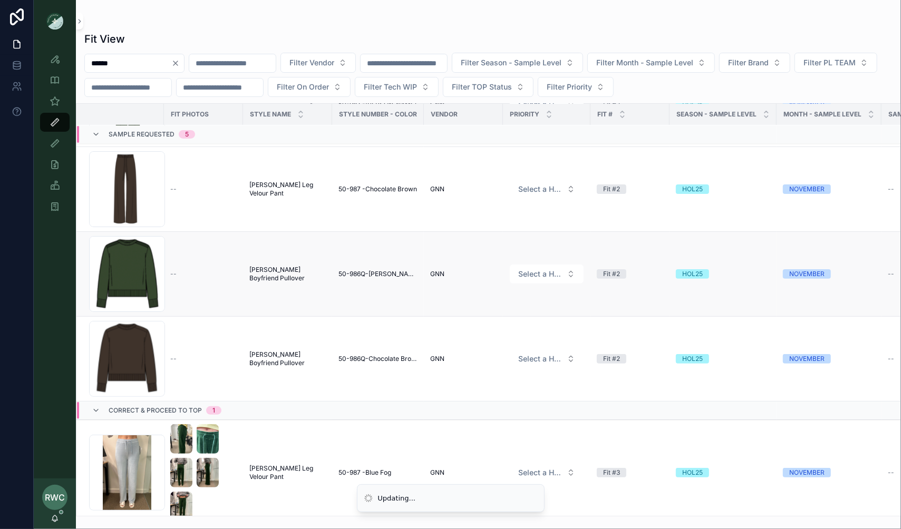
scroll to position [246, 0]
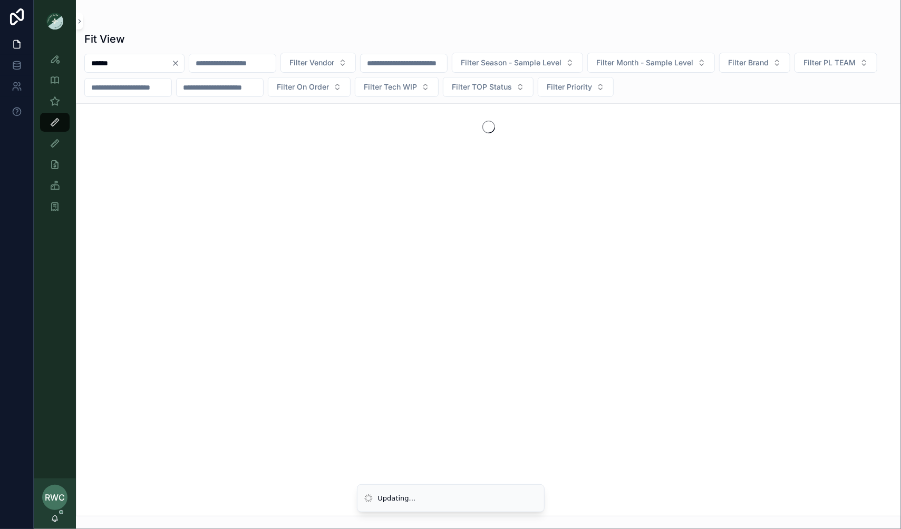
click at [296, 384] on div "scrollable content" at bounding box center [488, 309] width 825 height 413
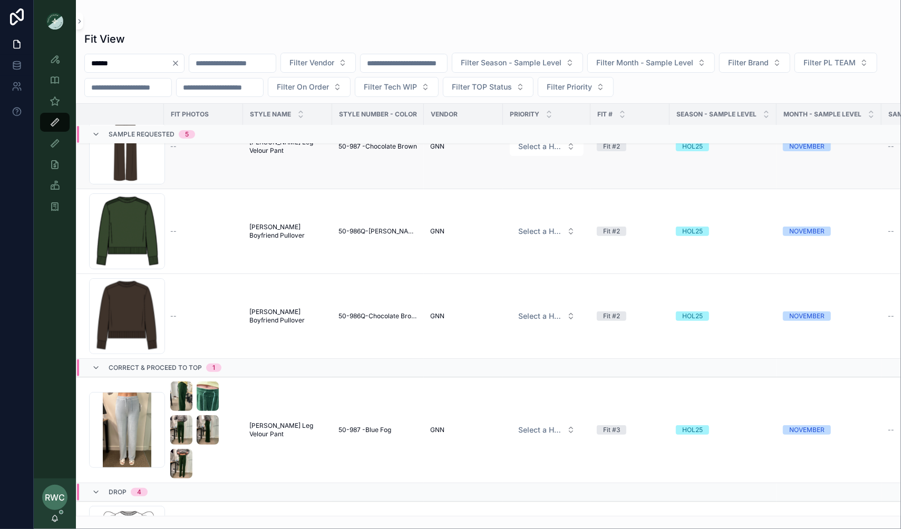
scroll to position [243, 0]
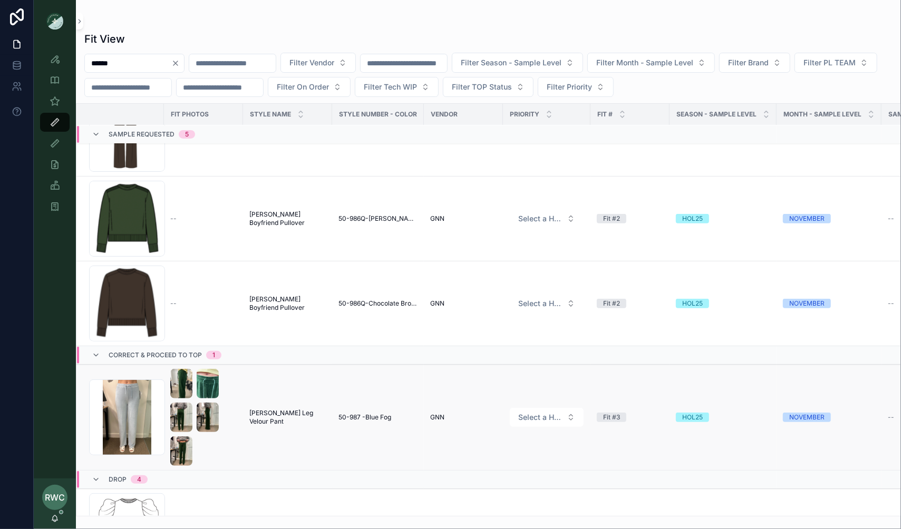
click at [307, 416] on span "[PERSON_NAME] Leg Velour Pant" at bounding box center [287, 417] width 76 height 17
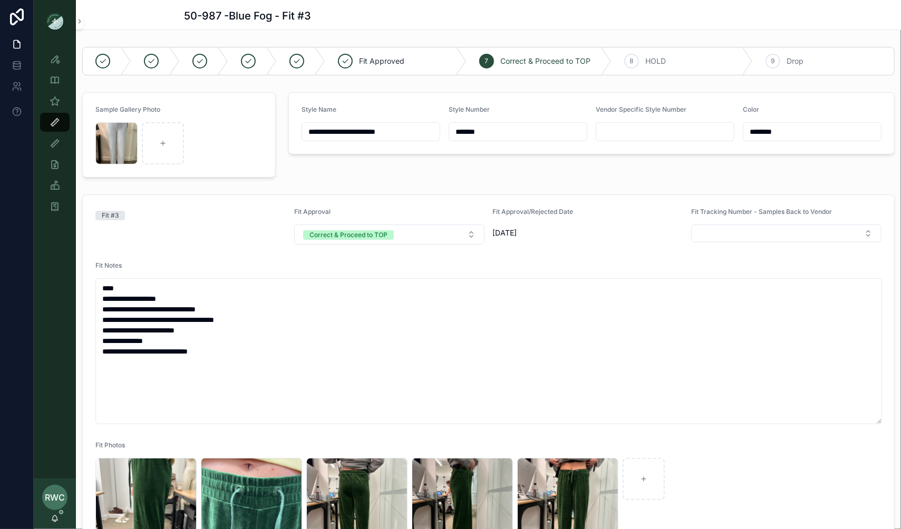
scroll to position [7, 0]
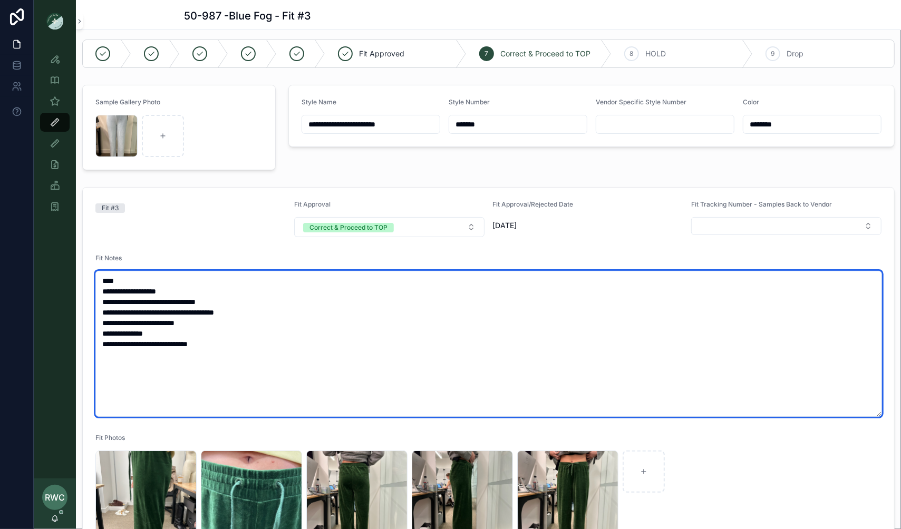
click at [143, 311] on textarea "**********" at bounding box center [488, 344] width 786 height 146
drag, startPoint x: 98, startPoint y: 298, endPoint x: 239, endPoint y: 356, distance: 152.2
click at [239, 357] on textarea "**********" at bounding box center [488, 344] width 786 height 146
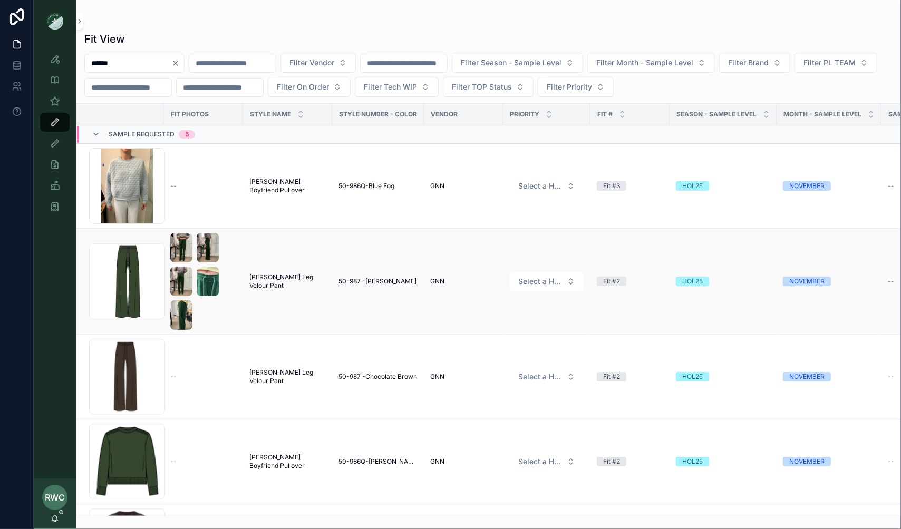
click at [284, 273] on span "[PERSON_NAME] Leg Velour Pant" at bounding box center [287, 281] width 76 height 17
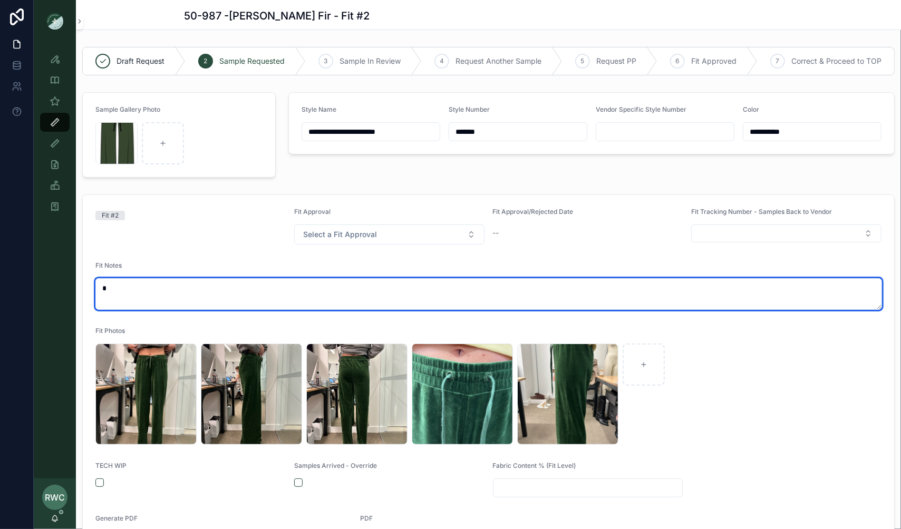
drag, startPoint x: 145, startPoint y: 287, endPoint x: 61, endPoint y: 287, distance: 84.8
click at [61, 287] on div "**********" at bounding box center [467, 264] width 867 height 529
paste textarea "**********"
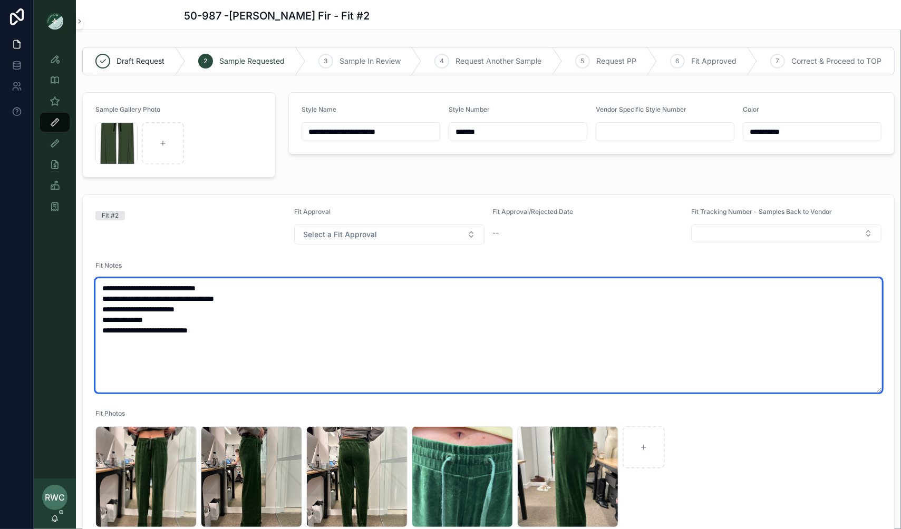
drag, startPoint x: 146, startPoint y: 286, endPoint x: 69, endPoint y: 281, distance: 77.1
click at [69, 281] on div "**********" at bounding box center [467, 264] width 867 height 529
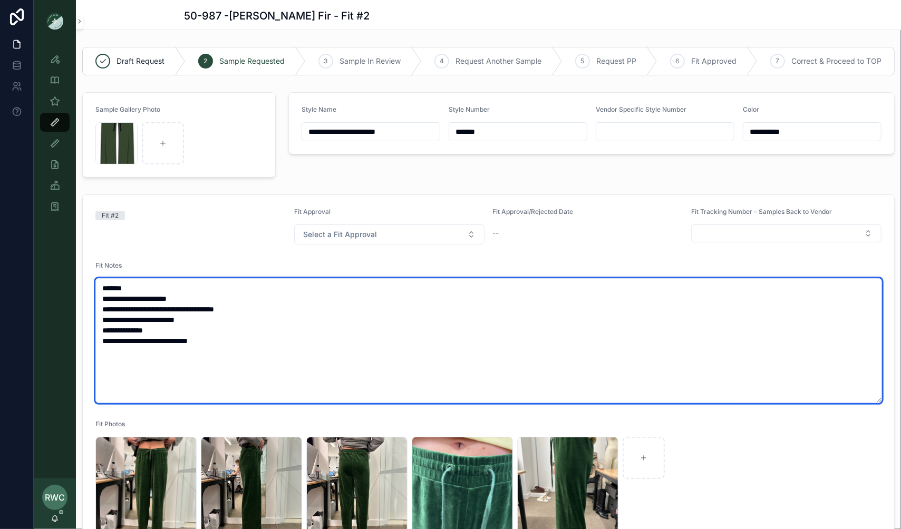
click at [148, 283] on textarea "**********" at bounding box center [488, 340] width 786 height 125
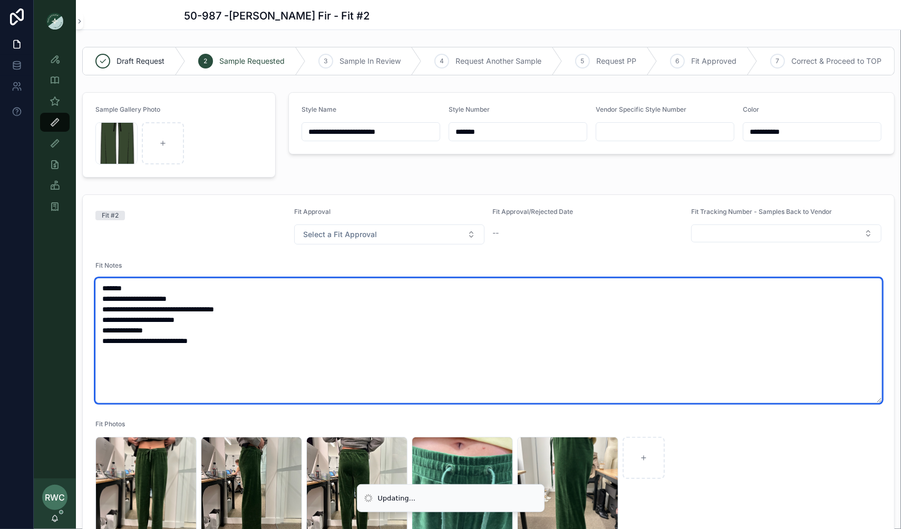
type textarea "**********"
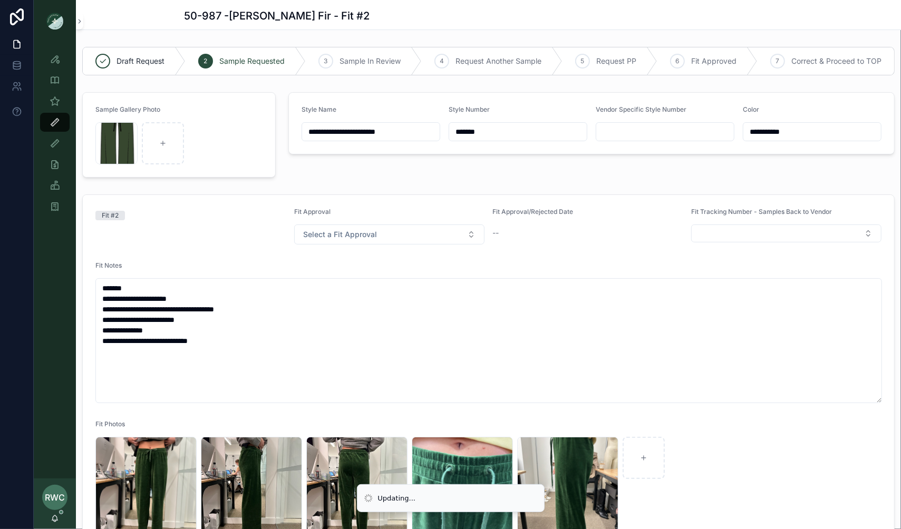
click at [209, 243] on div "Fit #2" at bounding box center [190, 226] width 190 height 37
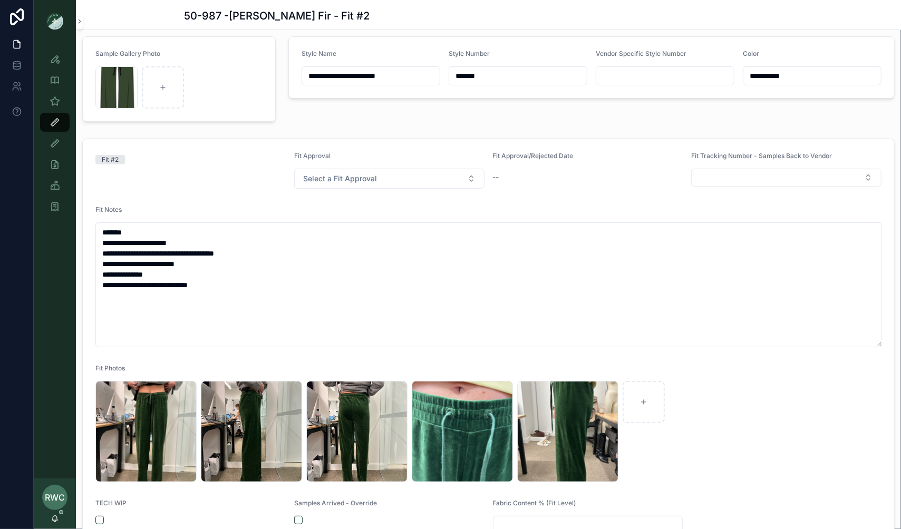
scroll to position [94, 0]
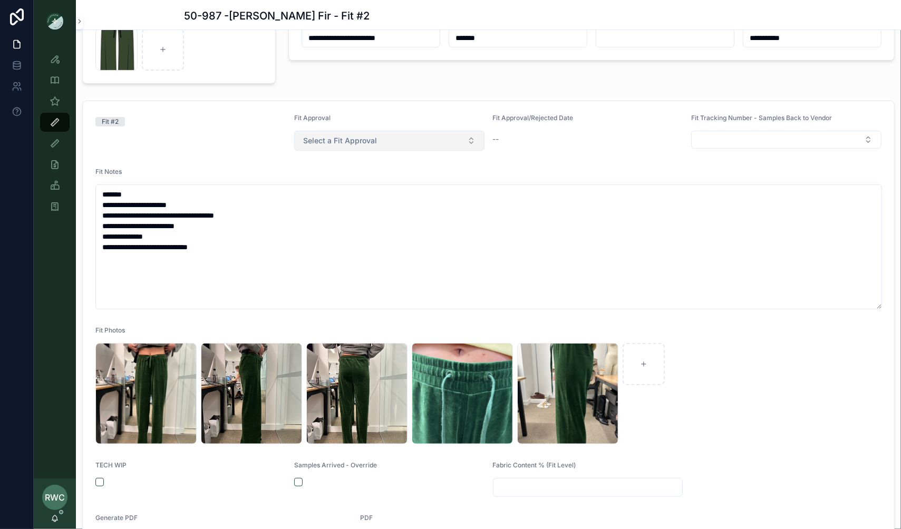
click at [356, 144] on span "Select a Fit Approval" at bounding box center [340, 140] width 74 height 11
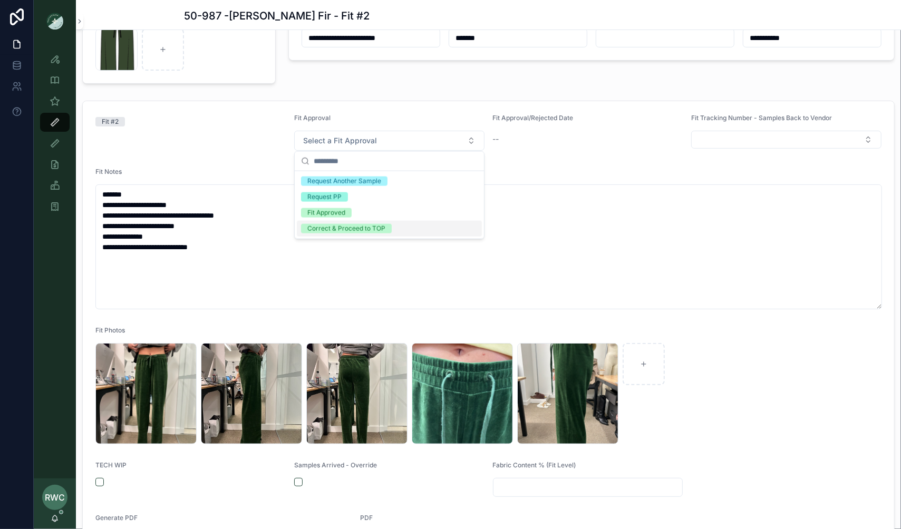
click at [357, 230] on div "Correct & Proceed to TOP" at bounding box center [346, 228] width 78 height 9
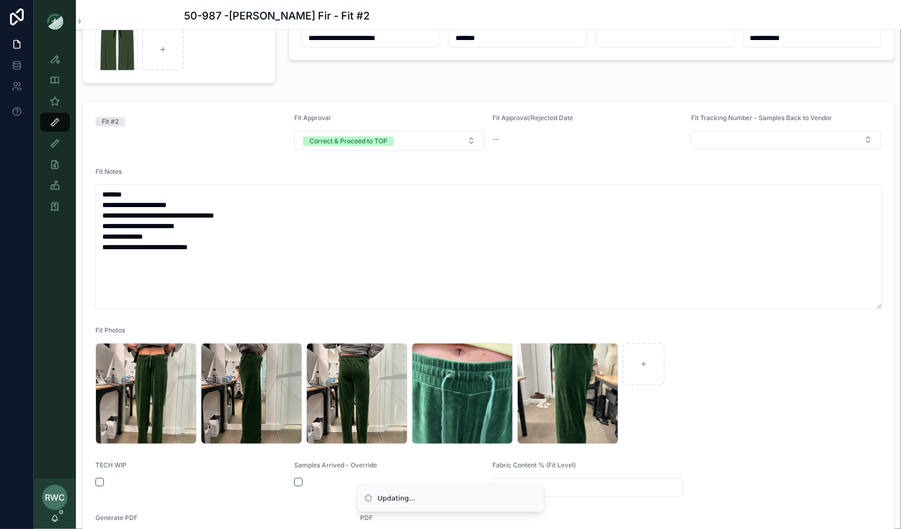
click at [243, 135] on div "Fit #2" at bounding box center [190, 132] width 190 height 37
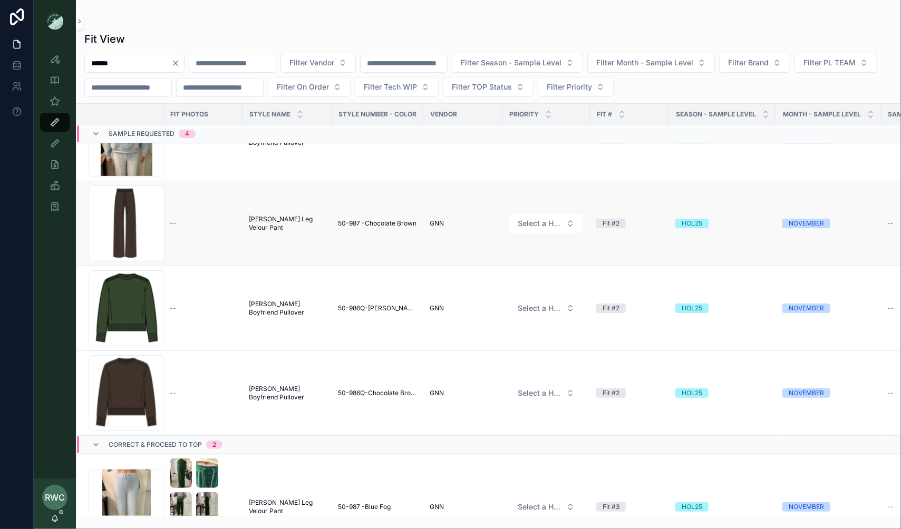
scroll to position [0, 1]
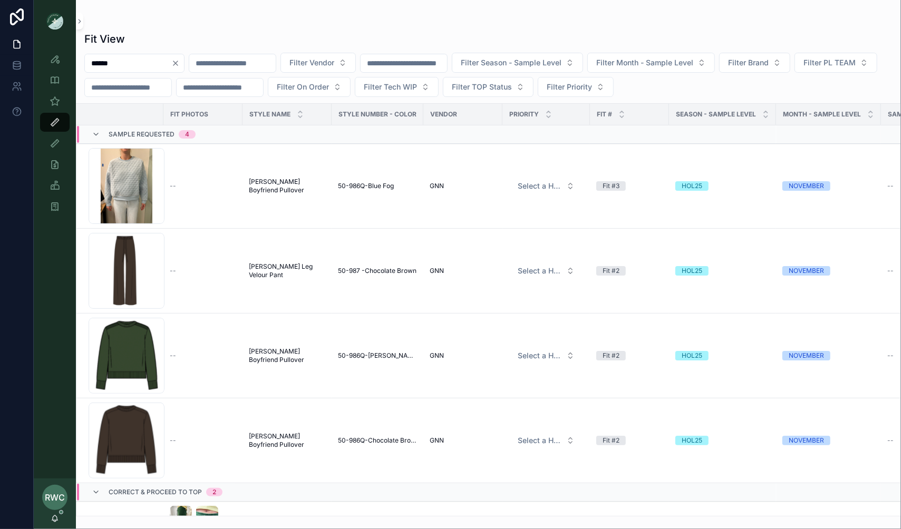
click at [184, 57] on div "******" at bounding box center [134, 63] width 100 height 19
click at [180, 64] on icon "Clear" at bounding box center [175, 63] width 8 height 8
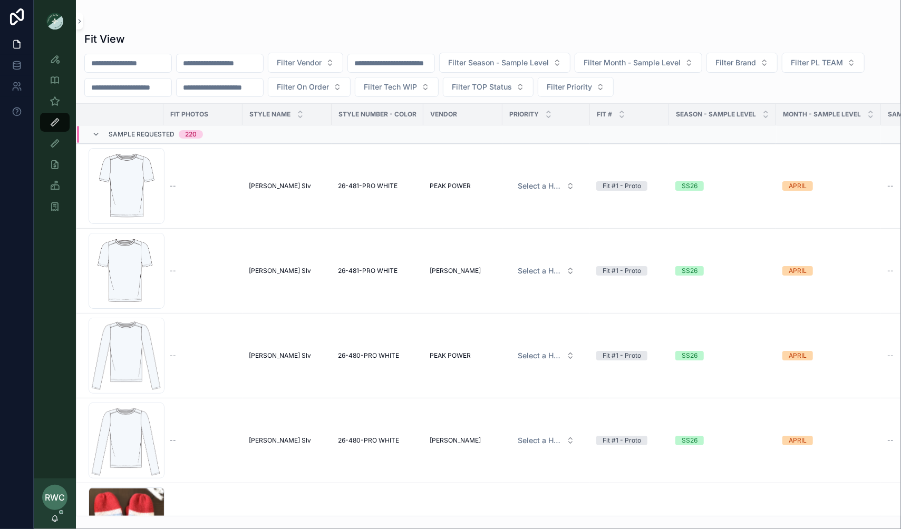
click at [213, 62] on input "scrollable content" at bounding box center [220, 63] width 86 height 15
paste input "******"
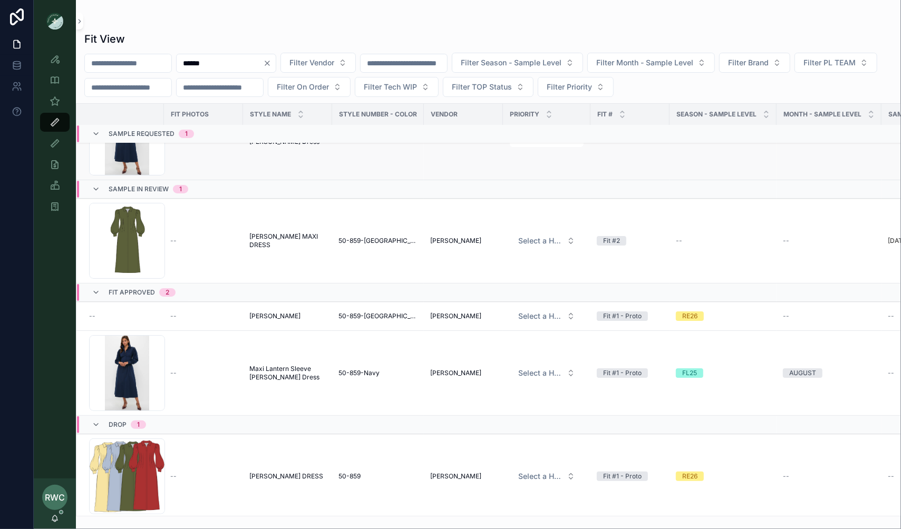
scroll to position [45, 0]
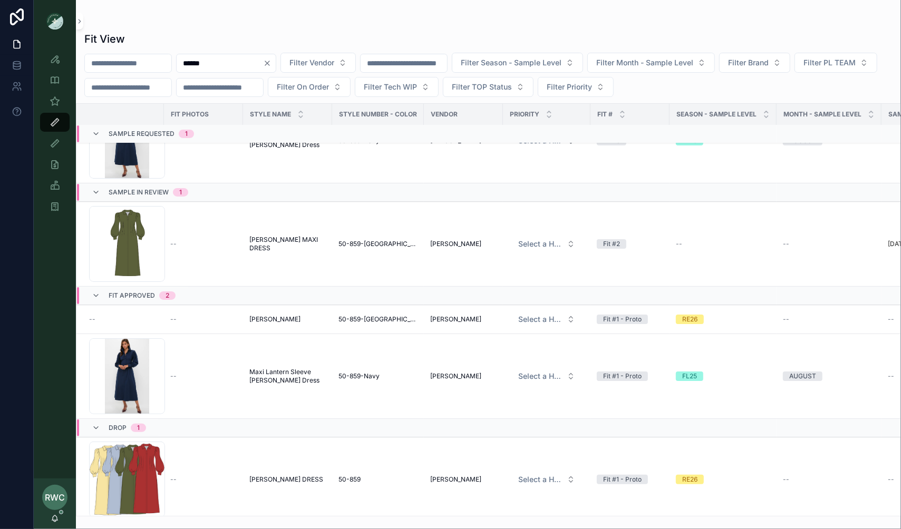
drag, startPoint x: 221, startPoint y: 63, endPoint x: 121, endPoint y: 63, distance: 100.1
click at [122, 63] on div "****** Filter Vendor Filter Season - Sample Level Filter Month - Sample Level F…" at bounding box center [488, 75] width 825 height 44
paste input "*"
type input "*******"
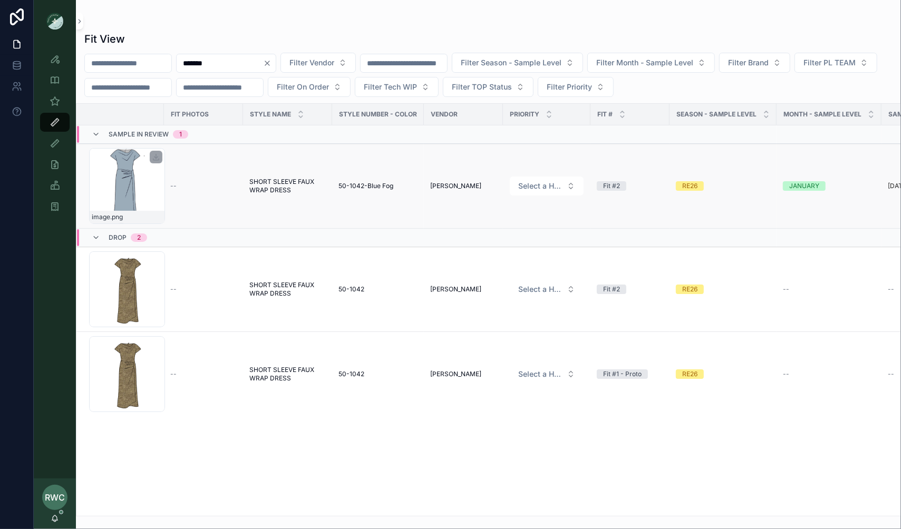
click at [124, 192] on div "image .png" at bounding box center [127, 186] width 76 height 76
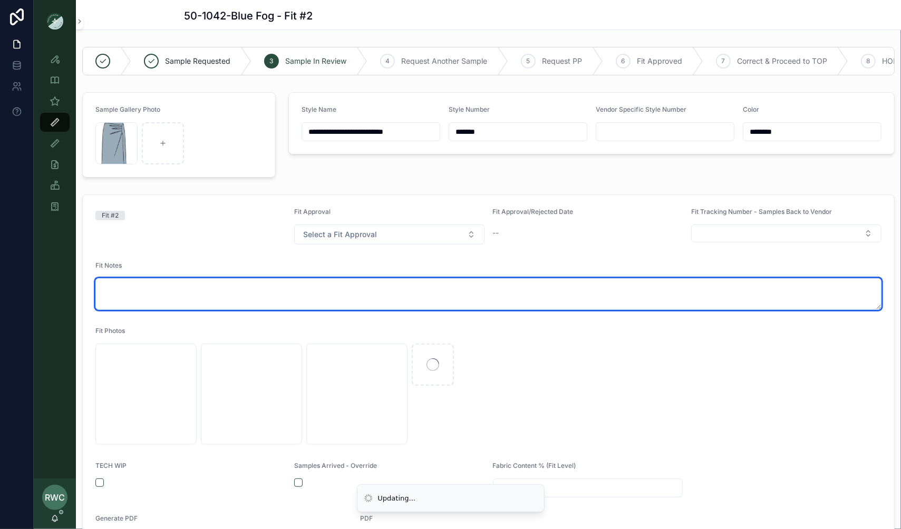
click at [174, 283] on textarea "scrollable content" at bounding box center [488, 294] width 786 height 32
click at [156, 283] on textarea "scrollable content" at bounding box center [488, 294] width 786 height 32
type textarea "*******"
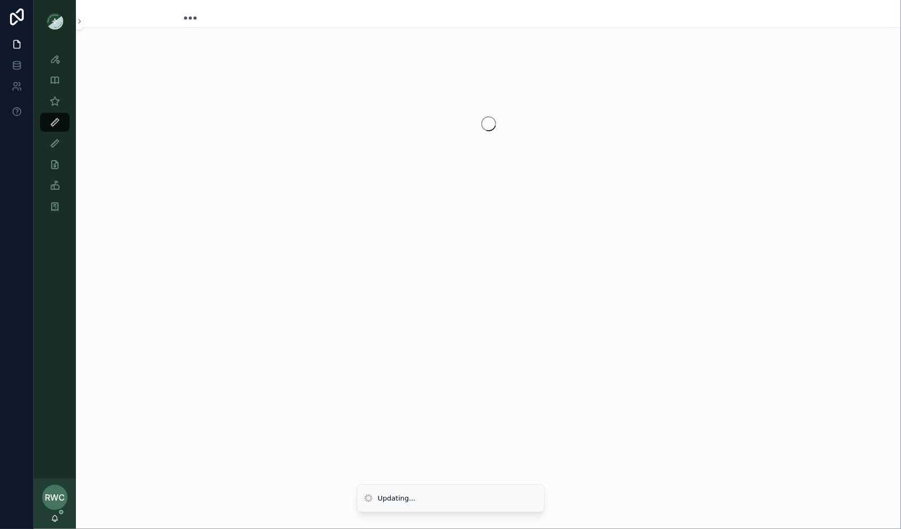
click at [298, 338] on div "scrollable content" at bounding box center [488, 264] width 825 height 529
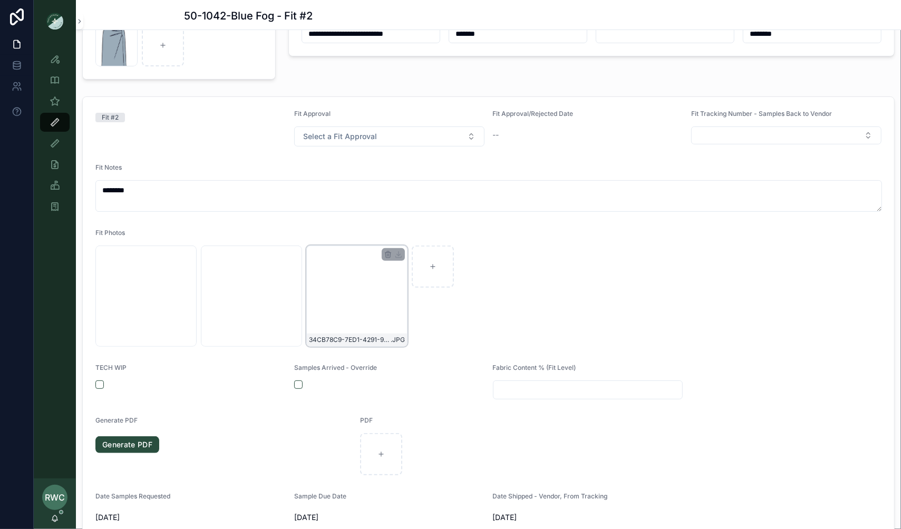
scroll to position [125, 0]
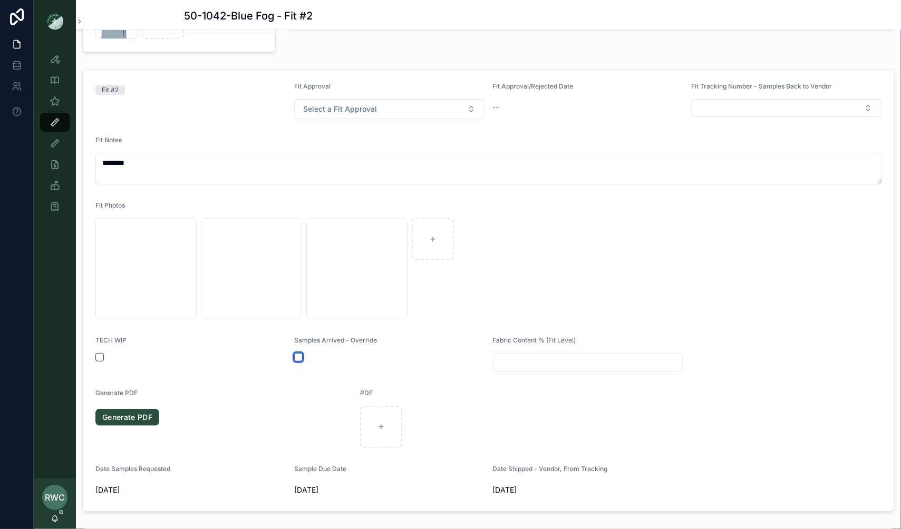
click at [297, 355] on button "scrollable content" at bounding box center [298, 357] width 8 height 8
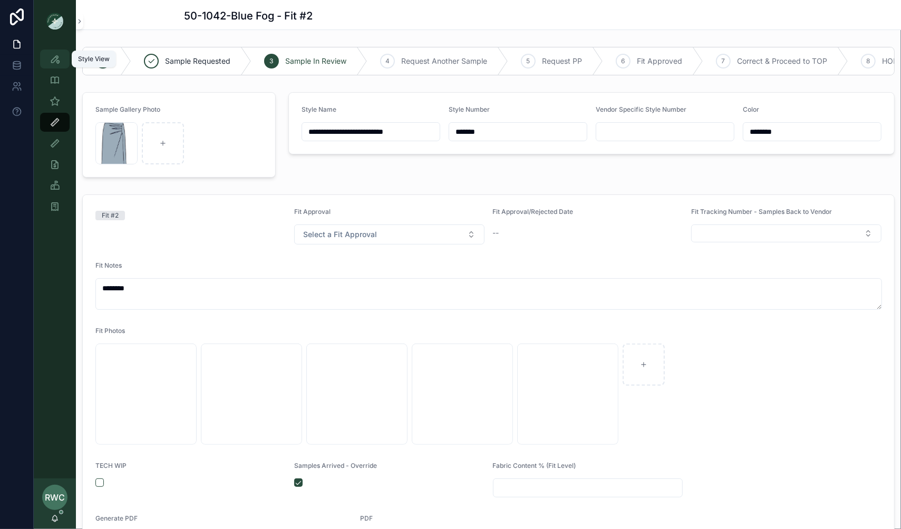
click at [49, 58] on div "Style View" at bounding box center [54, 59] width 17 height 17
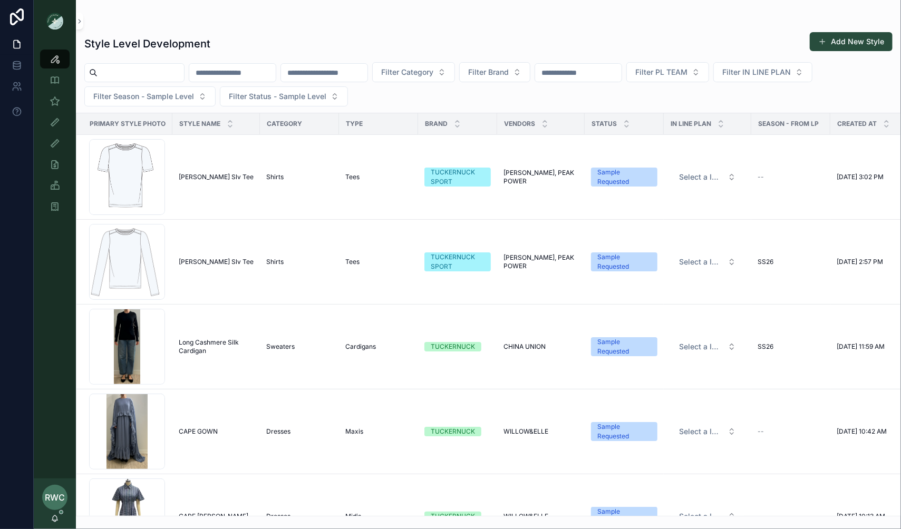
scroll to position [92, 0]
